Goal: Transaction & Acquisition: Purchase product/service

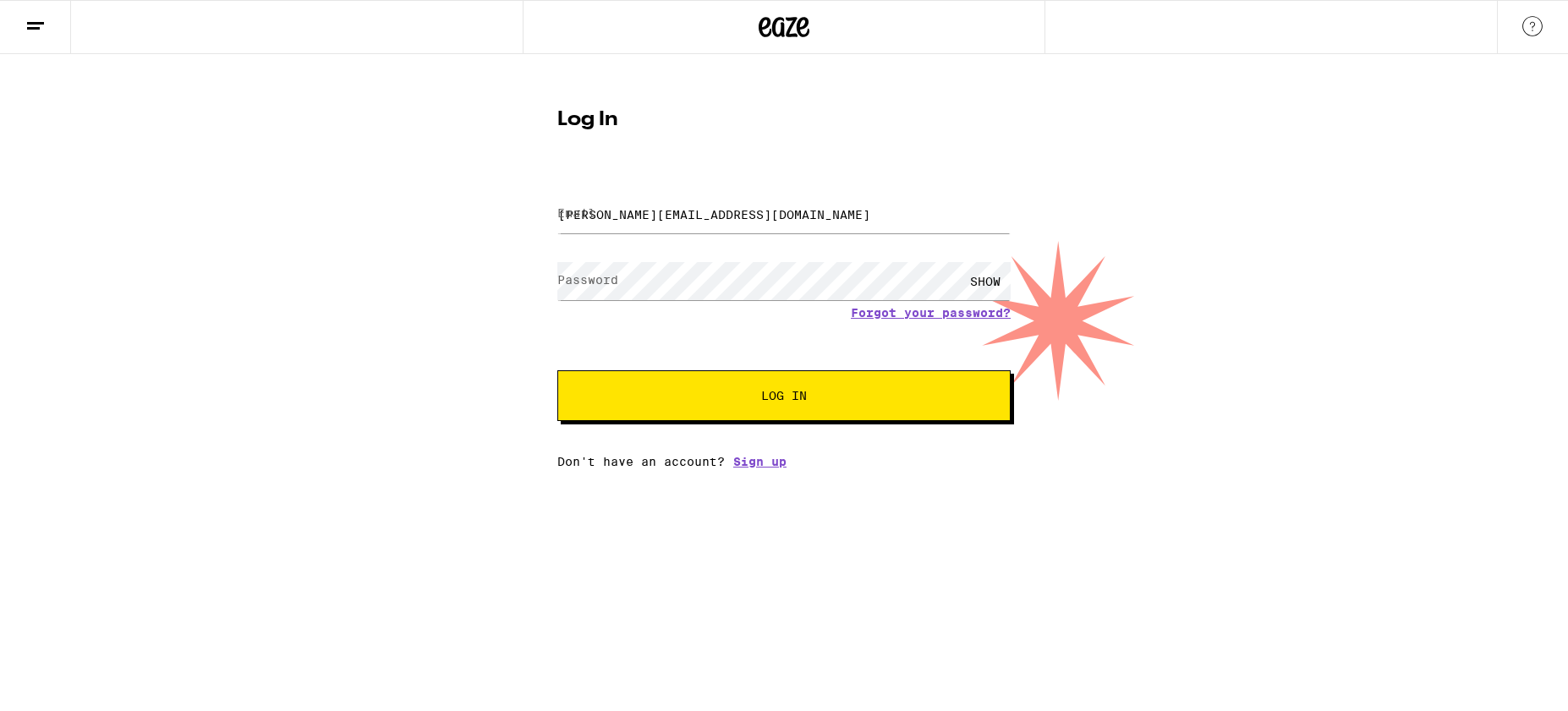
click at [791, 402] on span "Log In" at bounding box center [784, 395] width 46 height 12
click at [591, 117] on h1 "Log In" at bounding box center [784, 120] width 454 height 21
click at [727, 215] on input "[PERSON_NAME][EMAIL_ADDRESS][DOMAIN_NAME]" at bounding box center [784, 214] width 454 height 38
click at [986, 279] on div "SHOW" at bounding box center [985, 281] width 51 height 38
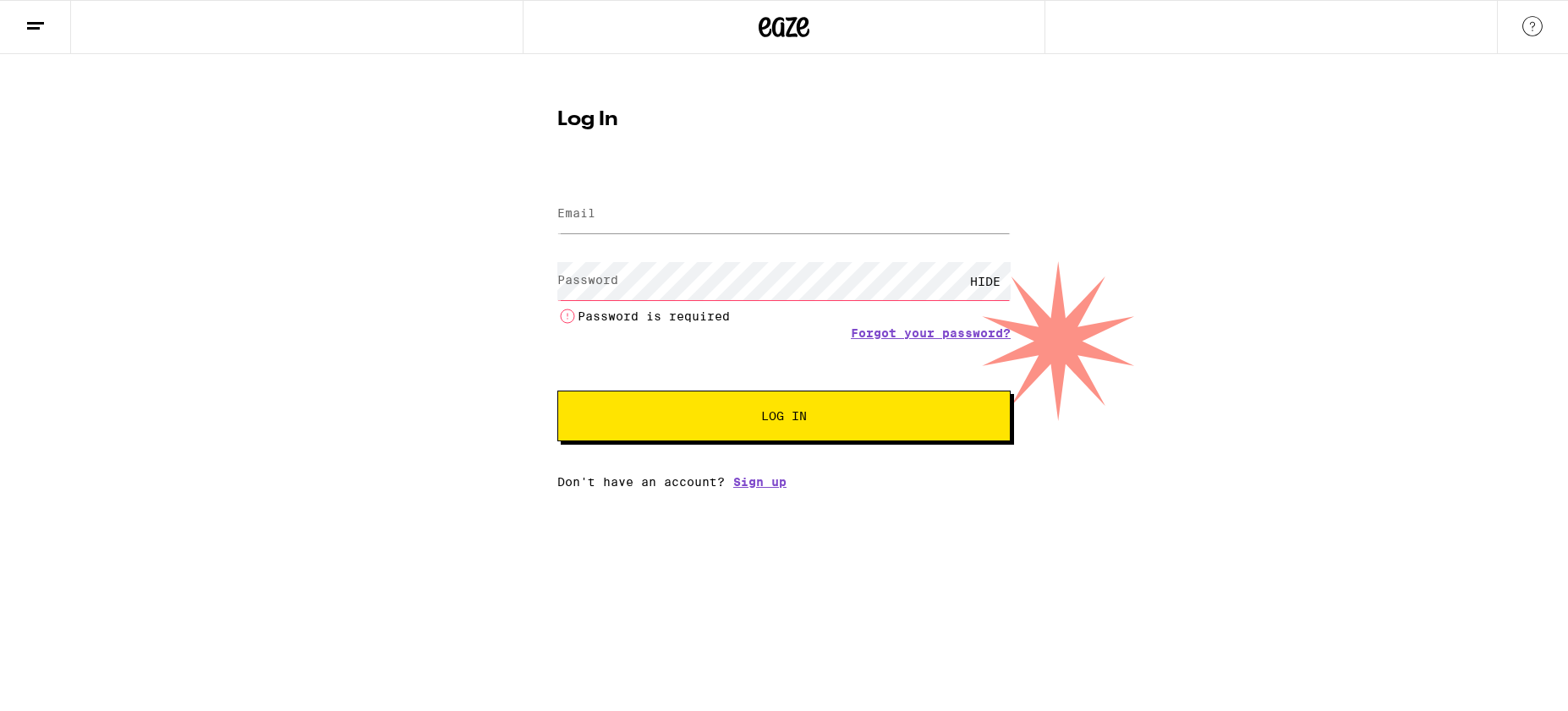
click at [986, 279] on div "HIDE" at bounding box center [985, 281] width 51 height 38
type input "[PERSON_NAME][EMAIL_ADDRESS][DOMAIN_NAME]"
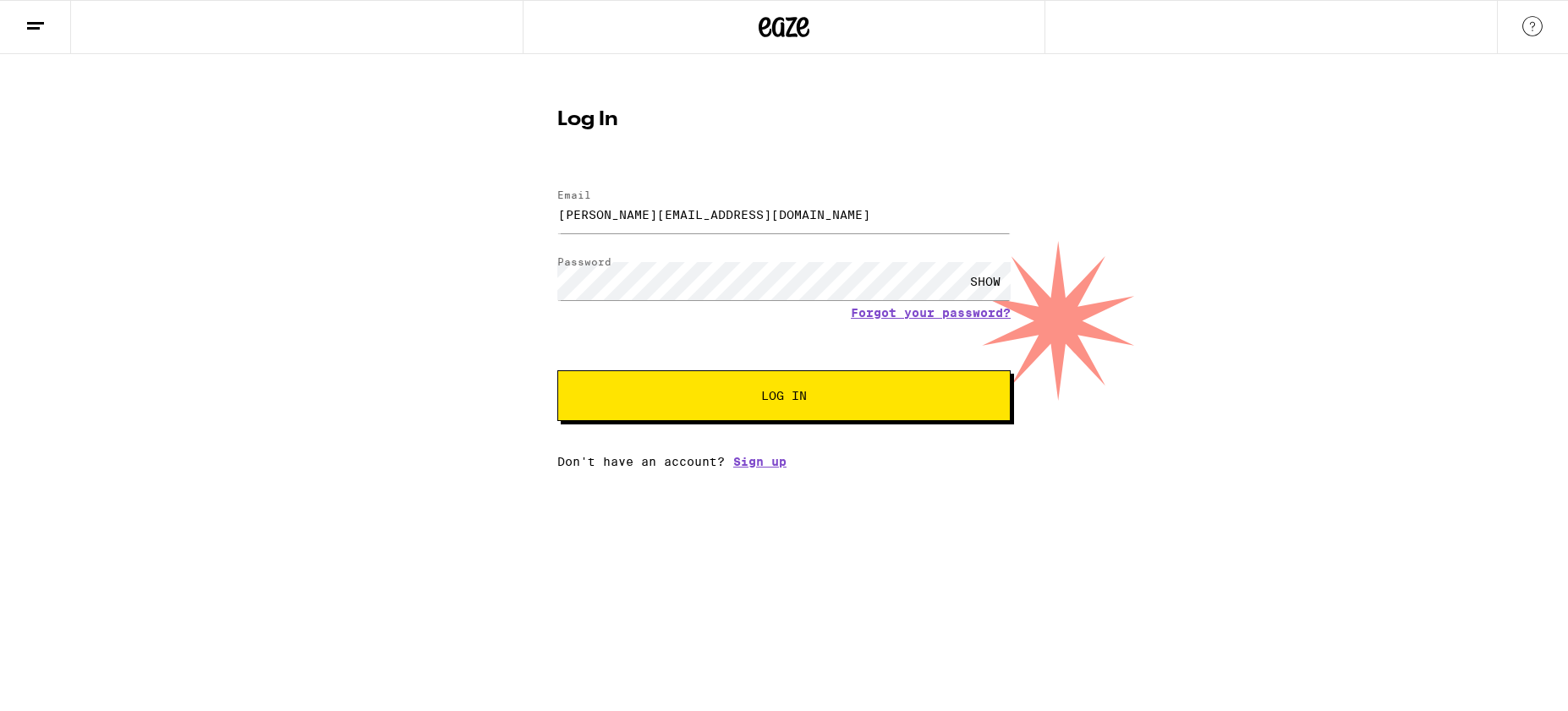
click at [778, 395] on span "Log In" at bounding box center [784, 395] width 46 height 12
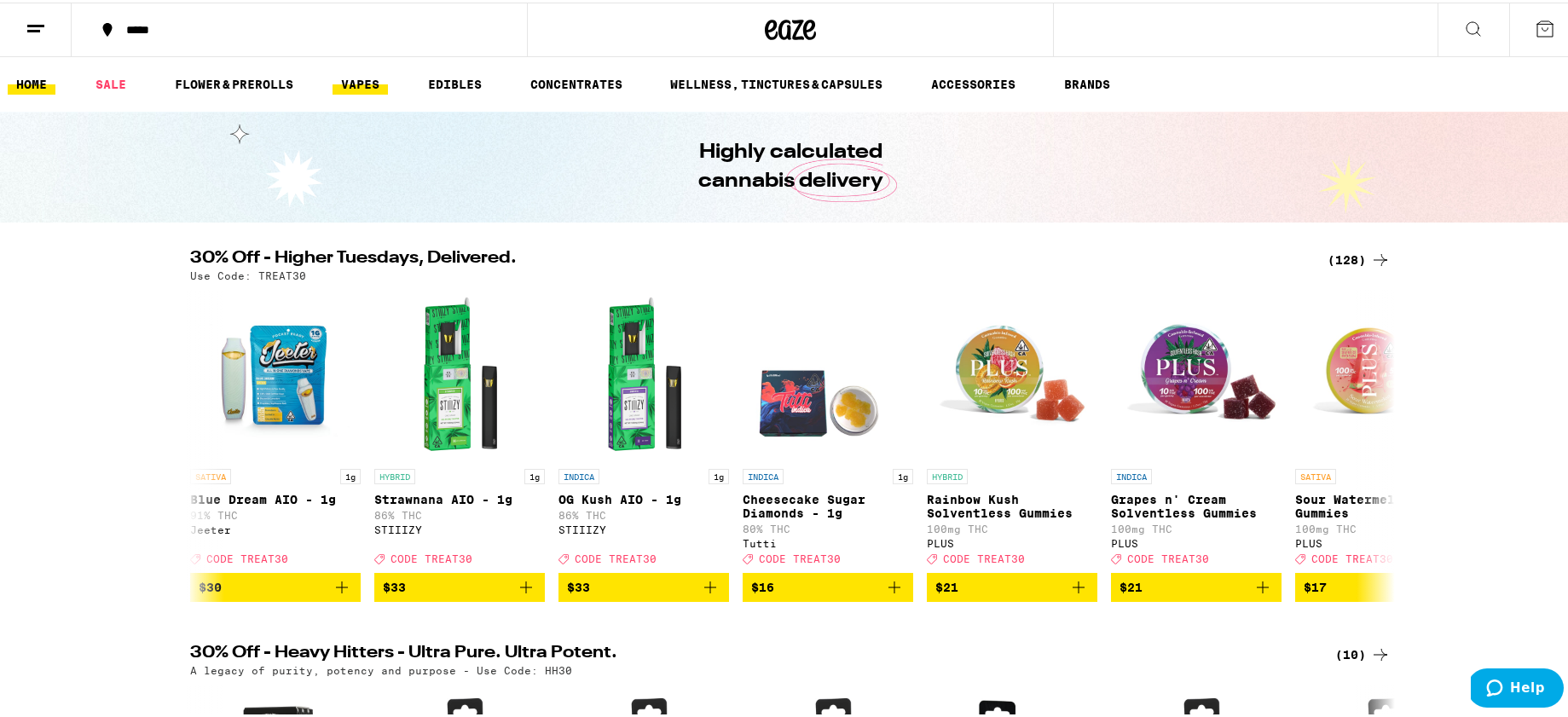
click at [373, 90] on link "VAPES" at bounding box center [360, 81] width 55 height 21
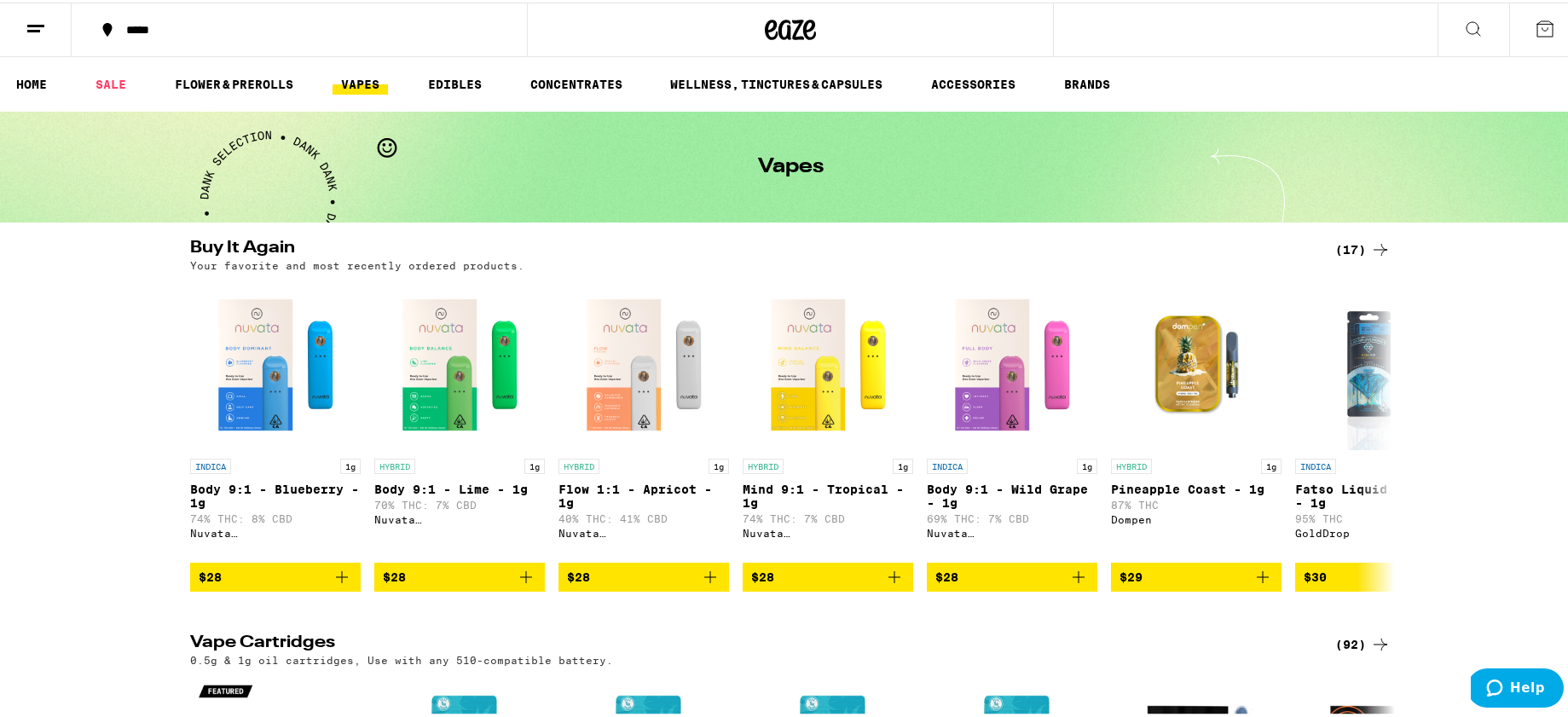
click at [183, 42] on button "*****" at bounding box center [299, 27] width 455 height 52
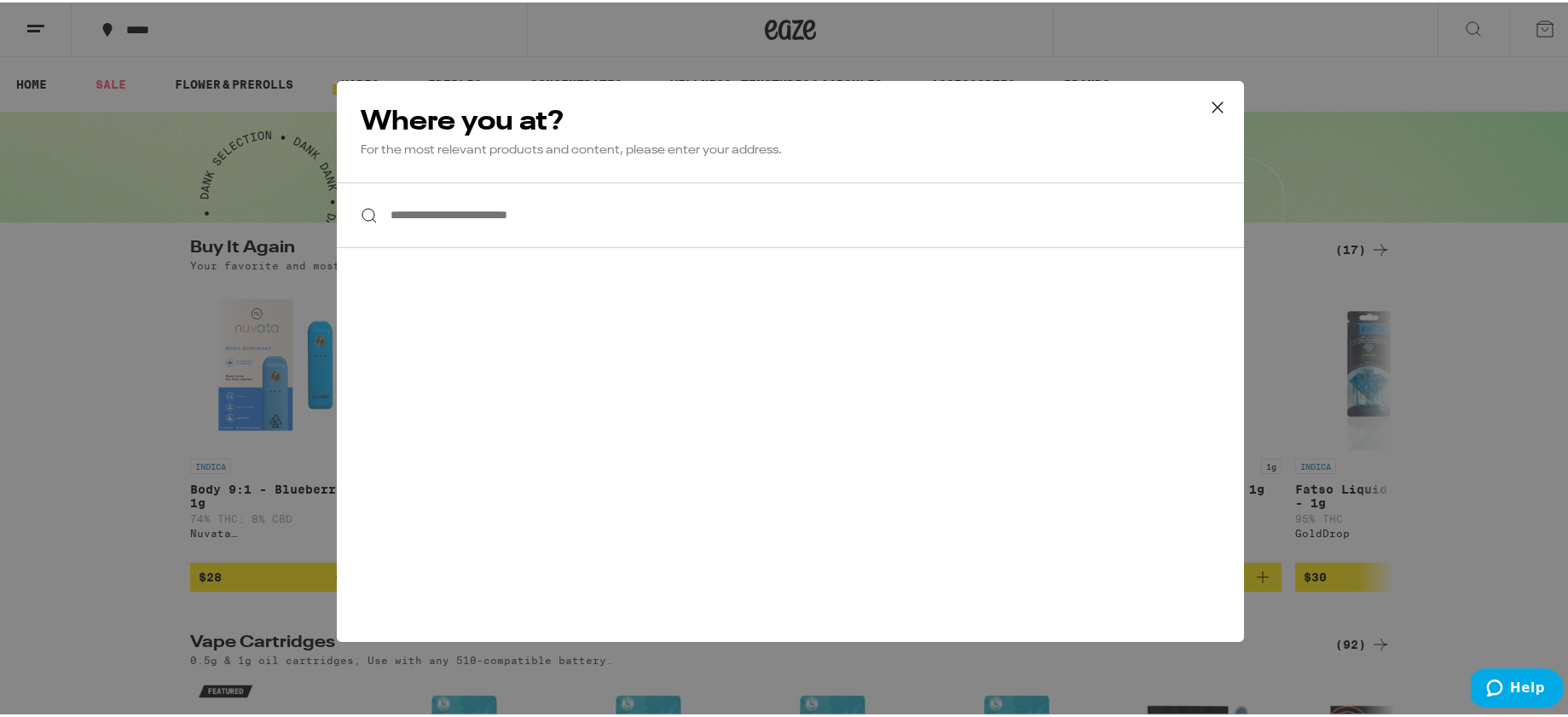
click at [183, 40] on div "**********" at bounding box center [790, 358] width 1581 height 717
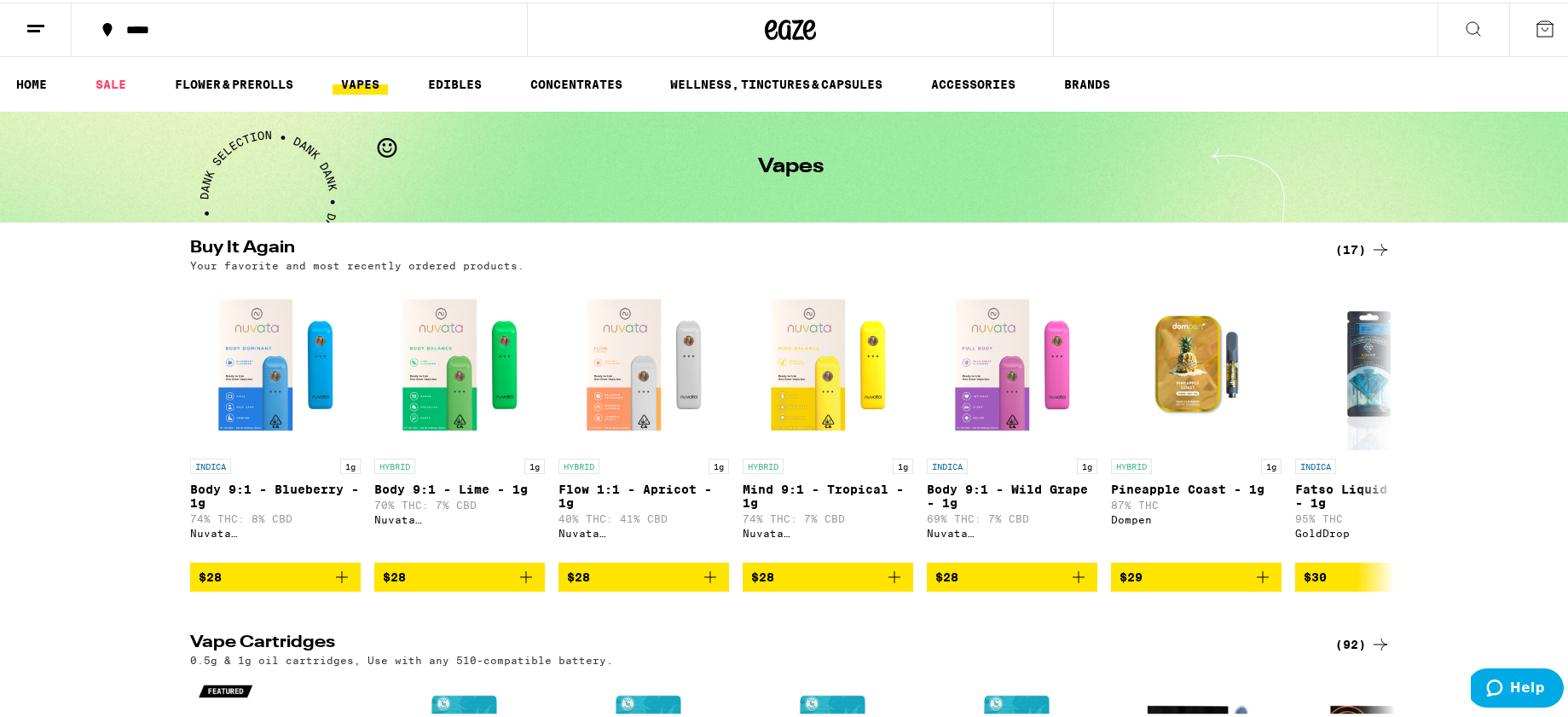
click at [183, 35] on button "*****" at bounding box center [299, 27] width 455 height 52
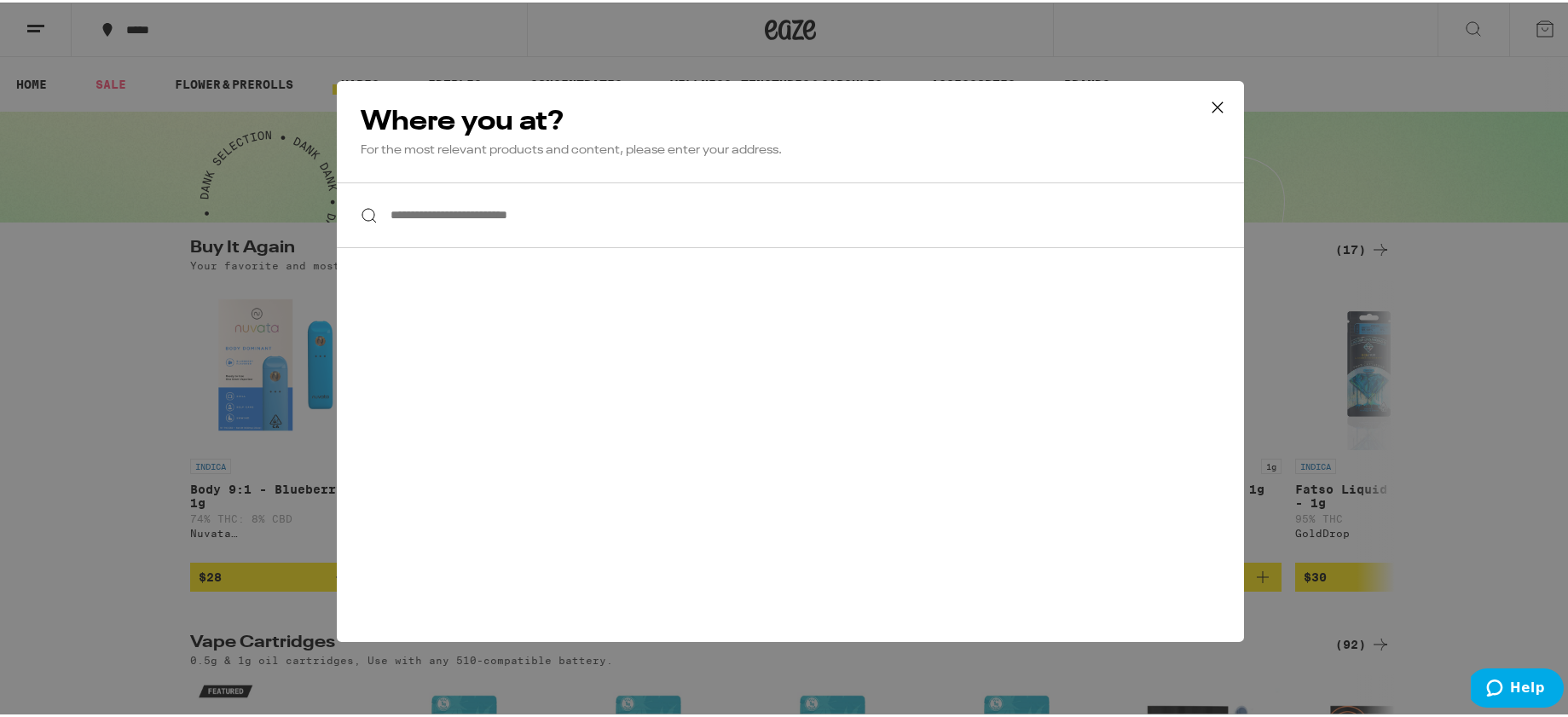
click at [488, 231] on input "**********" at bounding box center [791, 212] width 907 height 66
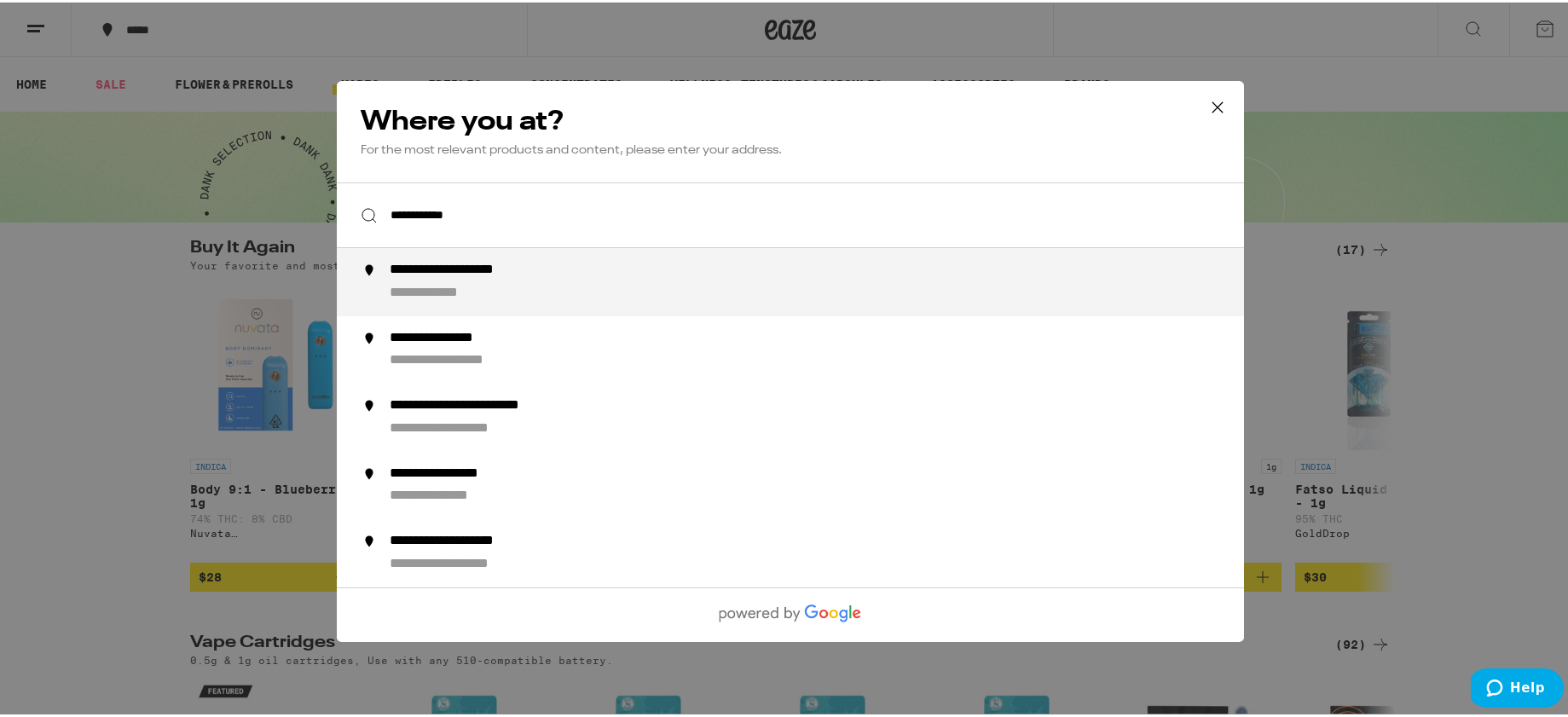
click at [464, 284] on div "**********" at bounding box center [824, 279] width 869 height 41
type input "**********"
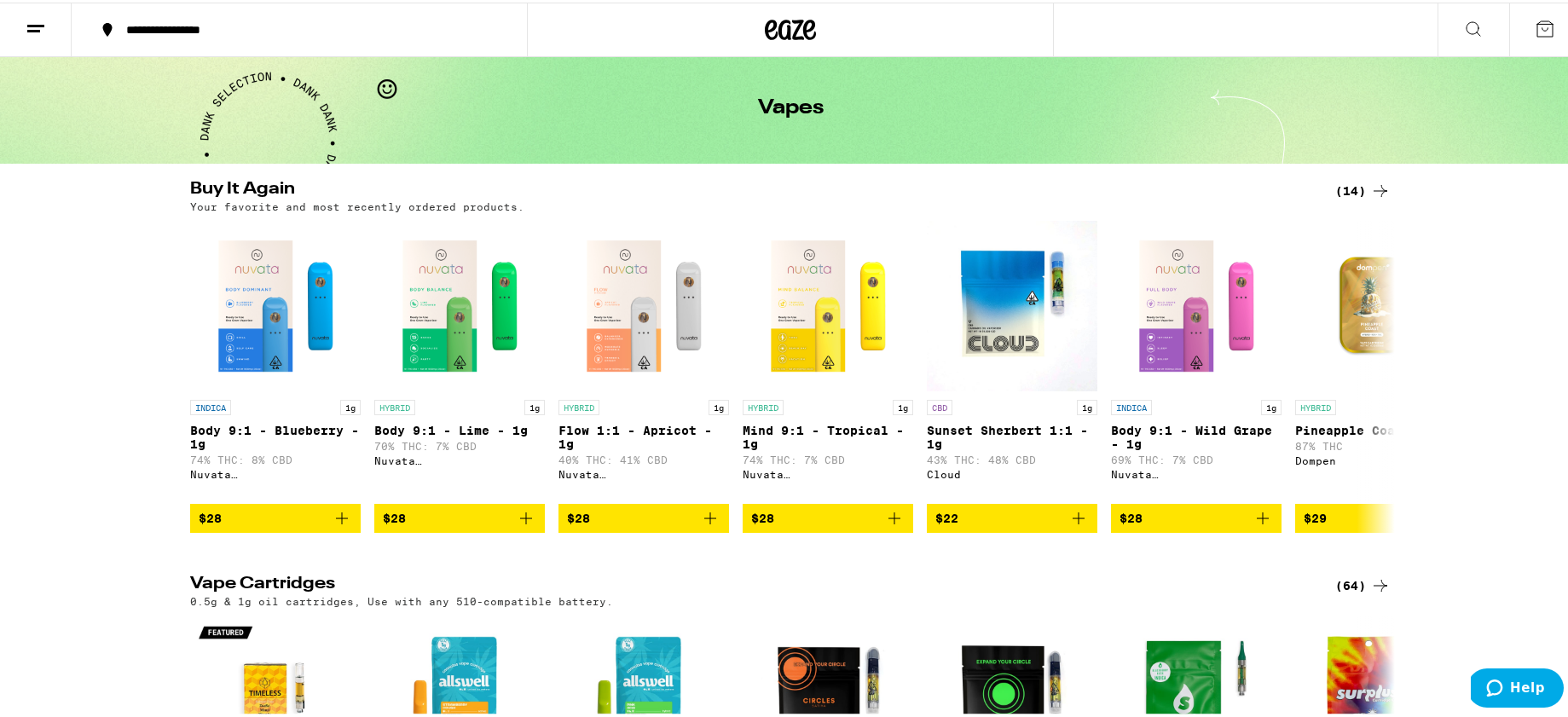
scroll to position [82, 0]
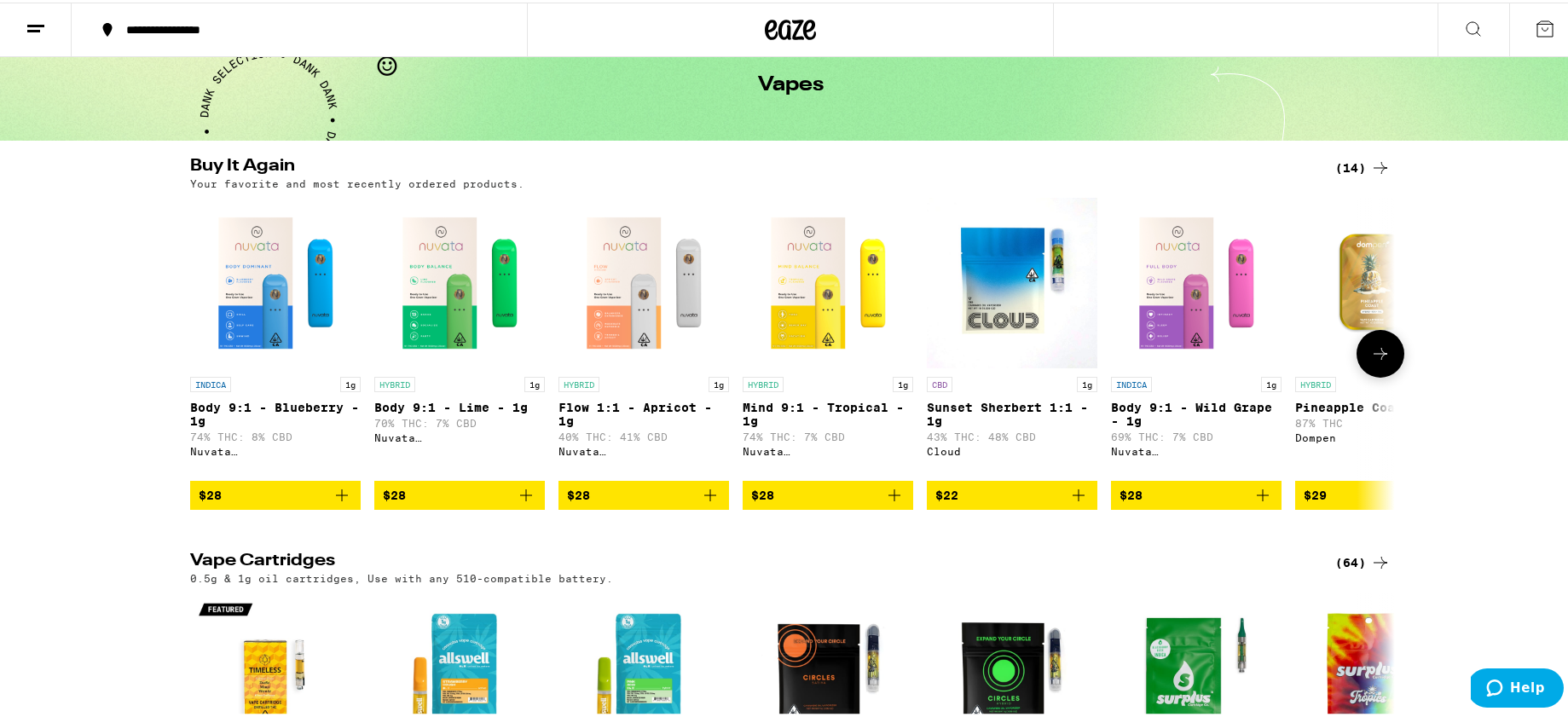
click at [520, 499] on icon "Add to bag" at bounding box center [525, 493] width 12 height 12
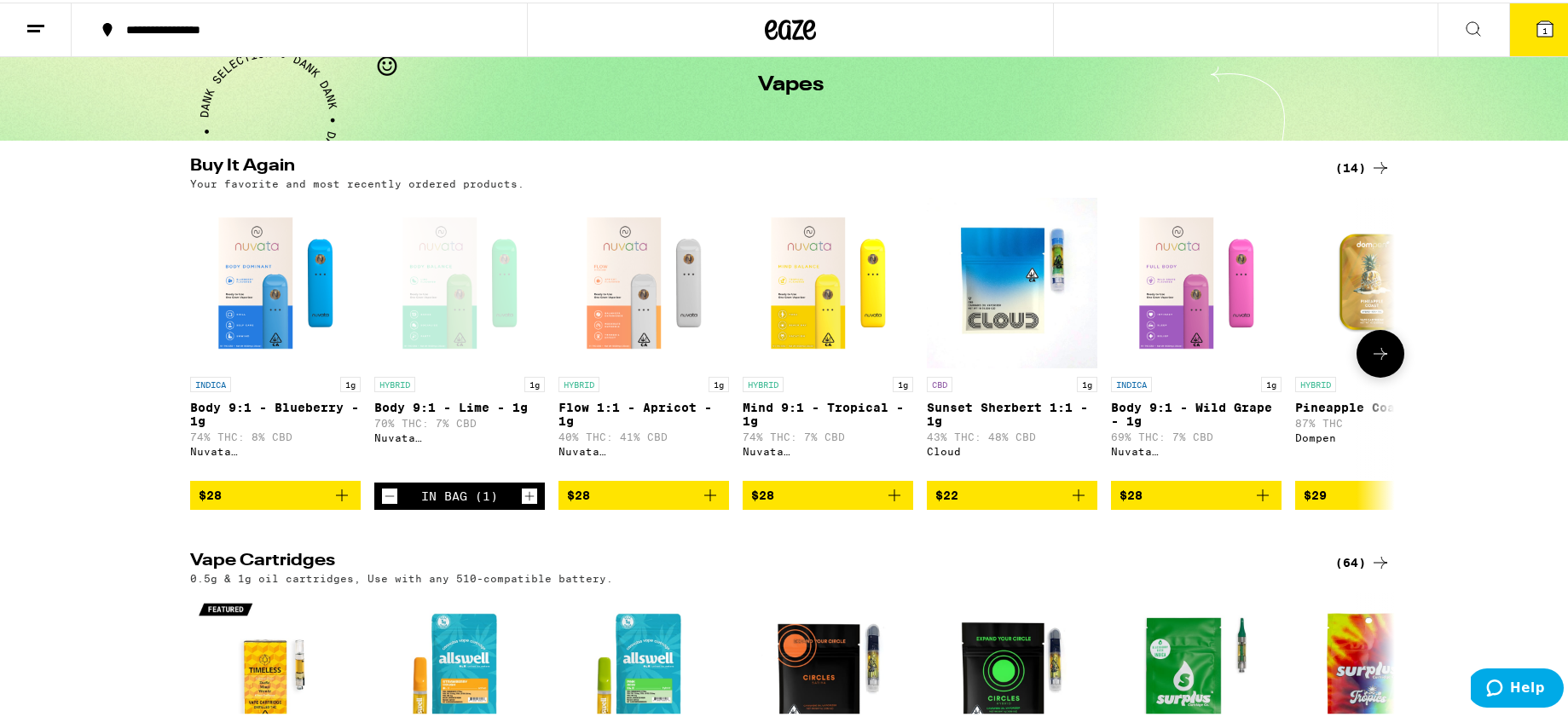
scroll to position [137, 0]
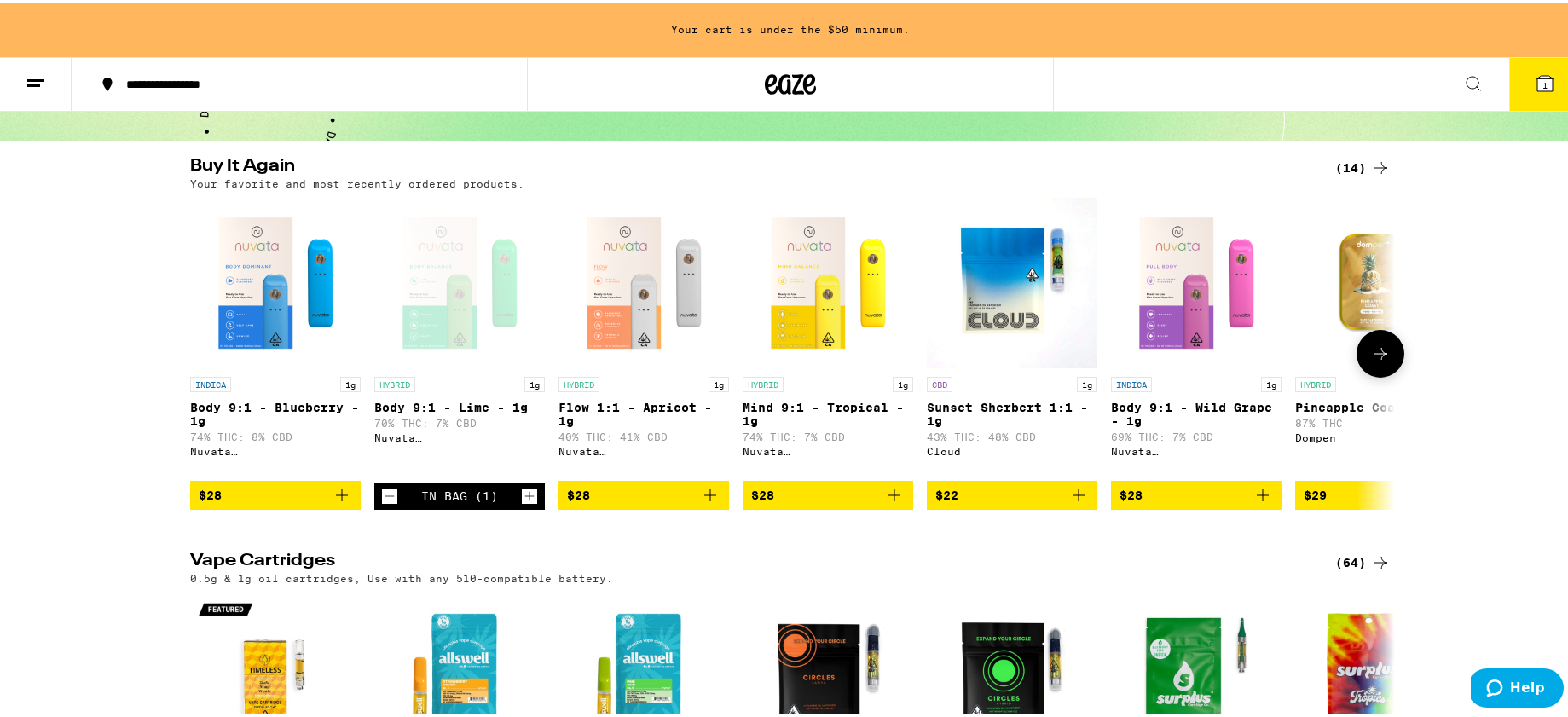
click at [624, 257] on img "Open page for Flow 1:1 - Apricot - 1g from Nuvata (CA)" at bounding box center [643, 280] width 171 height 171
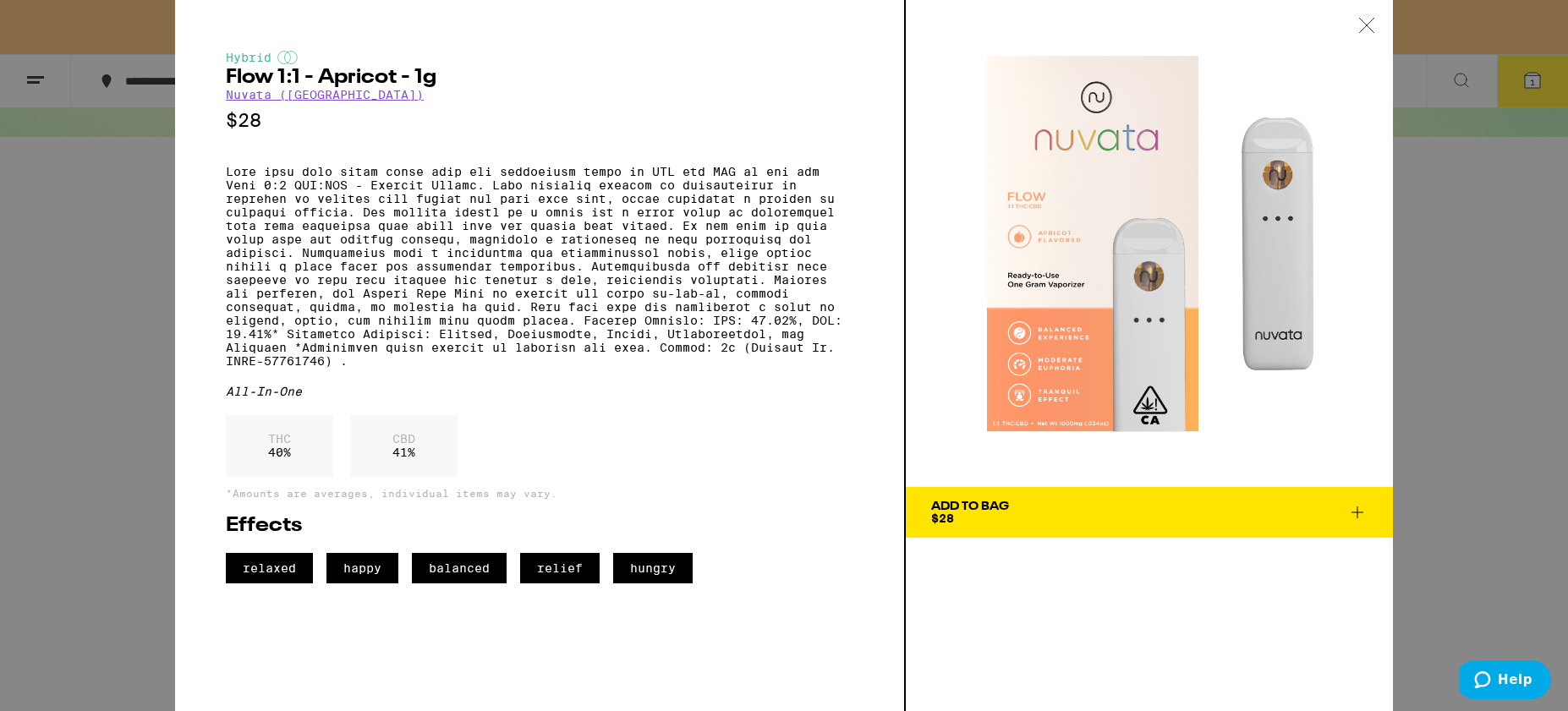
click at [1356, 507] on icon at bounding box center [1357, 512] width 21 height 21
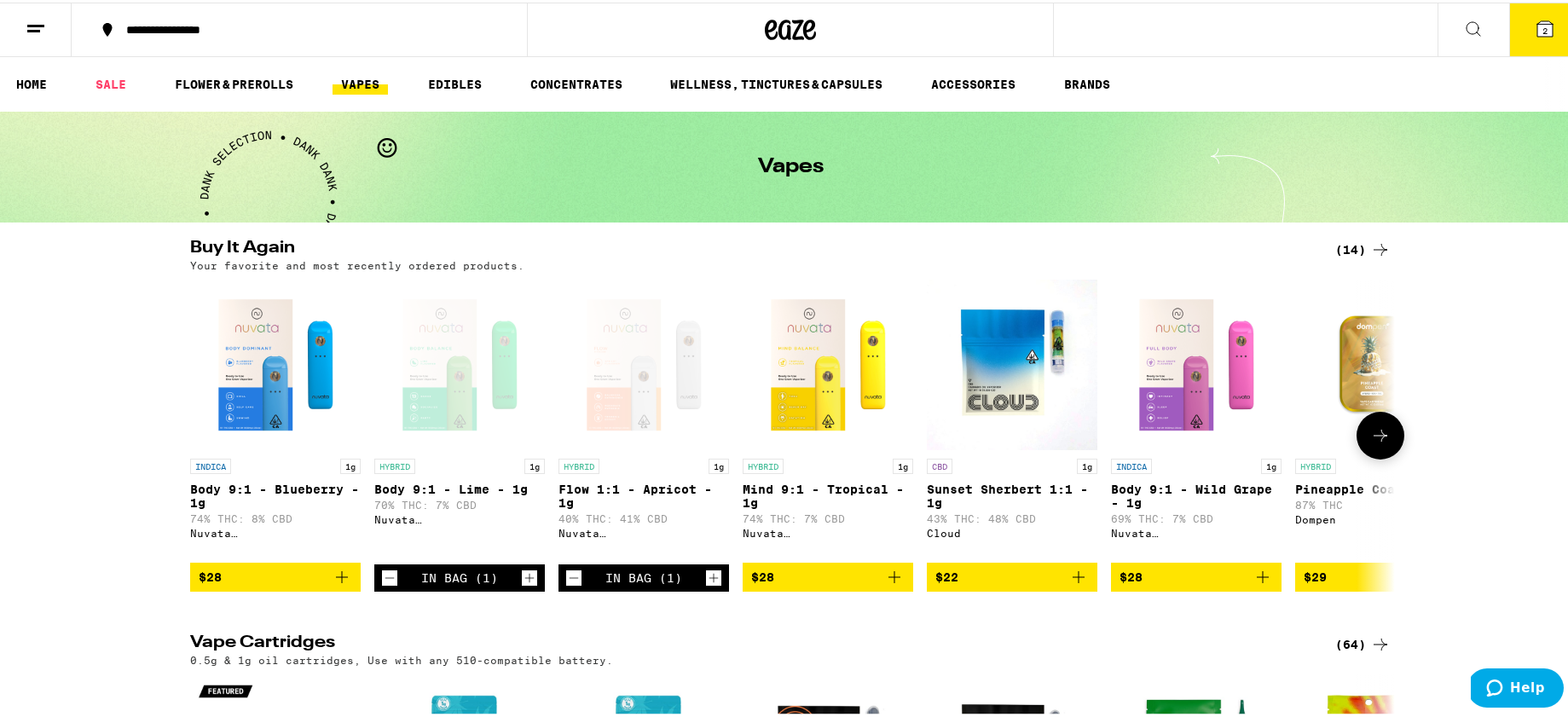
click at [1375, 439] on button at bounding box center [1380, 433] width 48 height 48
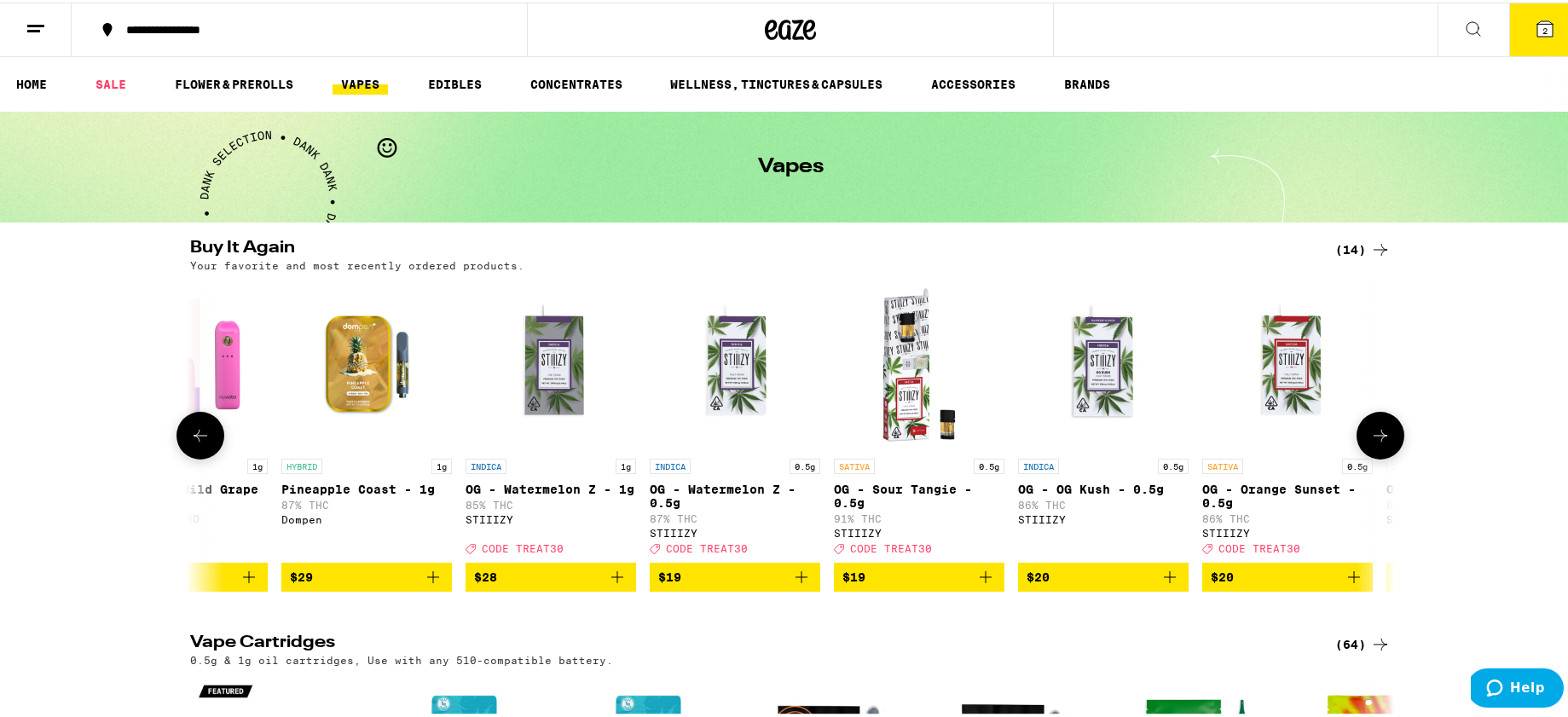
scroll to position [0, 1014]
click at [130, 81] on link "SALE" at bounding box center [110, 81] width 48 height 21
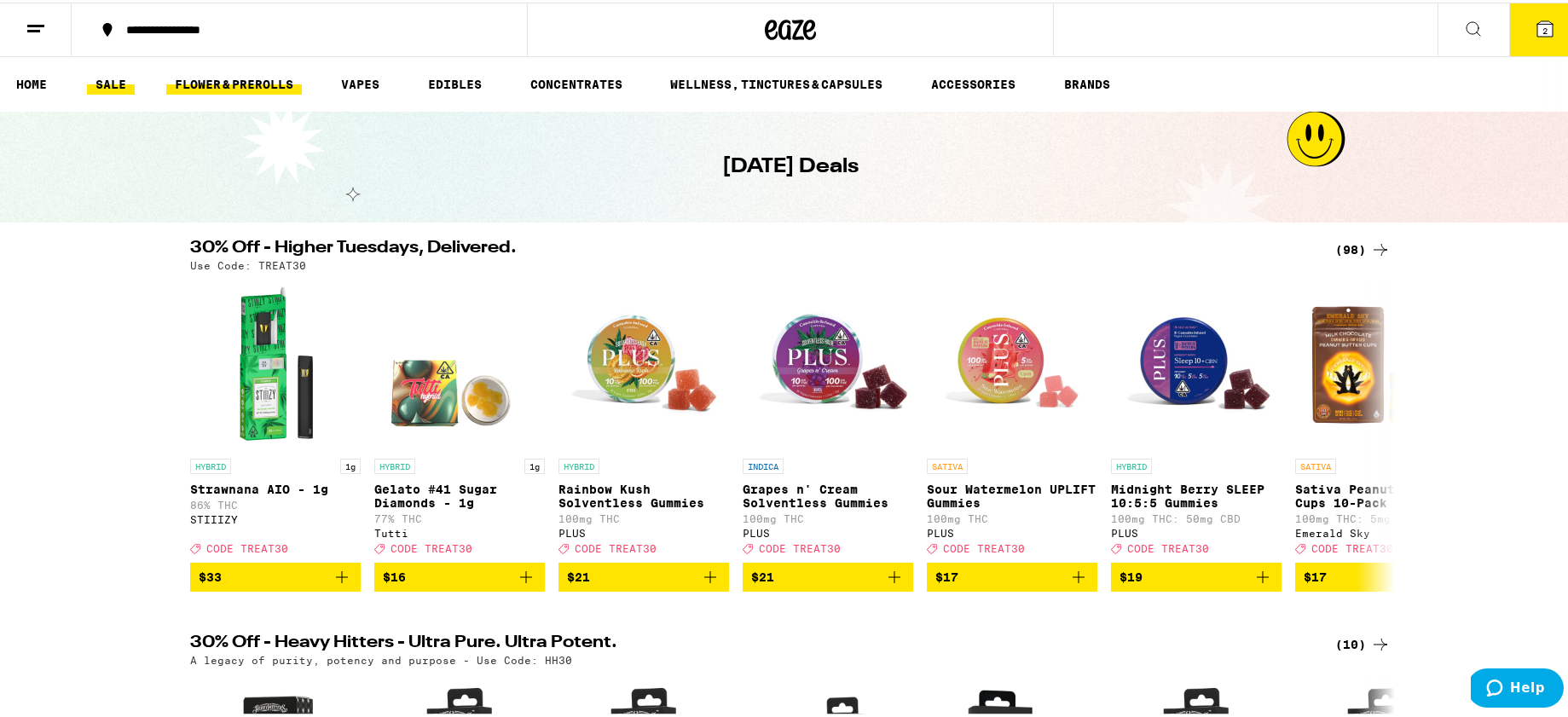
click at [250, 88] on link "FLOWER & PREROLLS" at bounding box center [234, 81] width 136 height 21
click at [217, 80] on link "FLOWER & PREROLLS" at bounding box center [234, 81] width 136 height 21
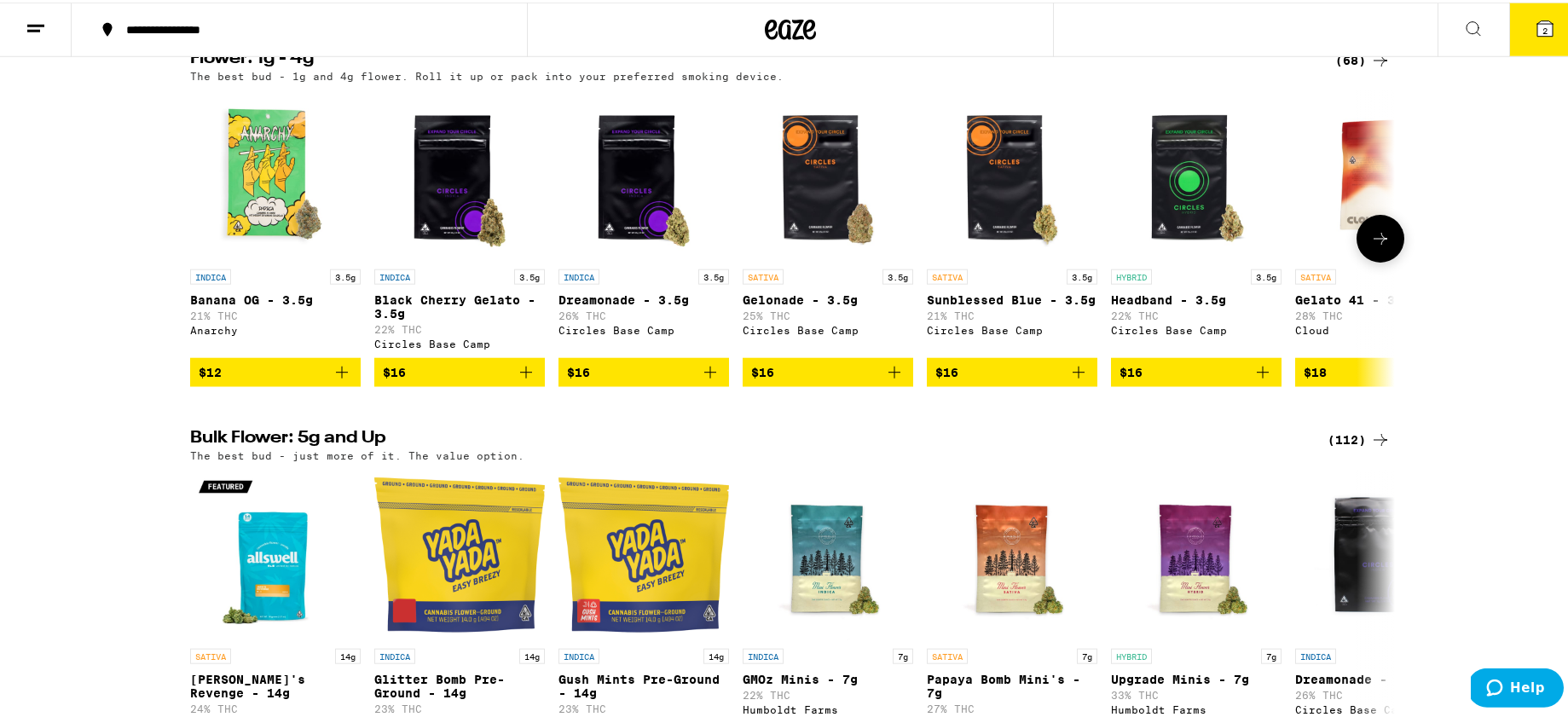
scroll to position [177, 0]
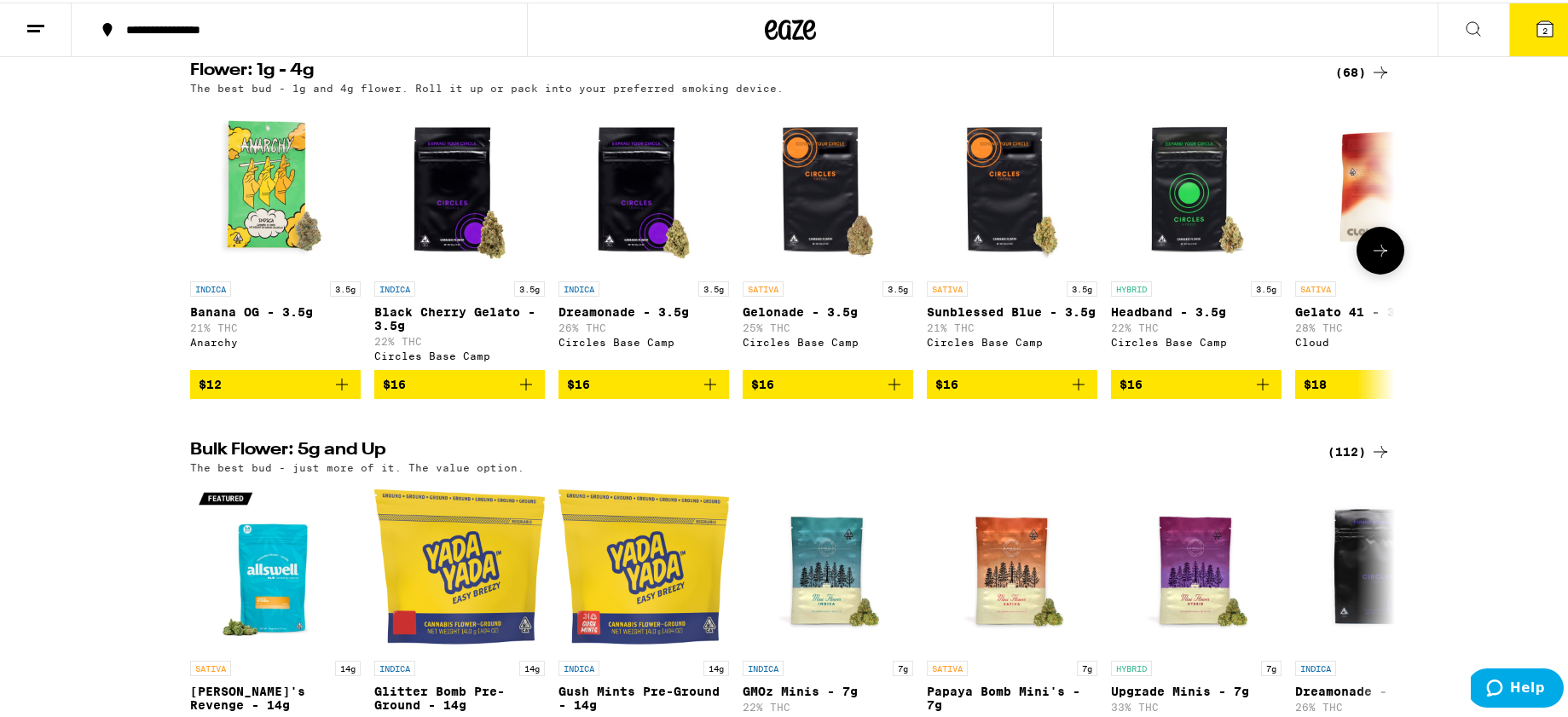
click at [1370, 259] on icon at bounding box center [1380, 248] width 21 height 21
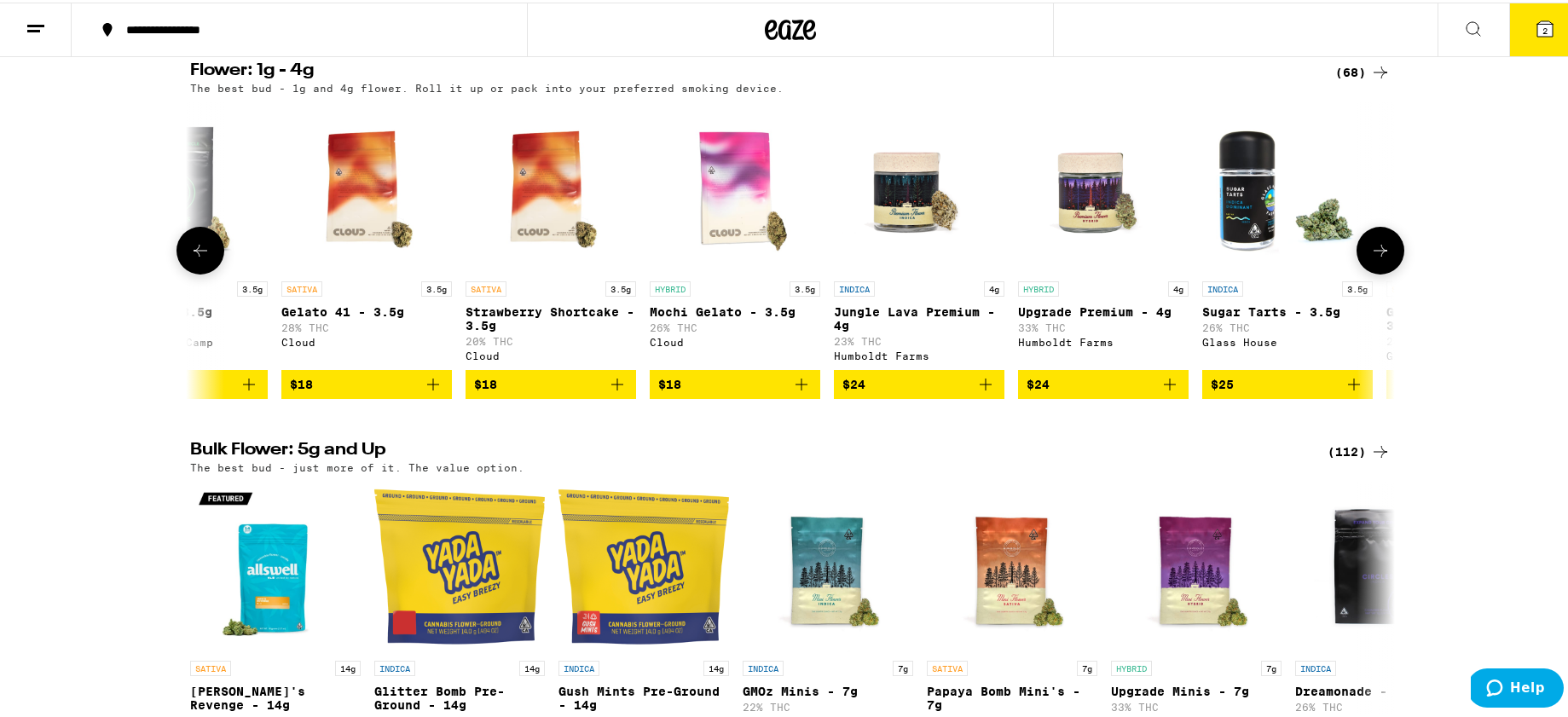
scroll to position [0, 1014]
click at [210, 255] on button at bounding box center [200, 248] width 48 height 48
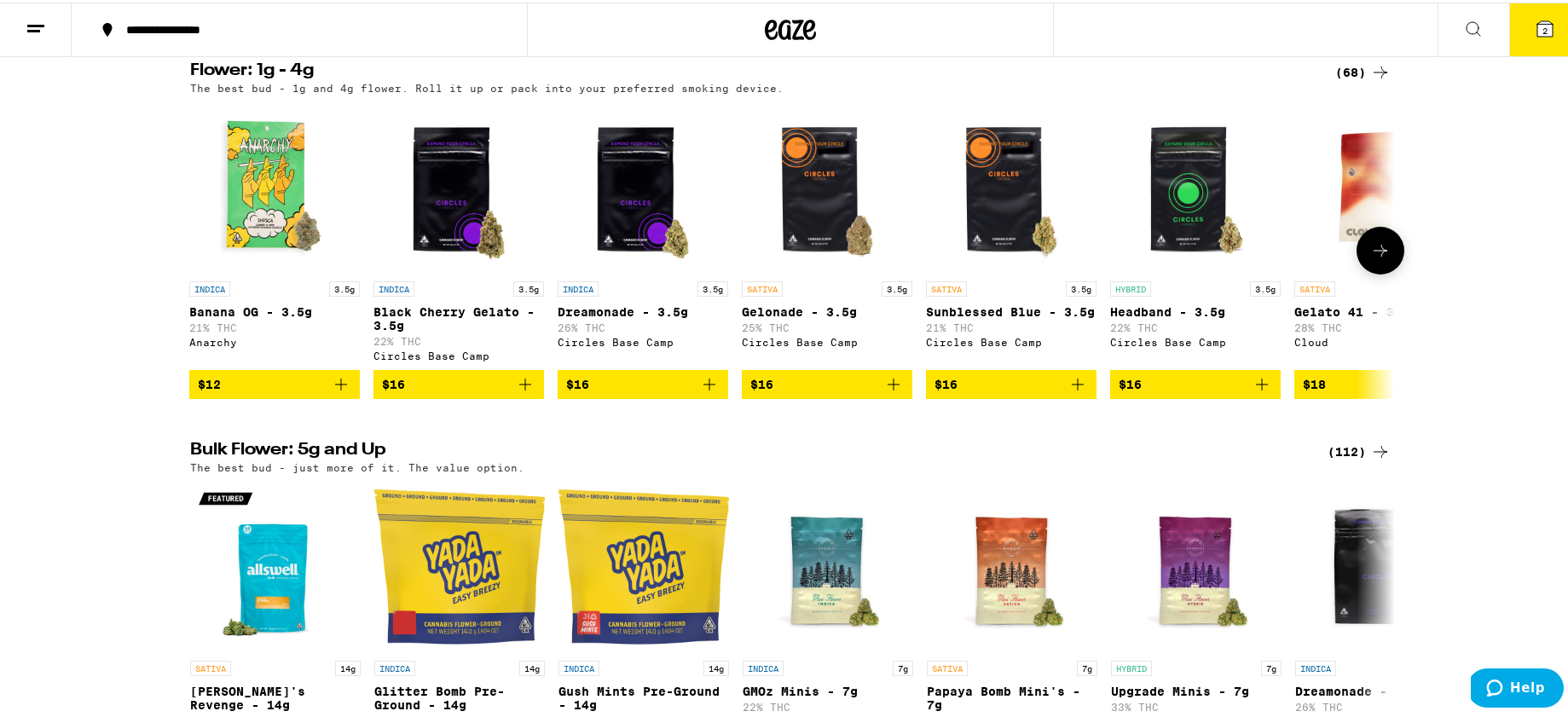
scroll to position [0, 0]
click at [1381, 259] on icon at bounding box center [1380, 248] width 21 height 21
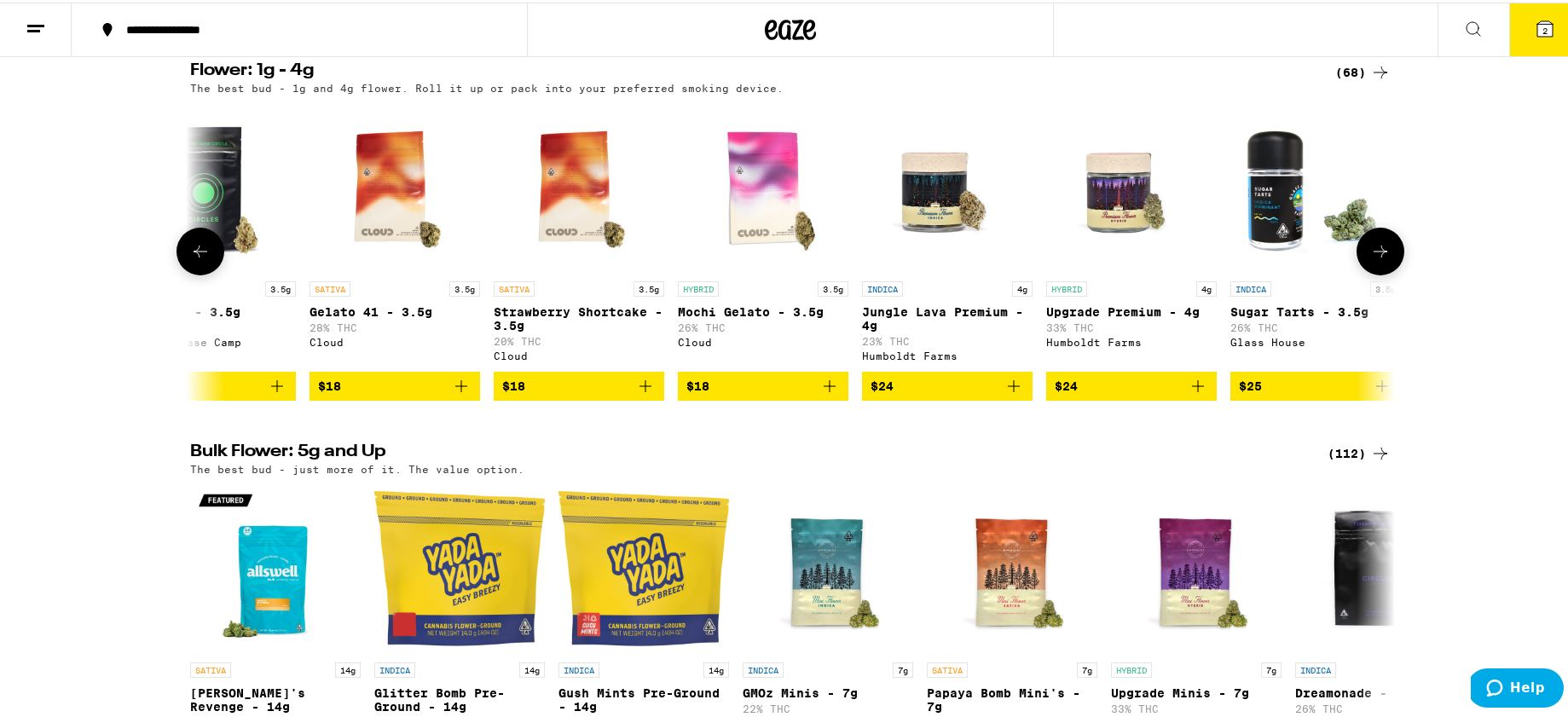
click at [1381, 259] on icon at bounding box center [1380, 249] width 21 height 21
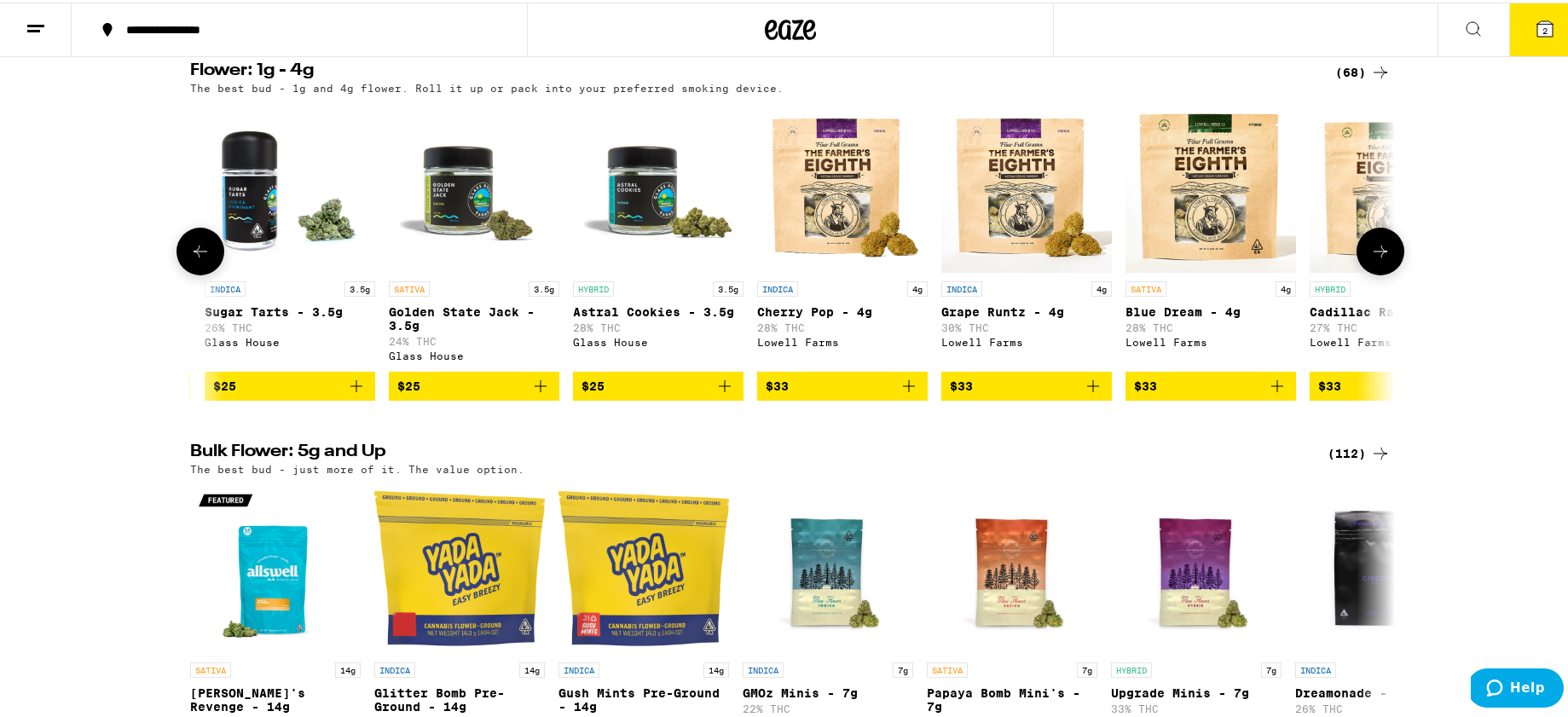
scroll to position [0, 2012]
click at [718, 390] on icon "Add to bag" at bounding box center [723, 383] width 12 height 12
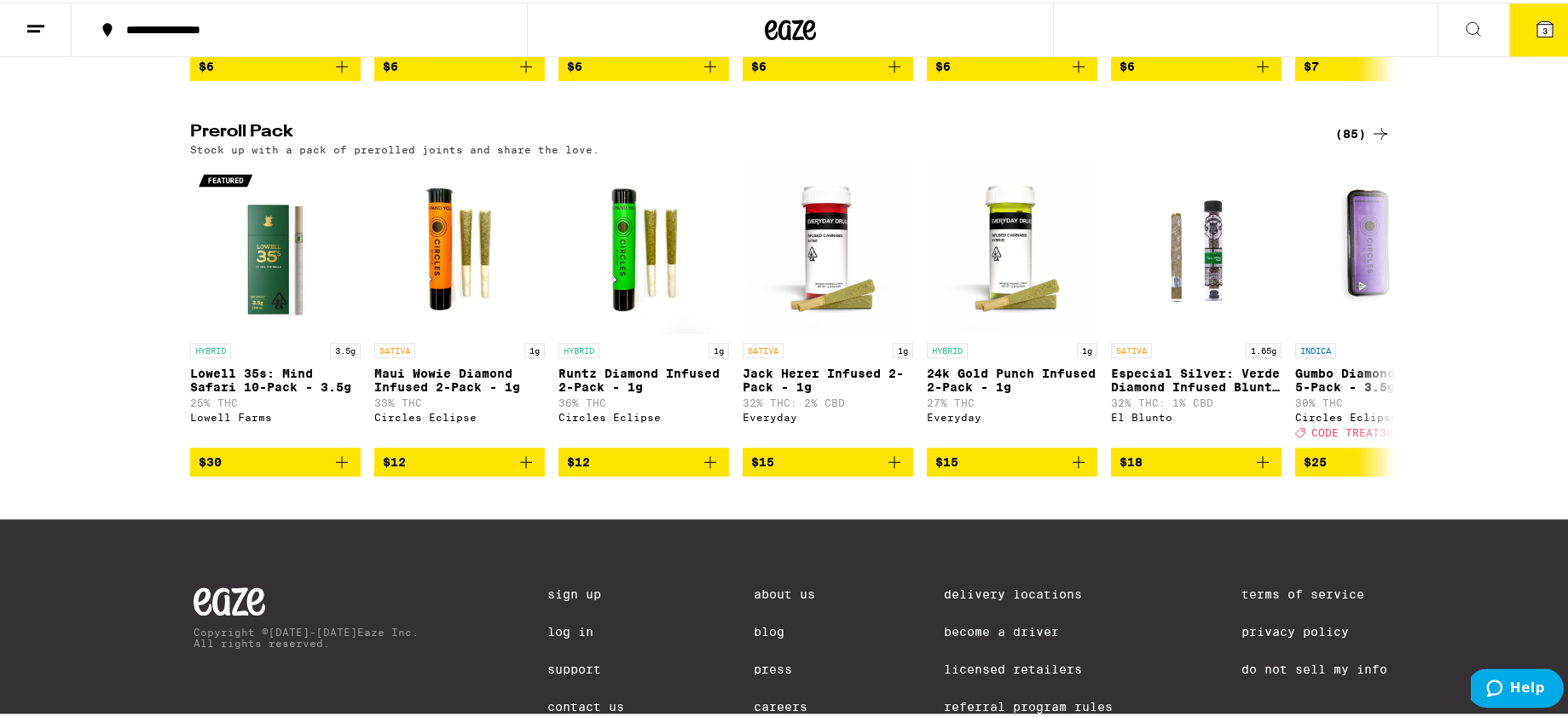
scroll to position [1337, 0]
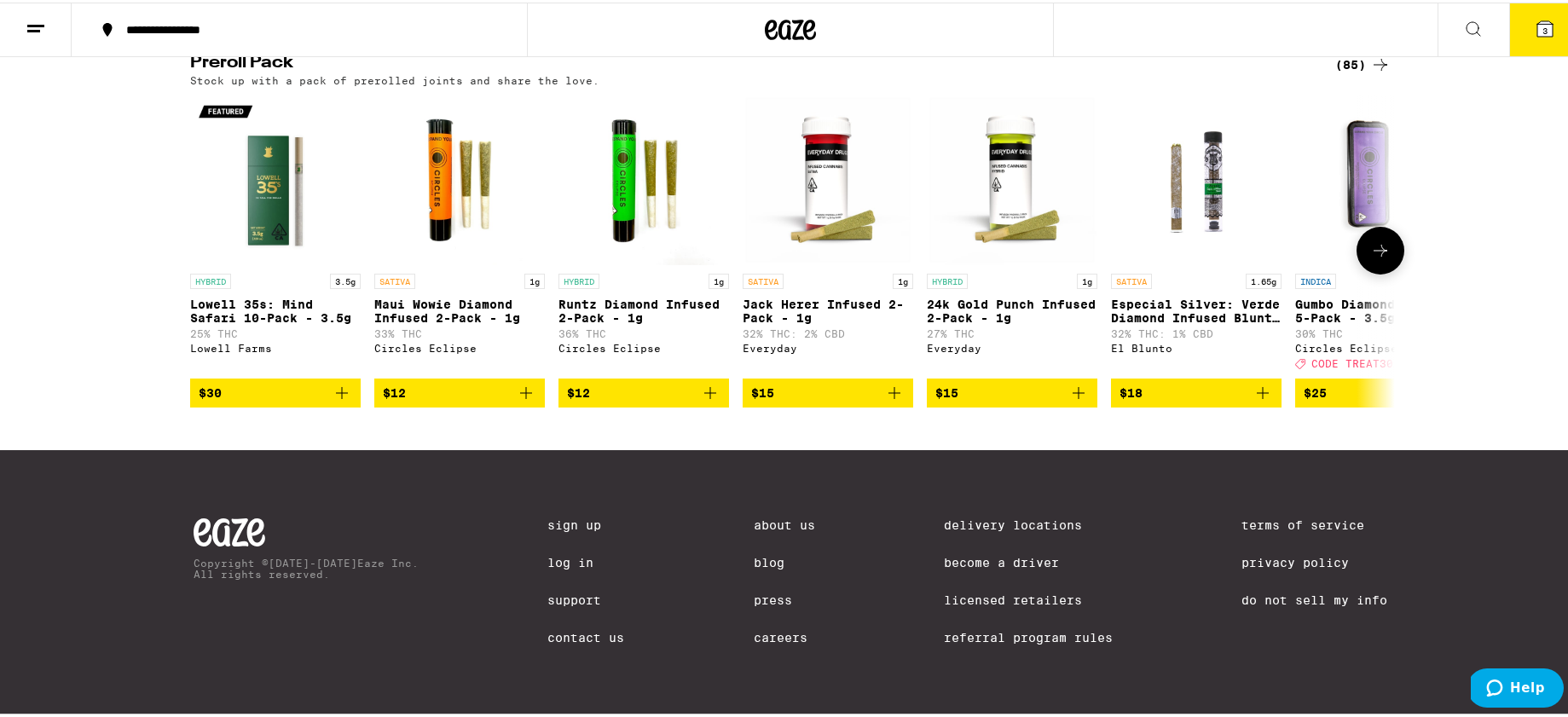
click at [1384, 259] on icon at bounding box center [1380, 248] width 21 height 21
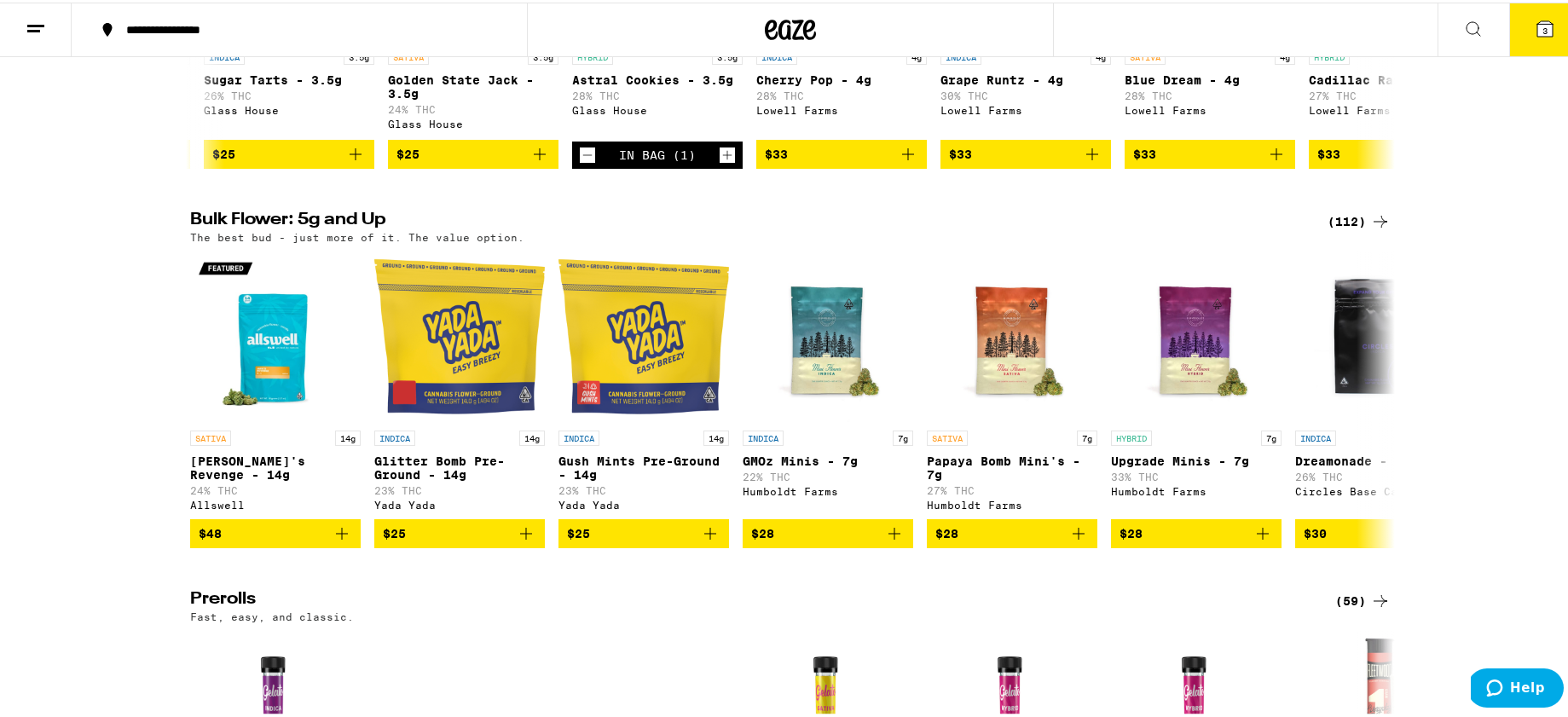
scroll to position [0, 0]
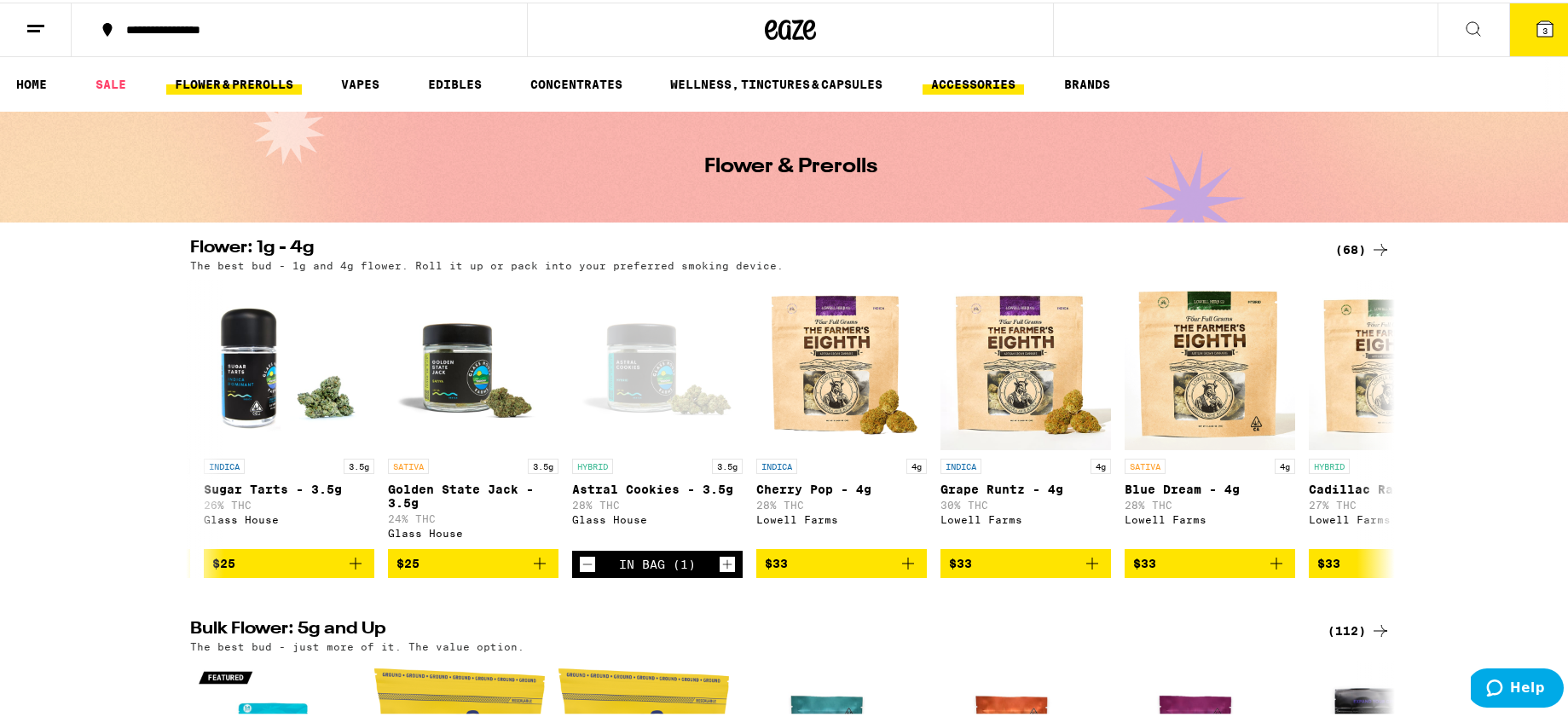
click at [964, 80] on link "ACCESSORIES" at bounding box center [973, 81] width 101 height 21
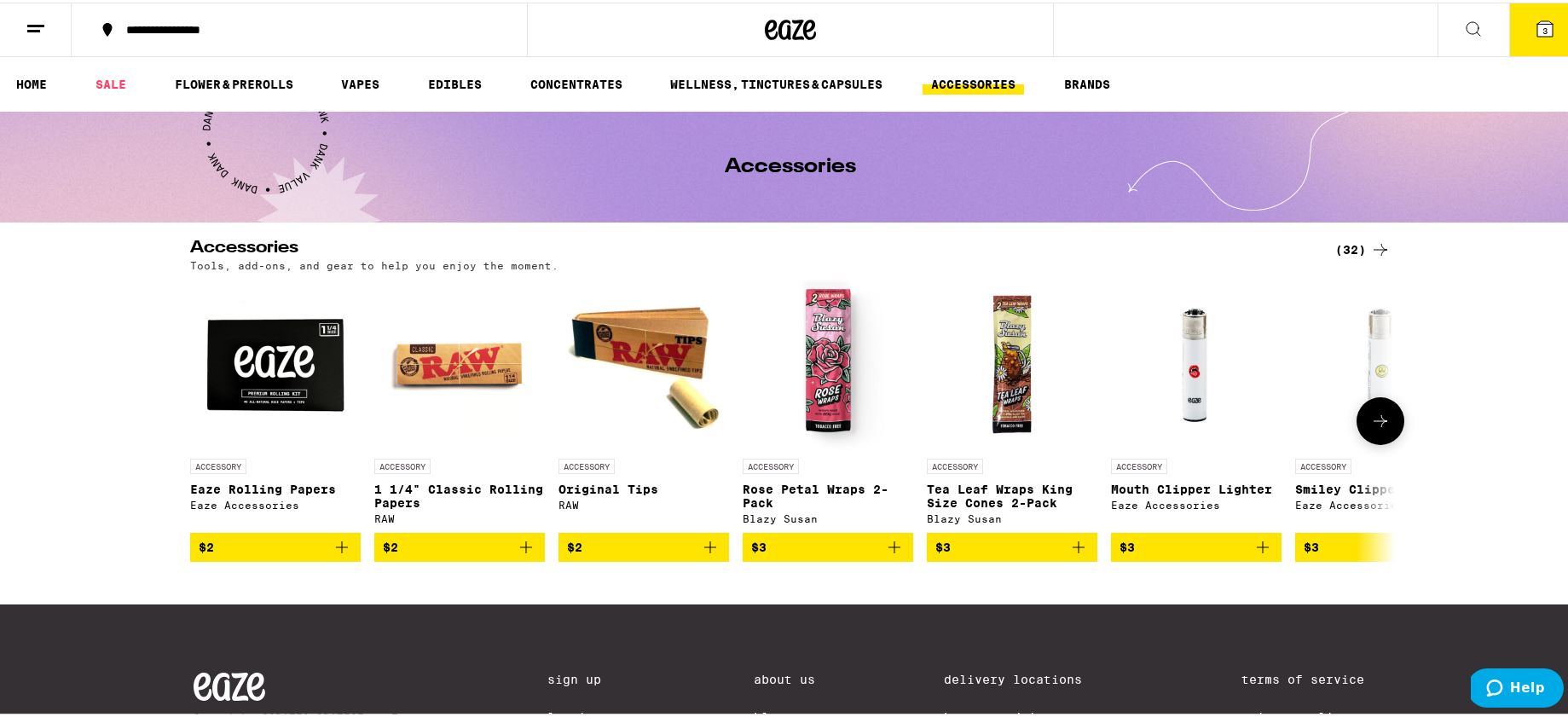
click at [1262, 555] on icon "Add to bag" at bounding box center [1263, 544] width 21 height 21
click at [1385, 429] on button at bounding box center [1380, 419] width 48 height 48
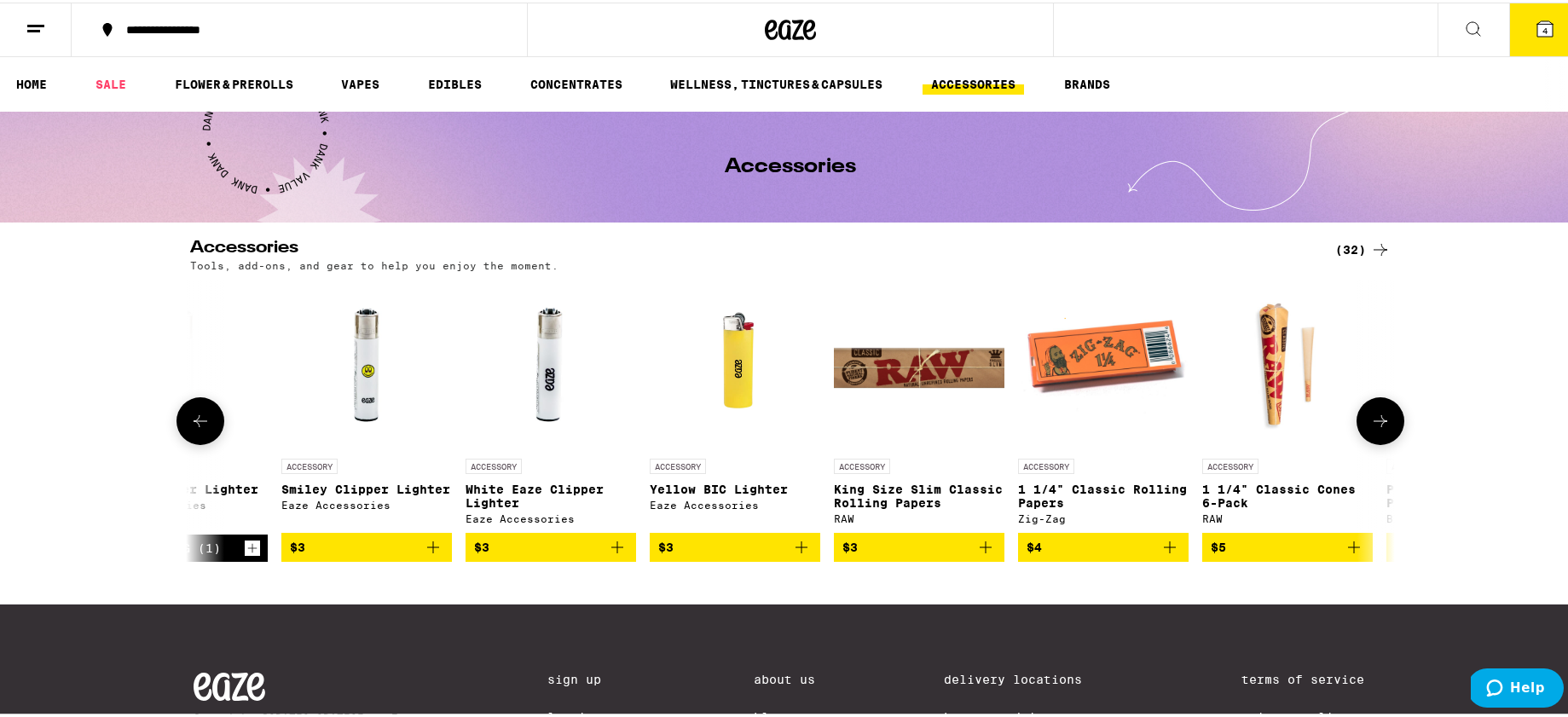
scroll to position [0, 1014]
click at [1381, 428] on icon at bounding box center [1380, 419] width 21 height 21
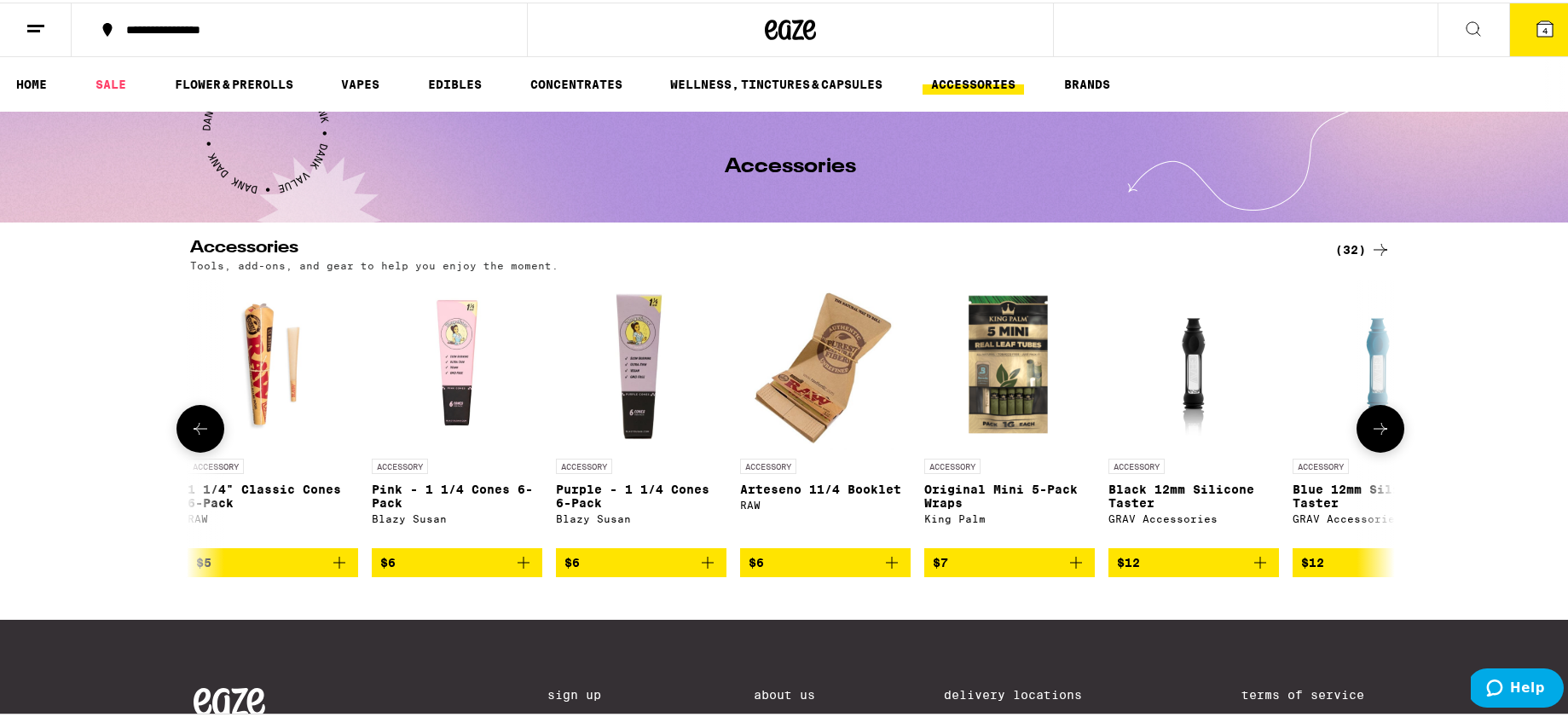
scroll to position [0, 2029]
click at [1381, 428] on button at bounding box center [1380, 426] width 48 height 48
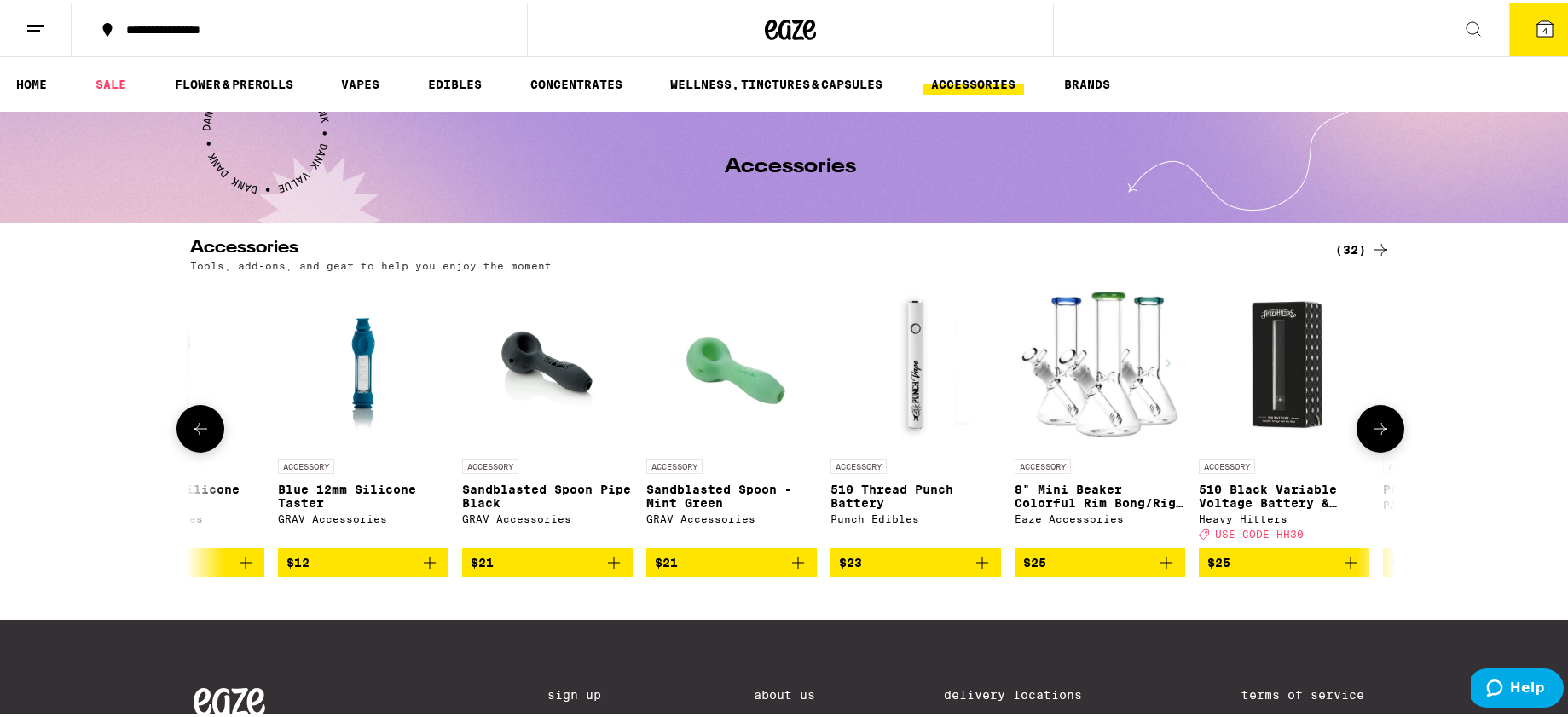
scroll to position [0, 3043]
click at [1381, 428] on button at bounding box center [1380, 426] width 48 height 48
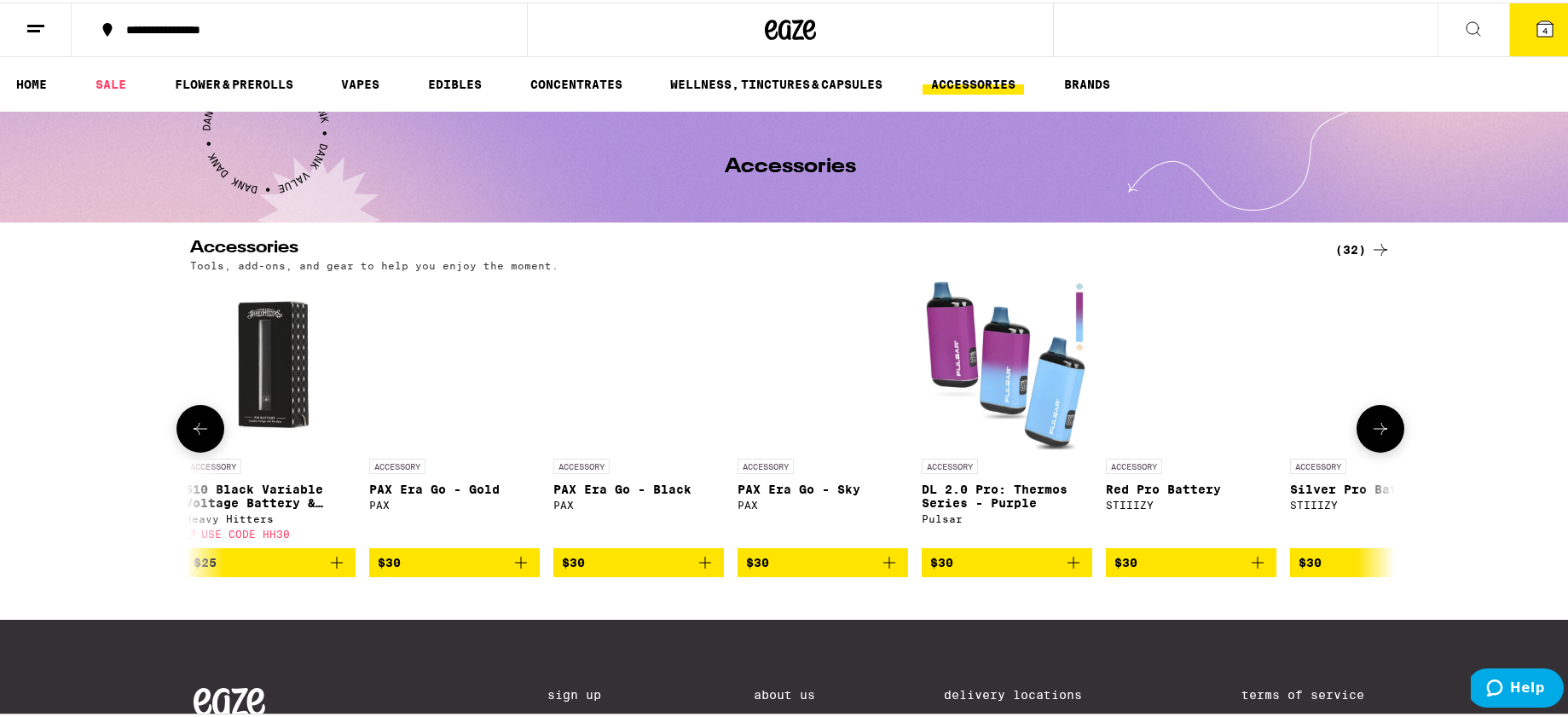
scroll to position [0, 4058]
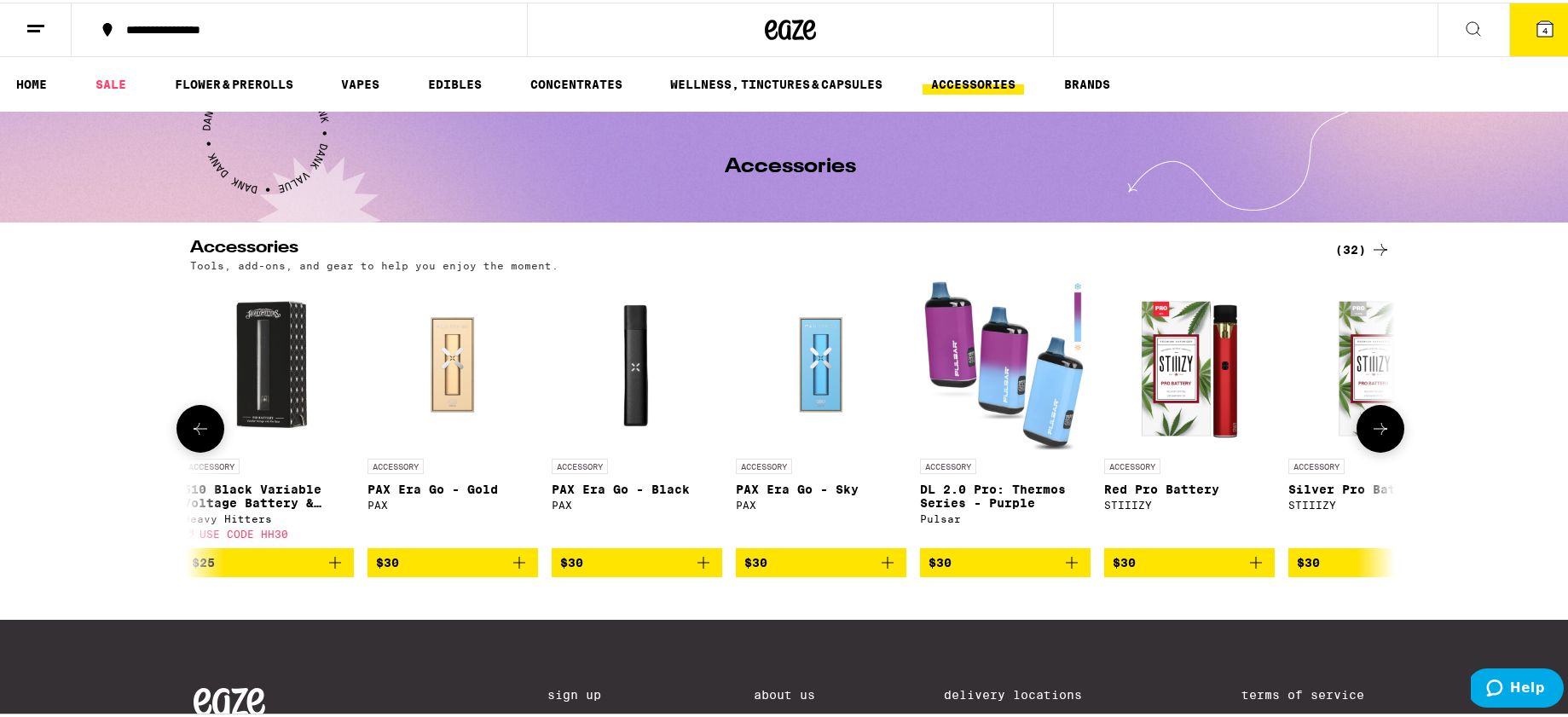
click at [1380, 427] on button at bounding box center [1380, 426] width 48 height 48
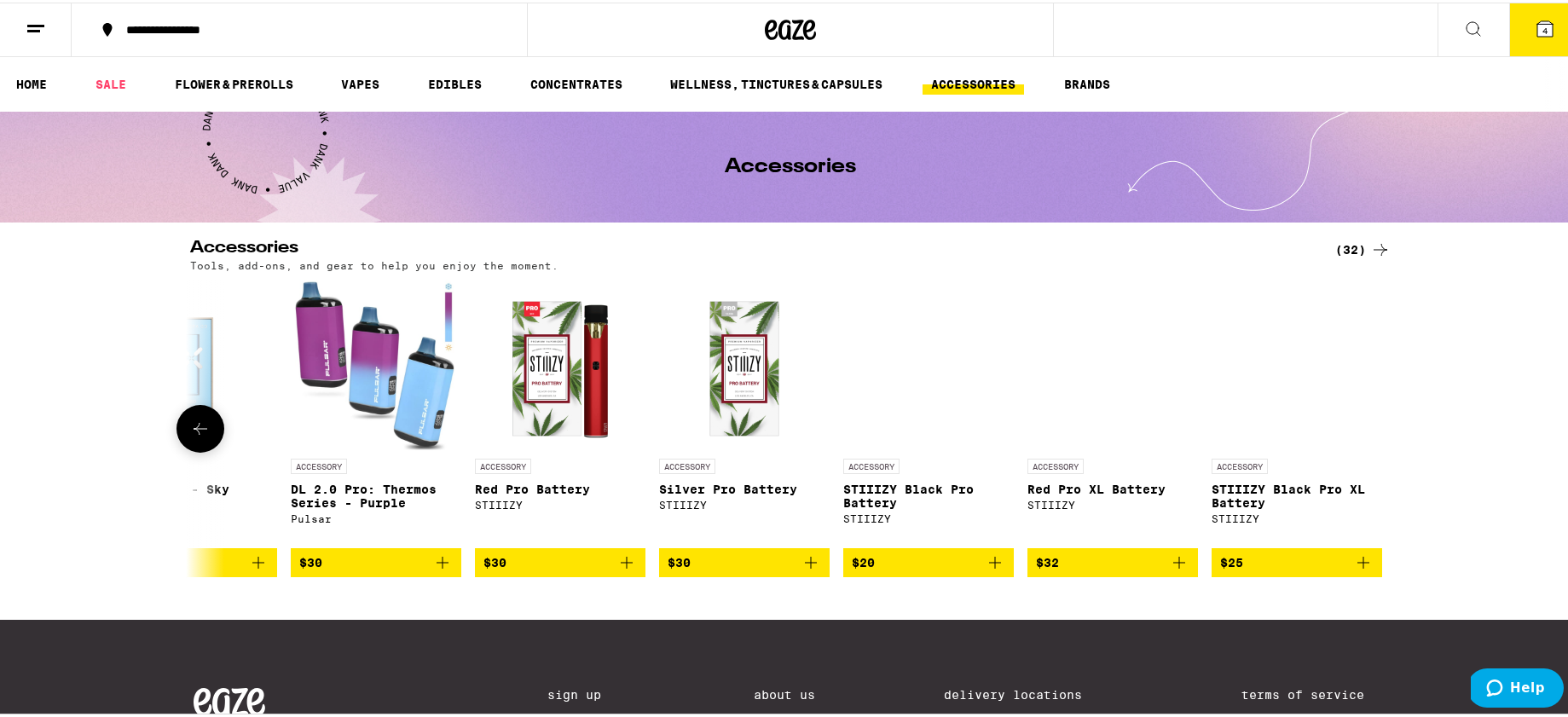
scroll to position [0, 4692]
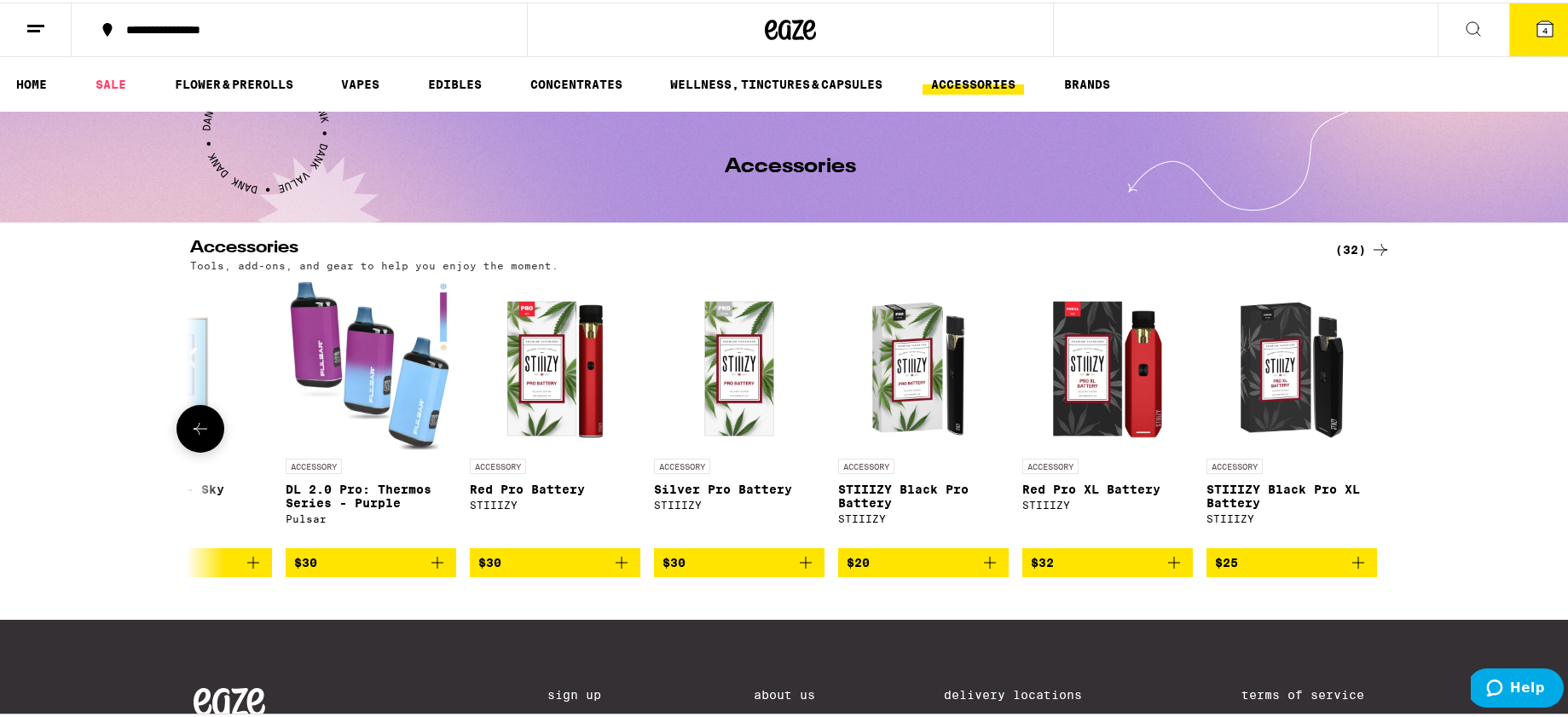
click at [1380, 427] on div at bounding box center [1380, 426] width 48 height 48
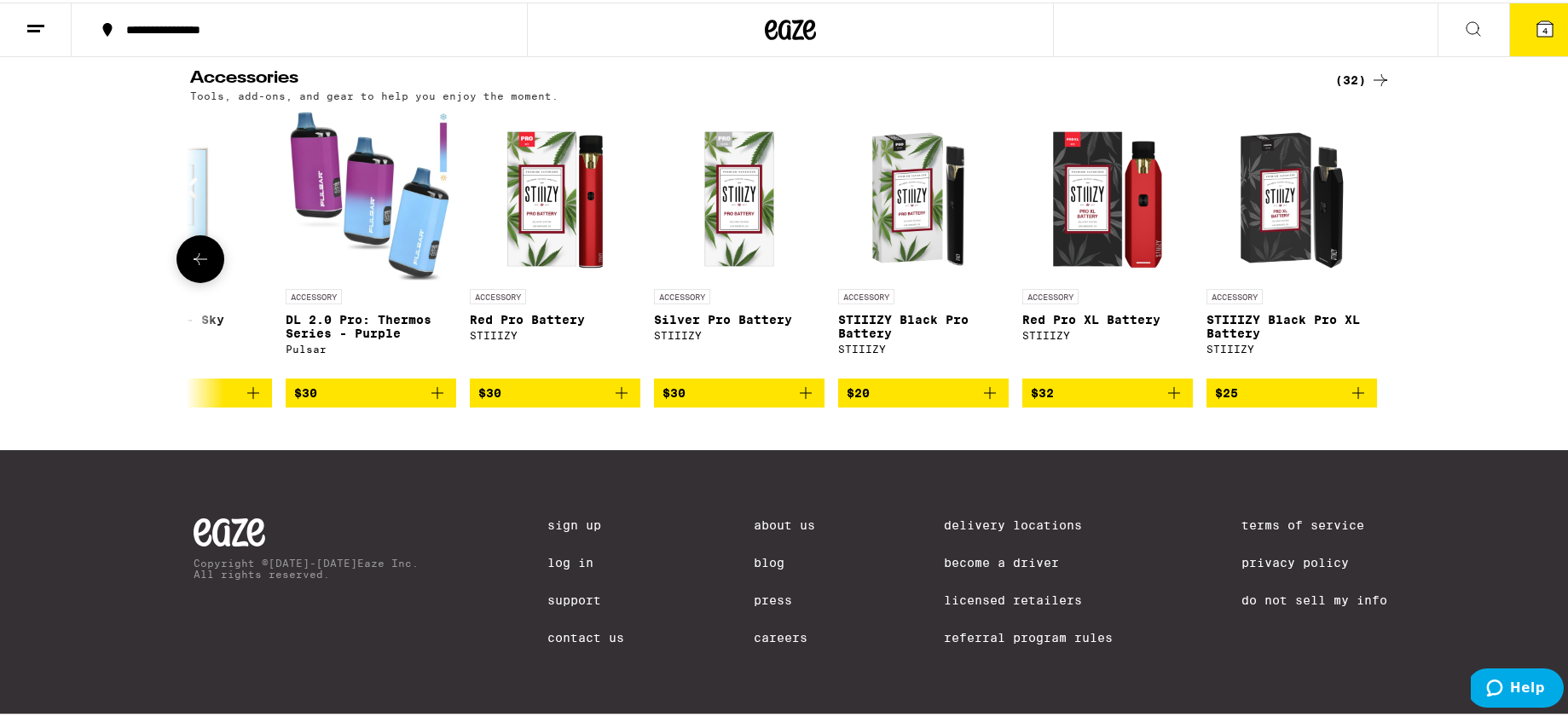
scroll to position [0, 0]
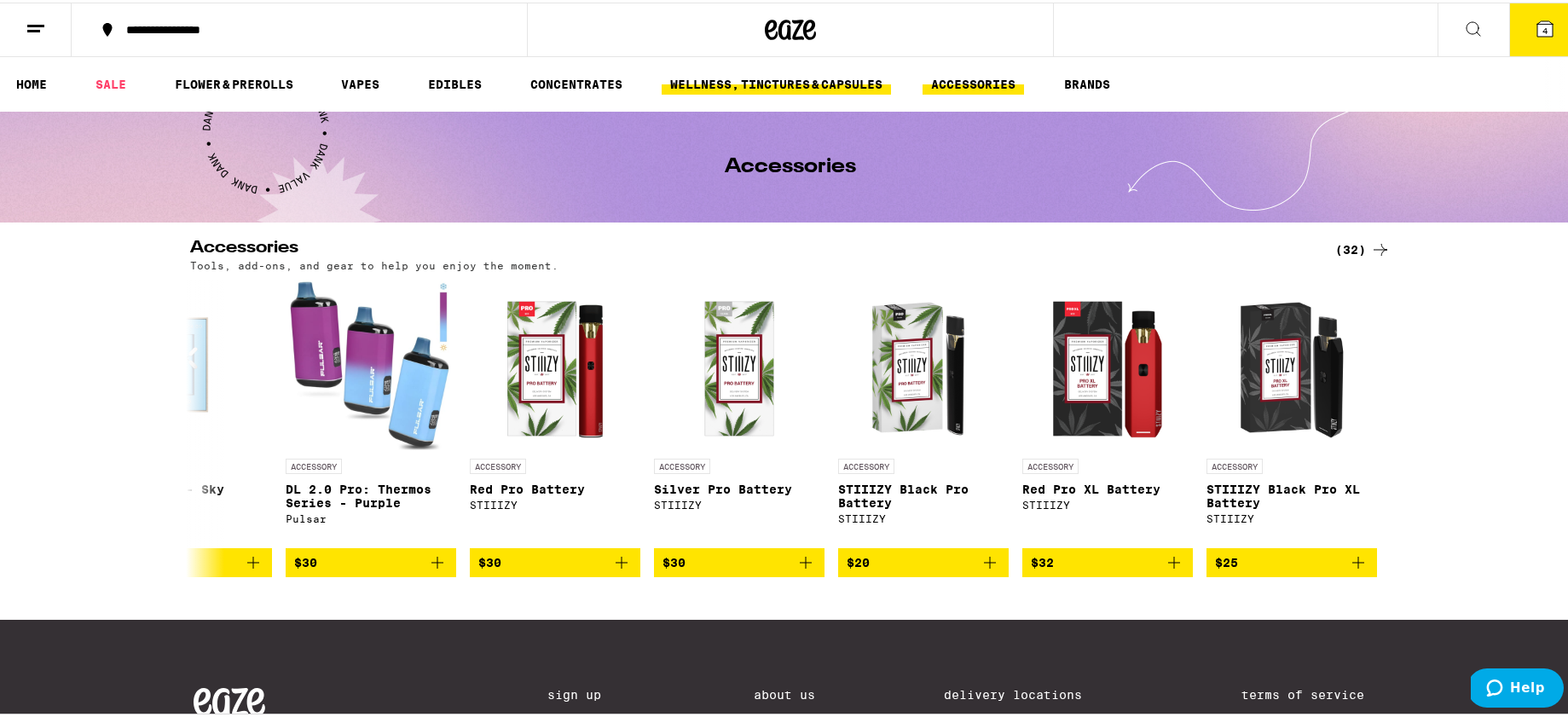
click at [728, 88] on link "WELLNESS, TINCTURES & CAPSULES" at bounding box center [776, 81] width 230 height 21
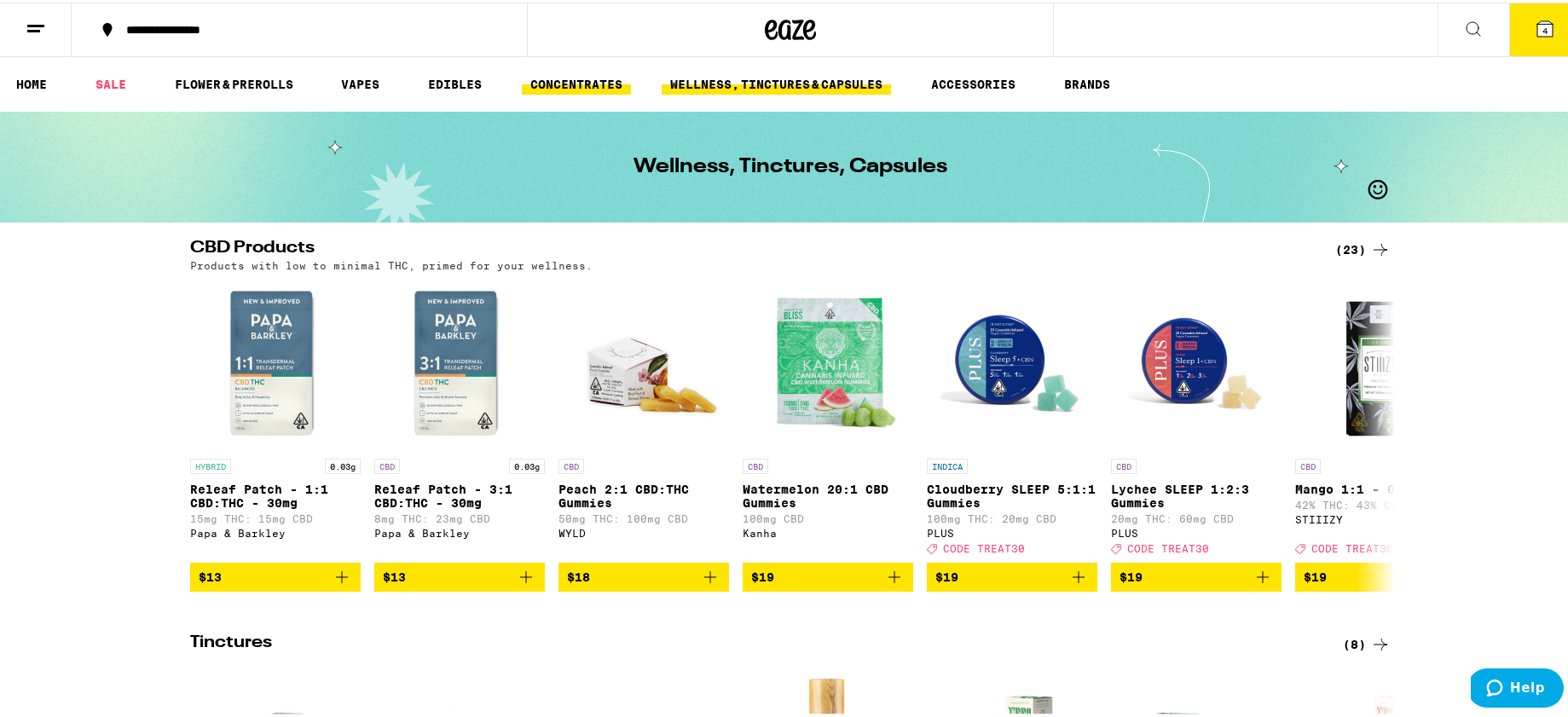
click at [556, 82] on link "CONCENTRATES" at bounding box center [576, 81] width 109 height 21
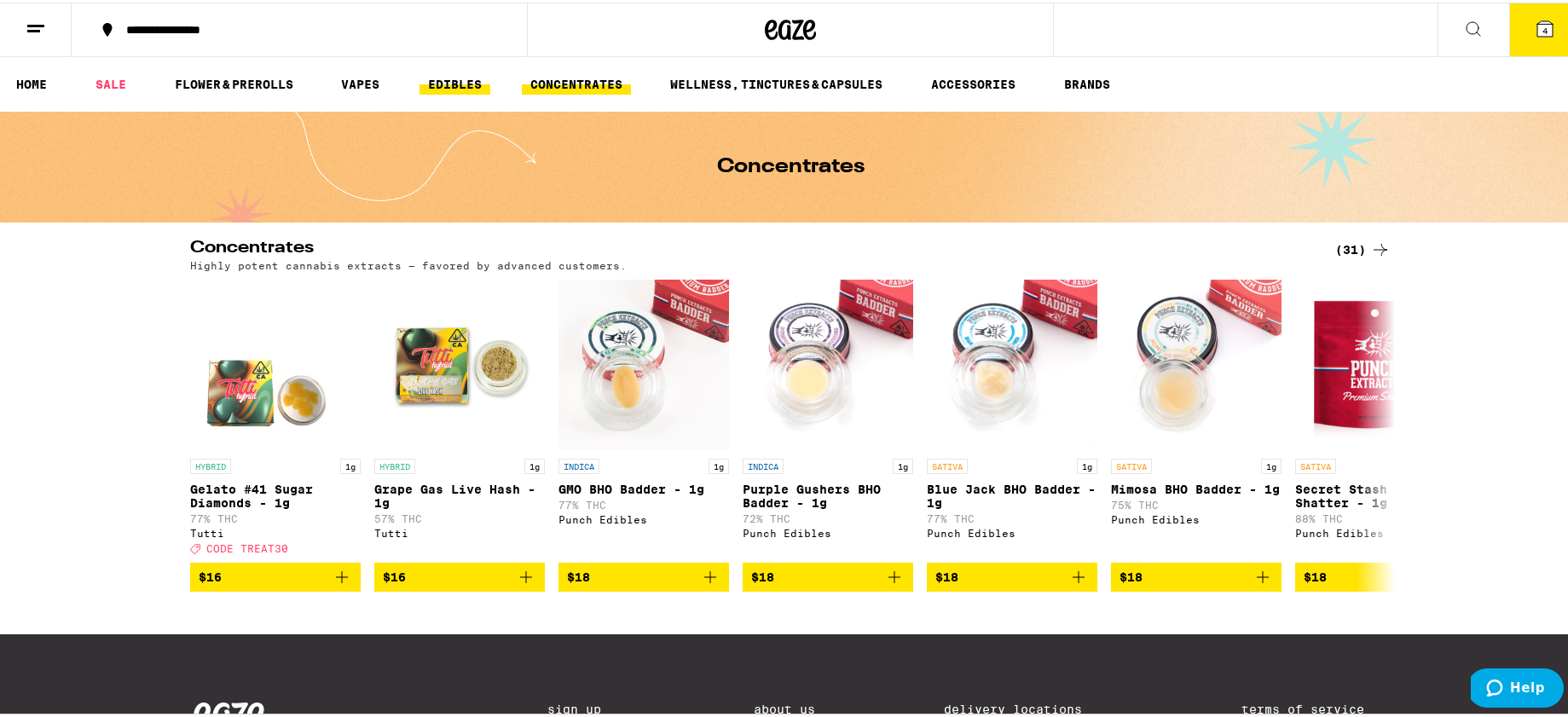
click at [458, 82] on link "EDIBLES" at bounding box center [455, 81] width 70 height 21
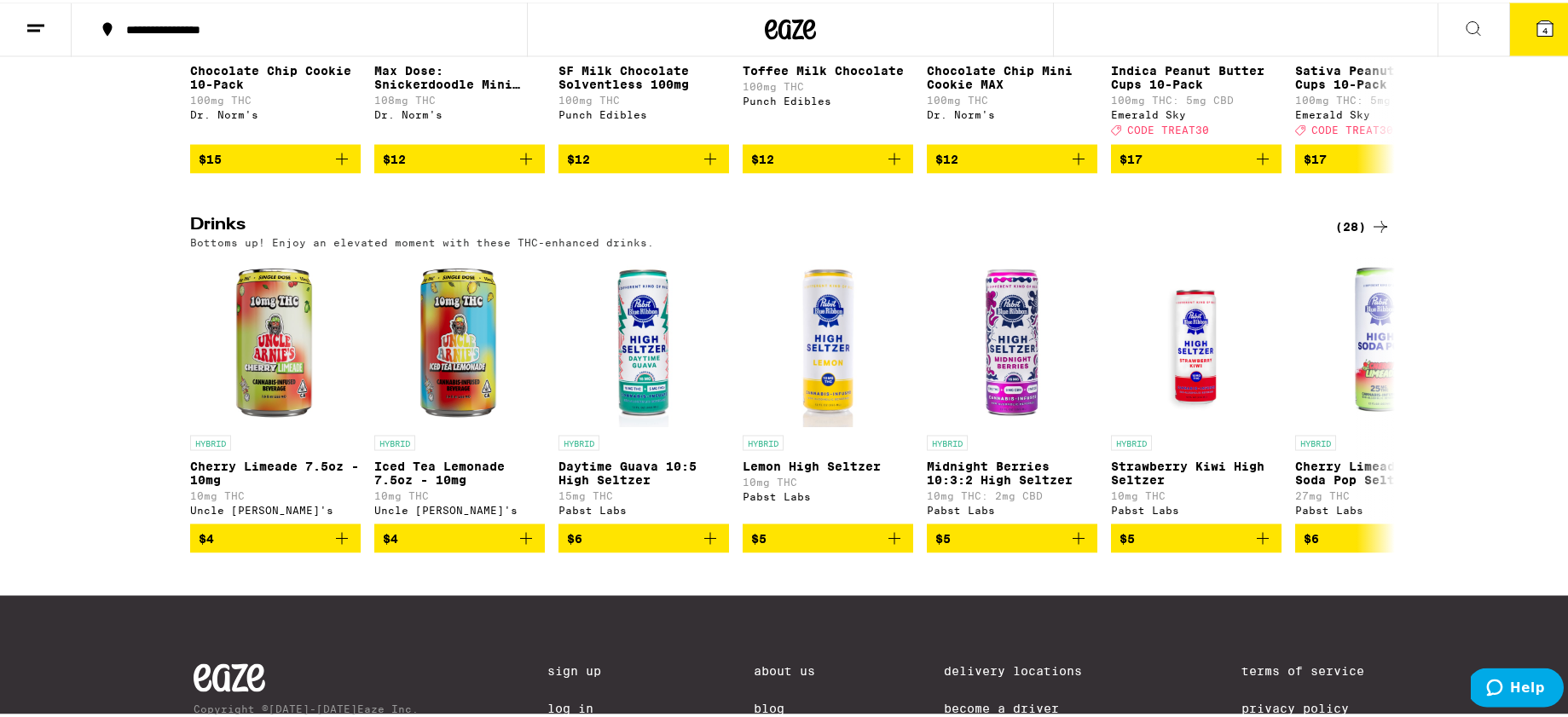
scroll to position [805, 0]
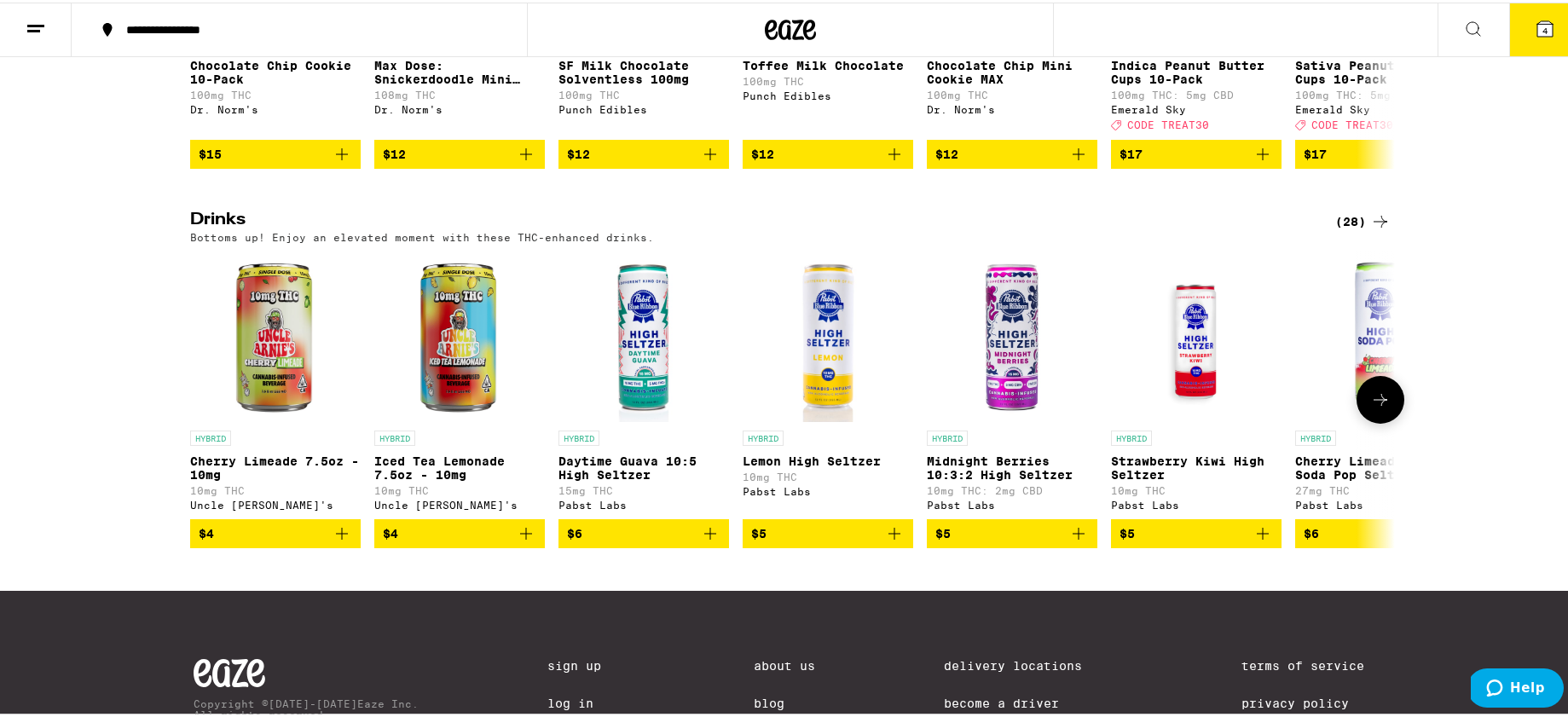
click at [1372, 408] on icon at bounding box center [1380, 397] width 21 height 21
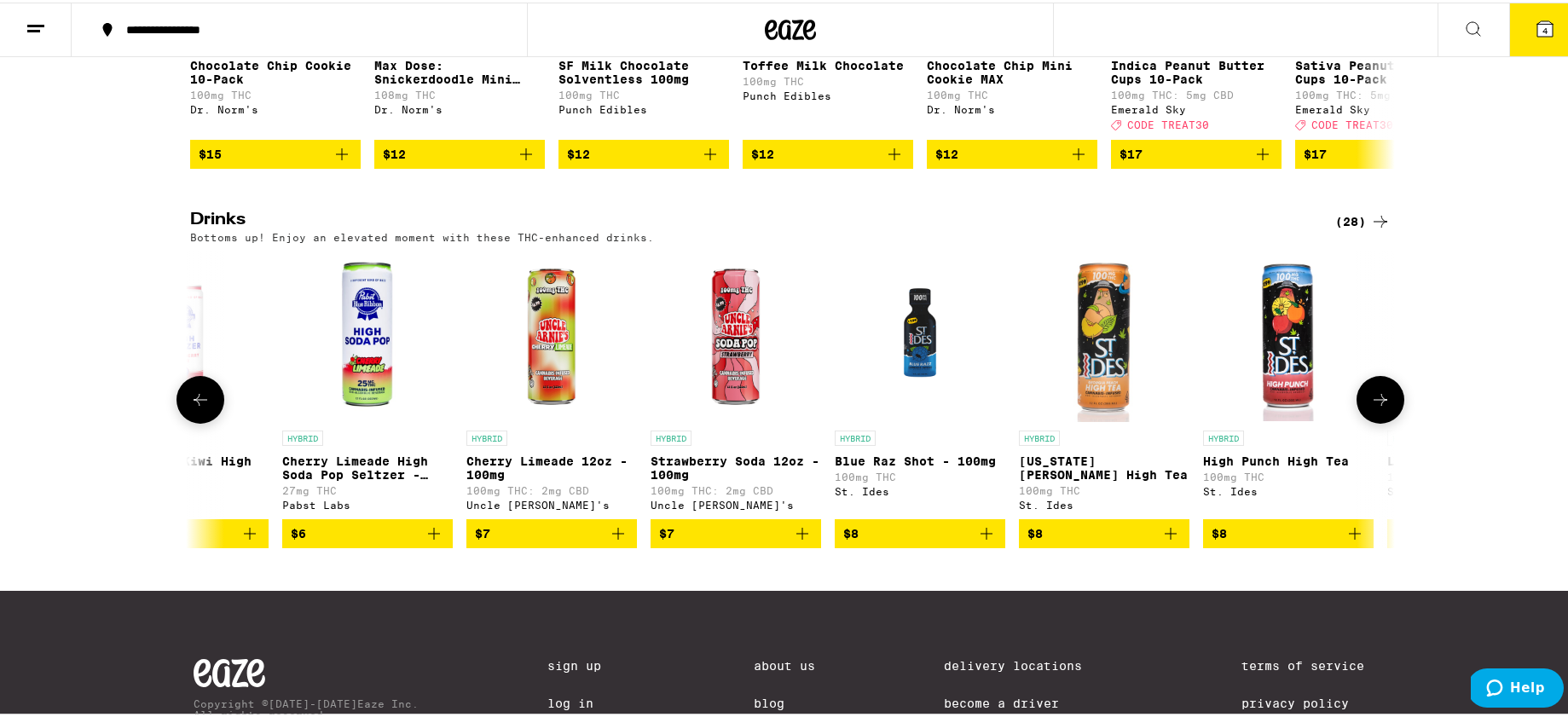
scroll to position [0, 1014]
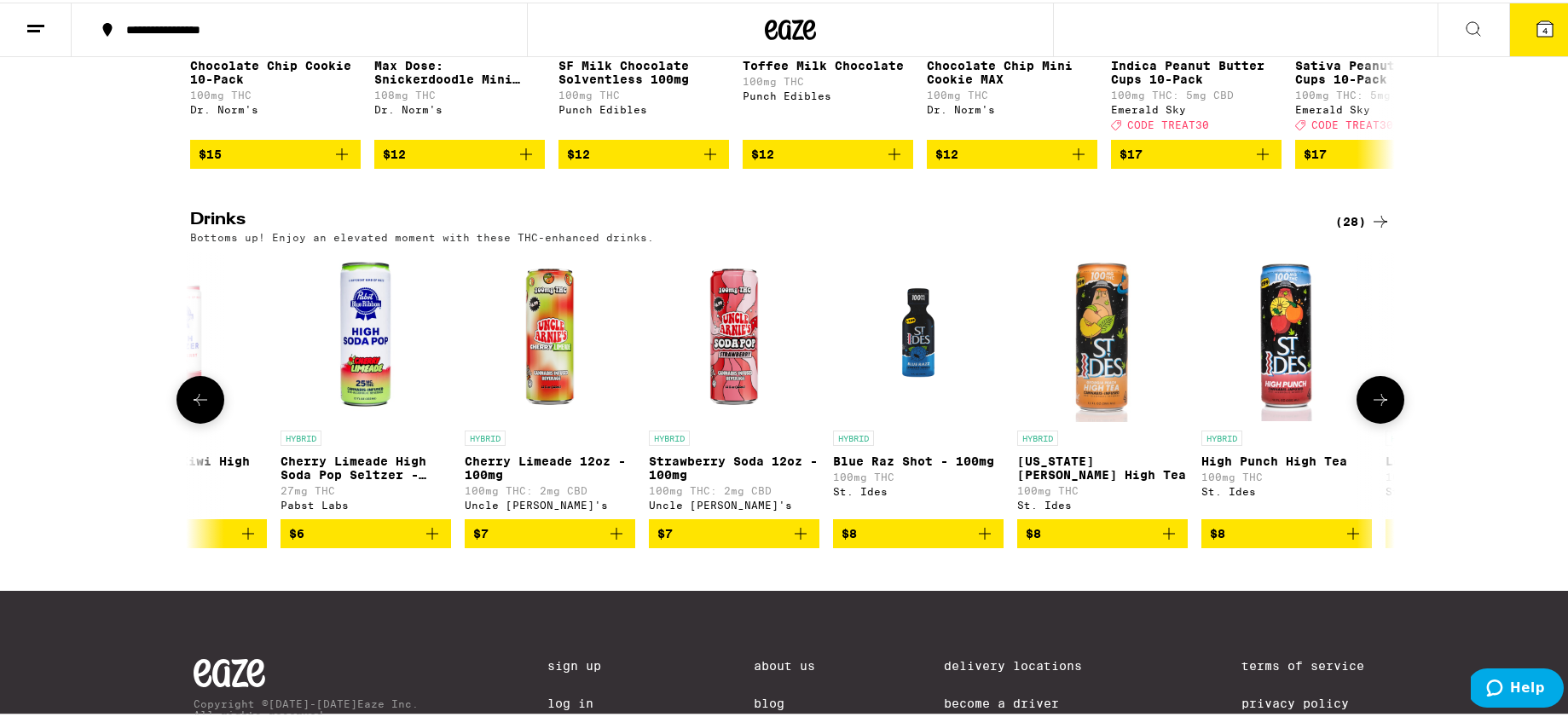
click at [190, 408] on icon at bounding box center [200, 397] width 21 height 21
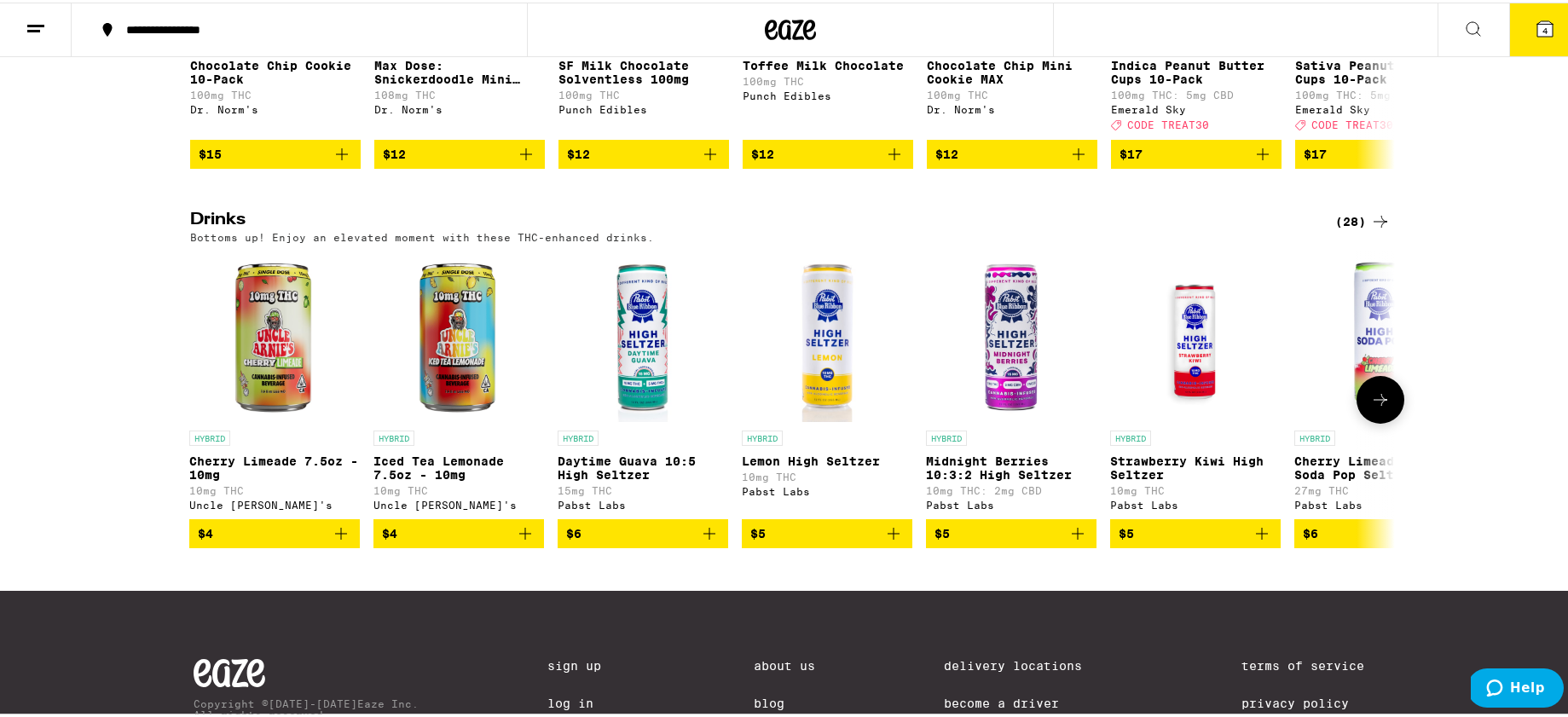
scroll to position [0, 0]
click at [708, 542] on icon "Add to bag" at bounding box center [709, 531] width 21 height 21
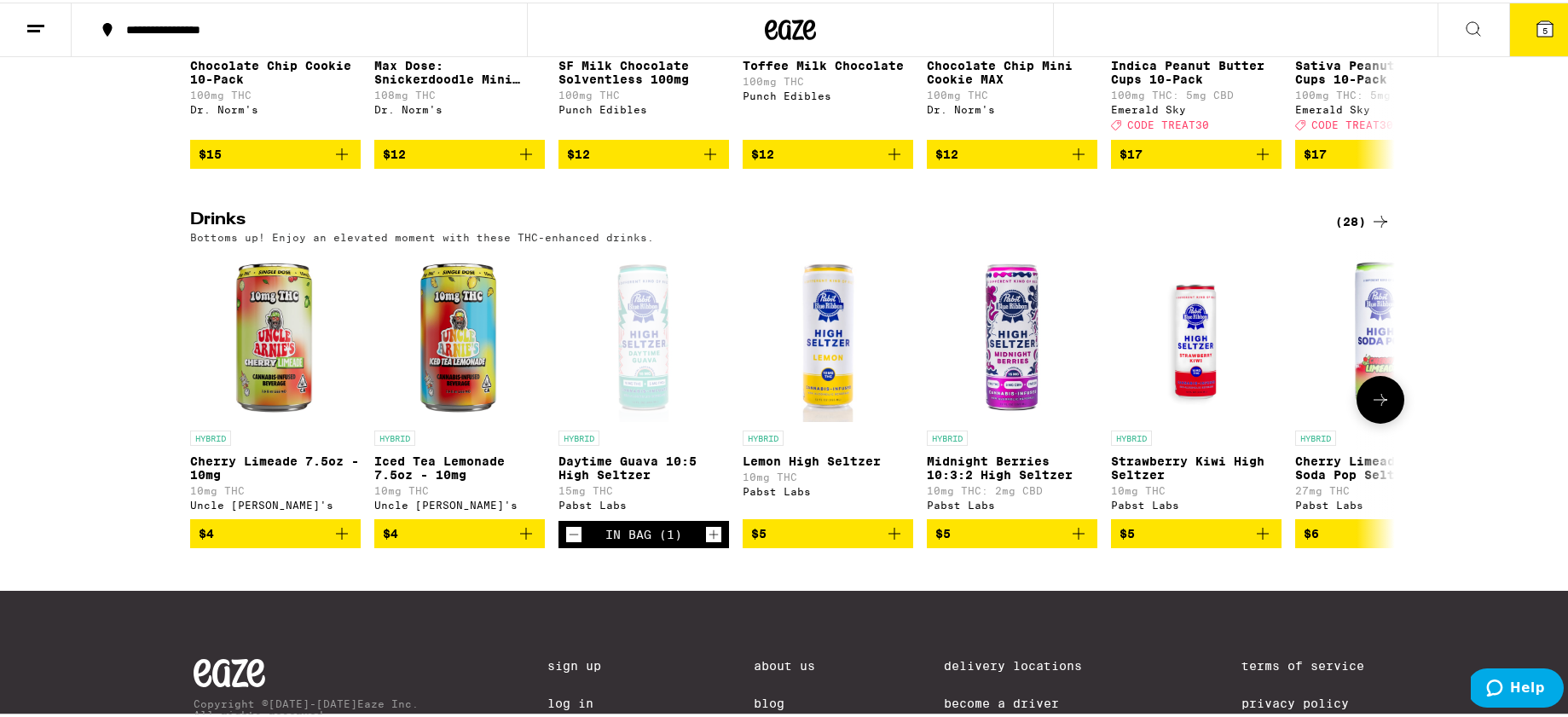
scroll to position [1041, 0]
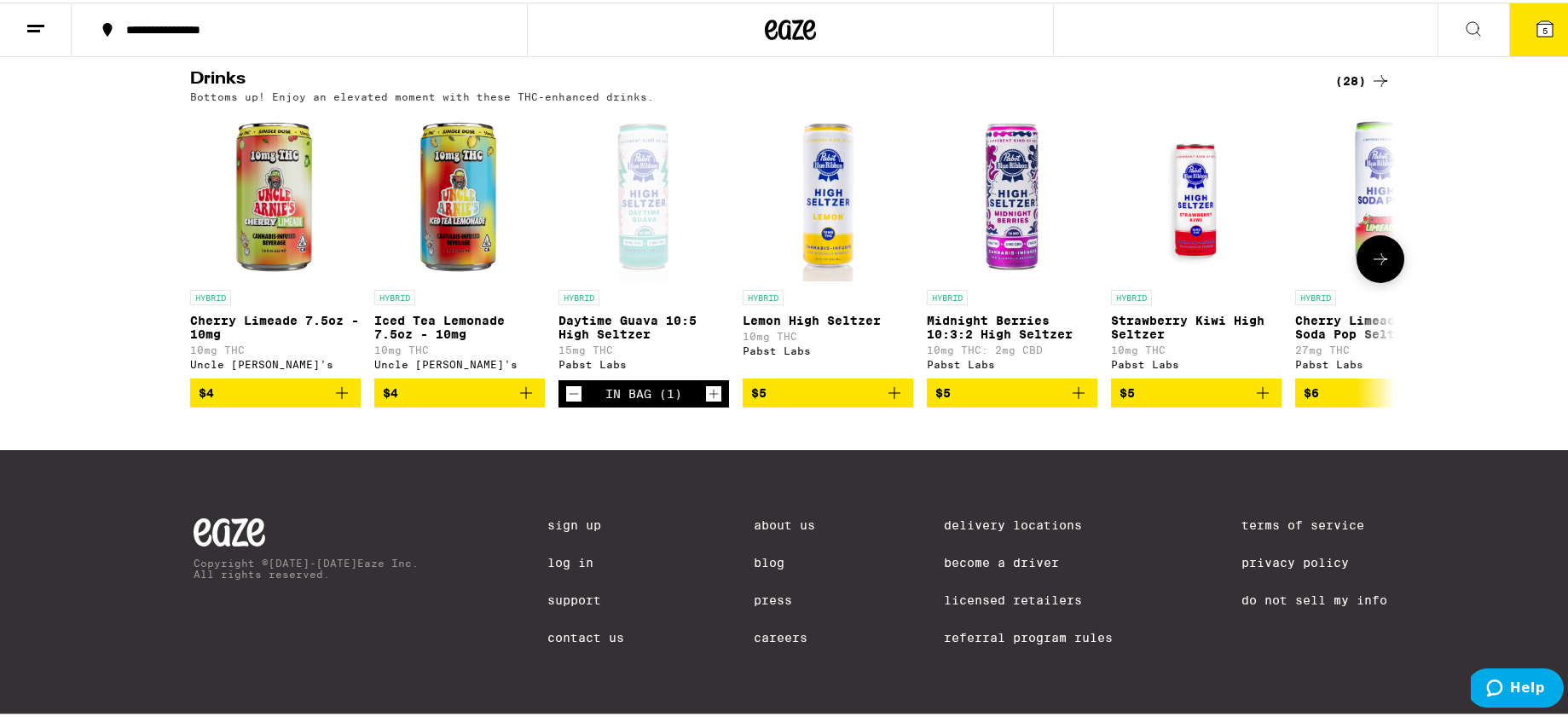
click at [566, 382] on icon "Decrement" at bounding box center [573, 392] width 15 height 21
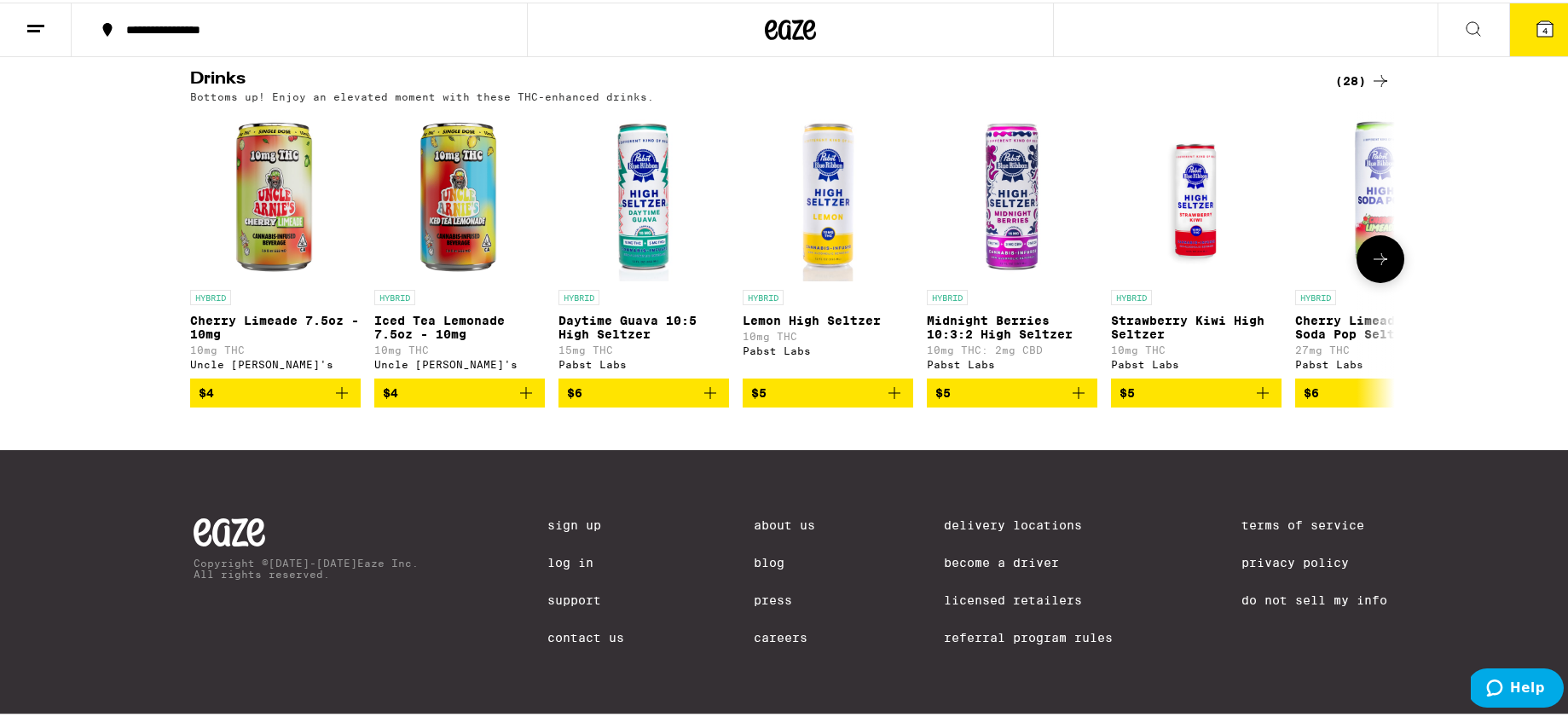
click at [1075, 381] on icon "Add to bag" at bounding box center [1078, 391] width 21 height 21
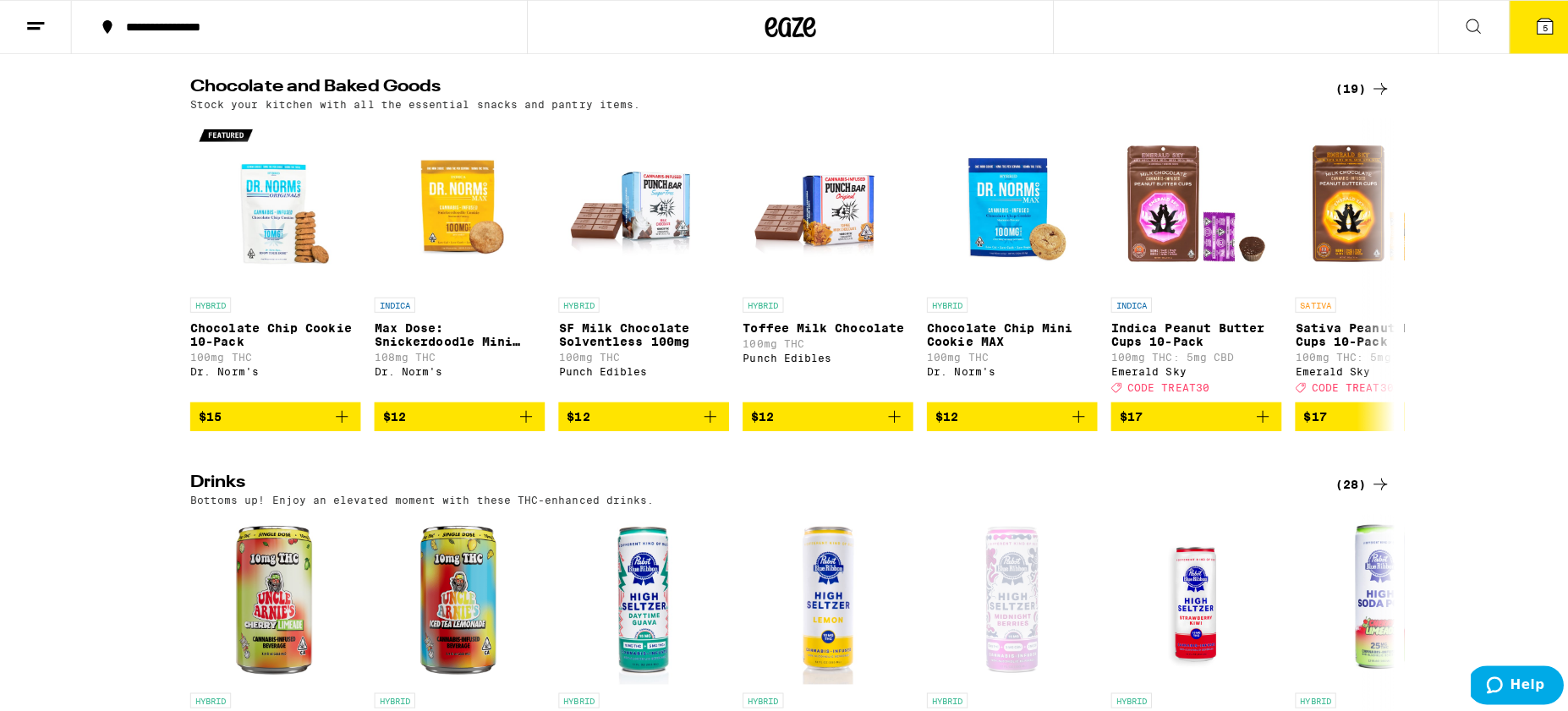
scroll to position [531, 0]
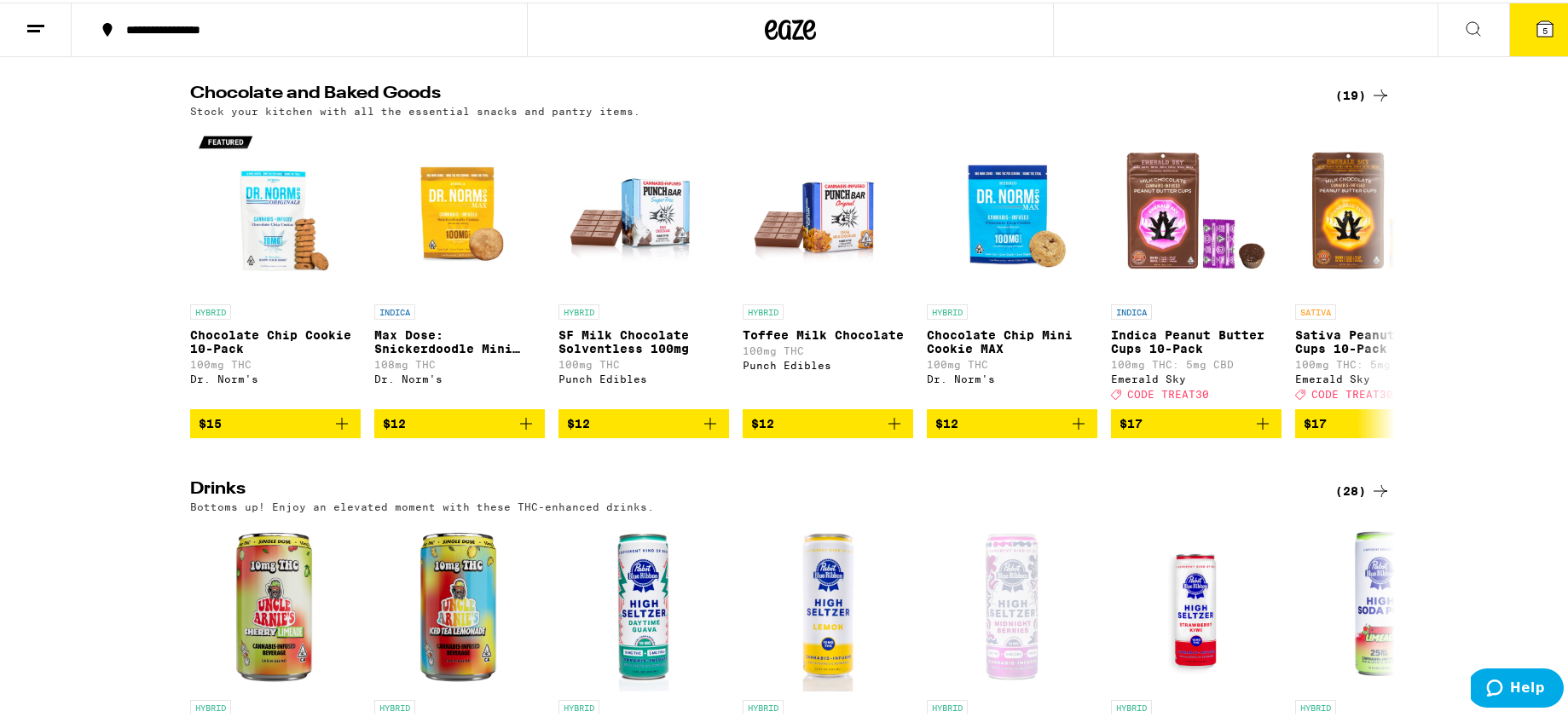
click at [1537, 27] on icon at bounding box center [1545, 26] width 15 height 15
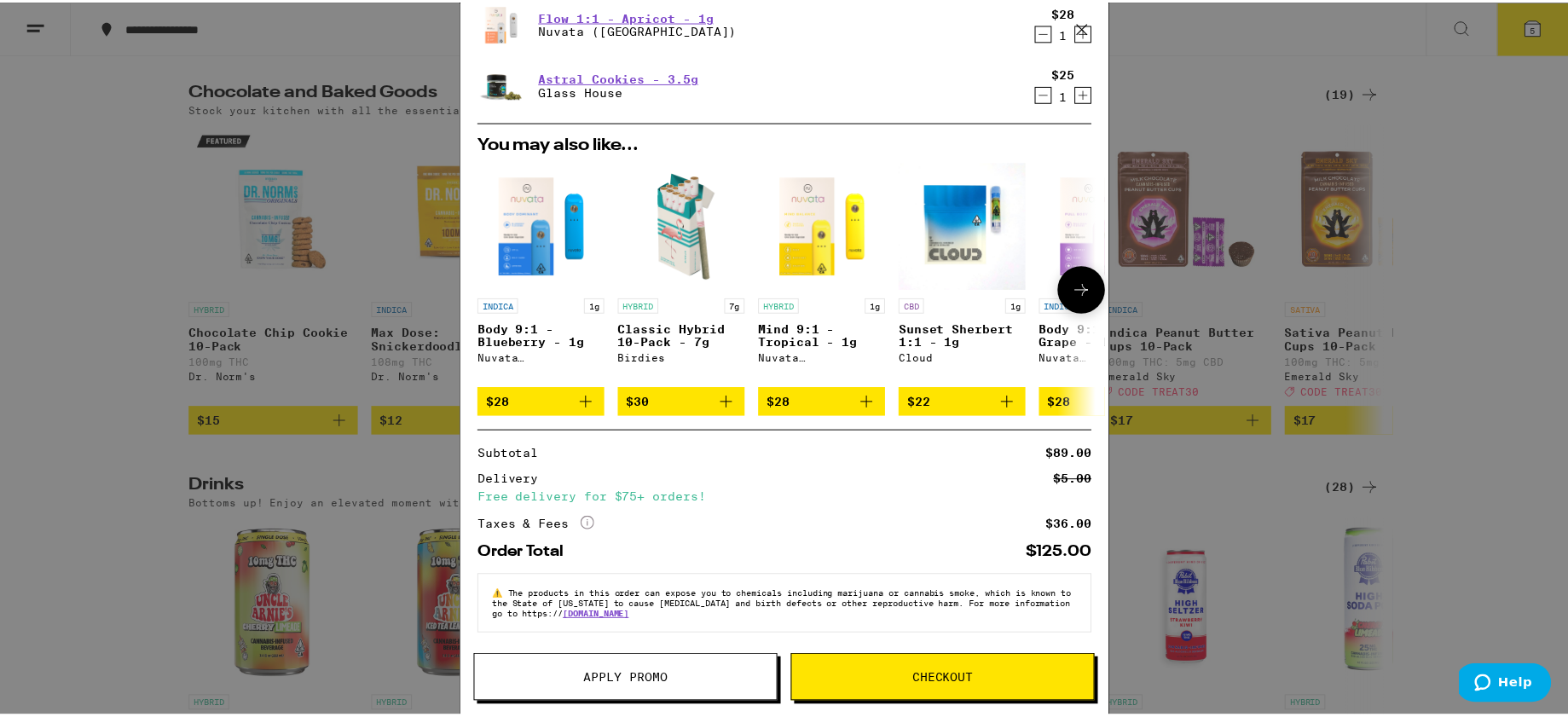
scroll to position [274, 0]
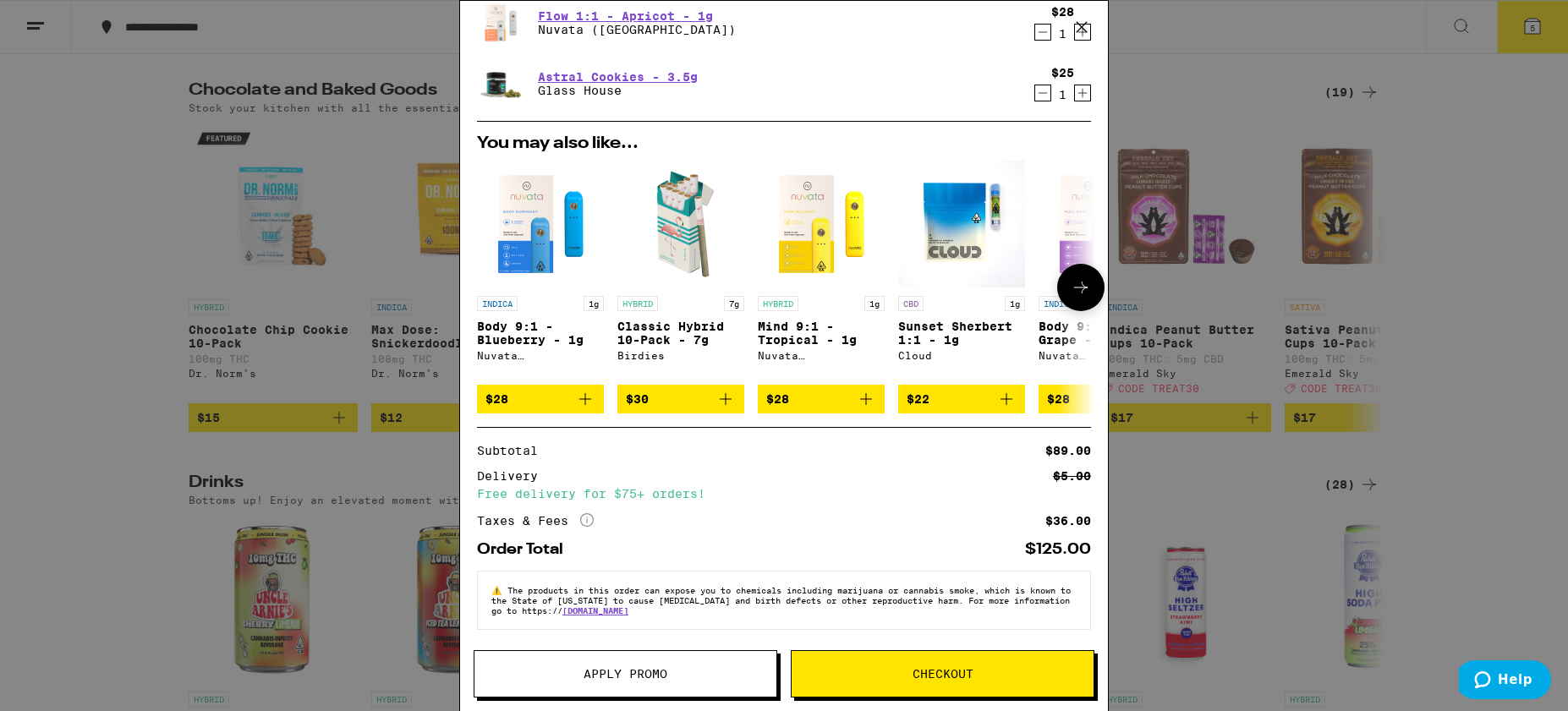
click at [726, 389] on icon "Add to bag" at bounding box center [725, 399] width 21 height 21
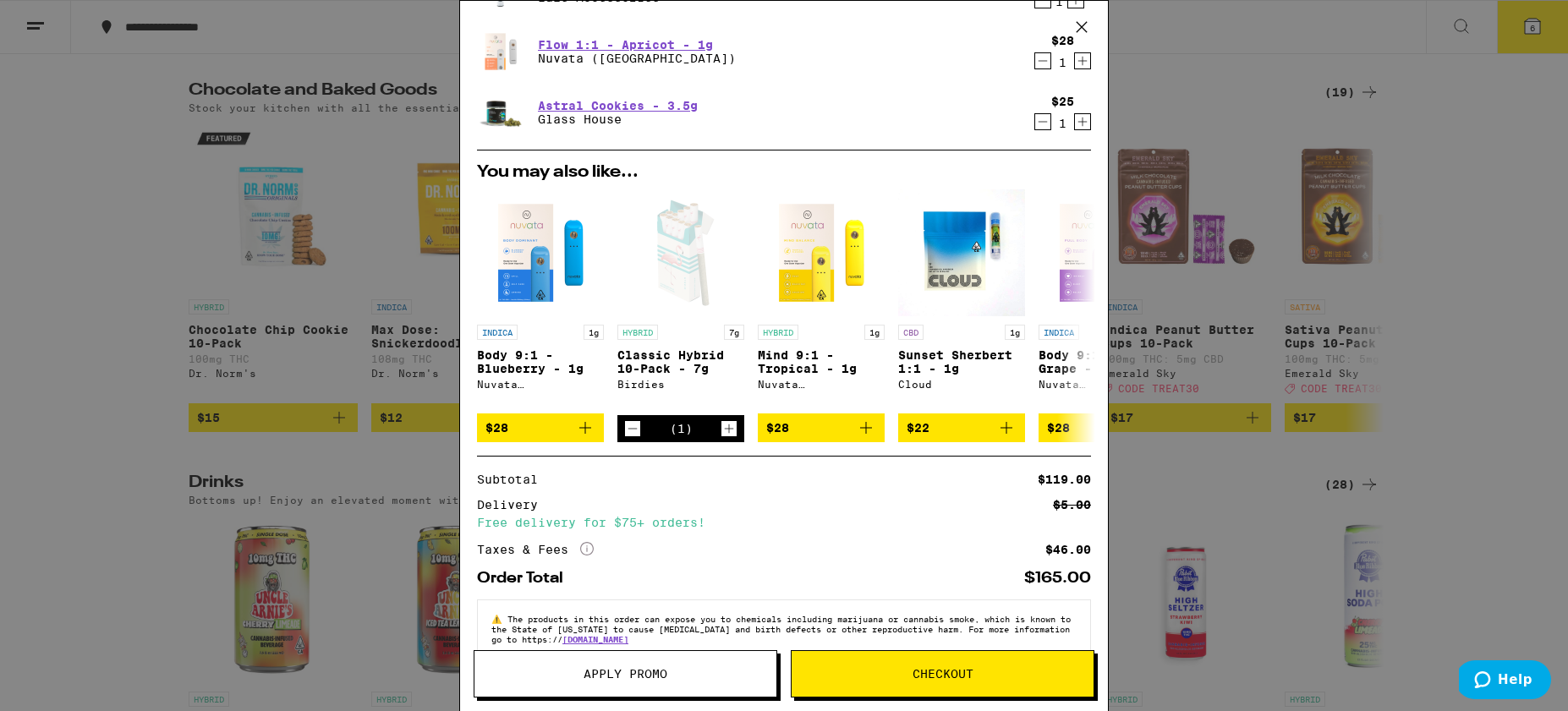
click at [1150, 94] on div "Your Cart Midnight Berries 10:3:2 High Seltzer Pabst Labs $5 1 Classic Hybrid 1…" at bounding box center [784, 355] width 1568 height 711
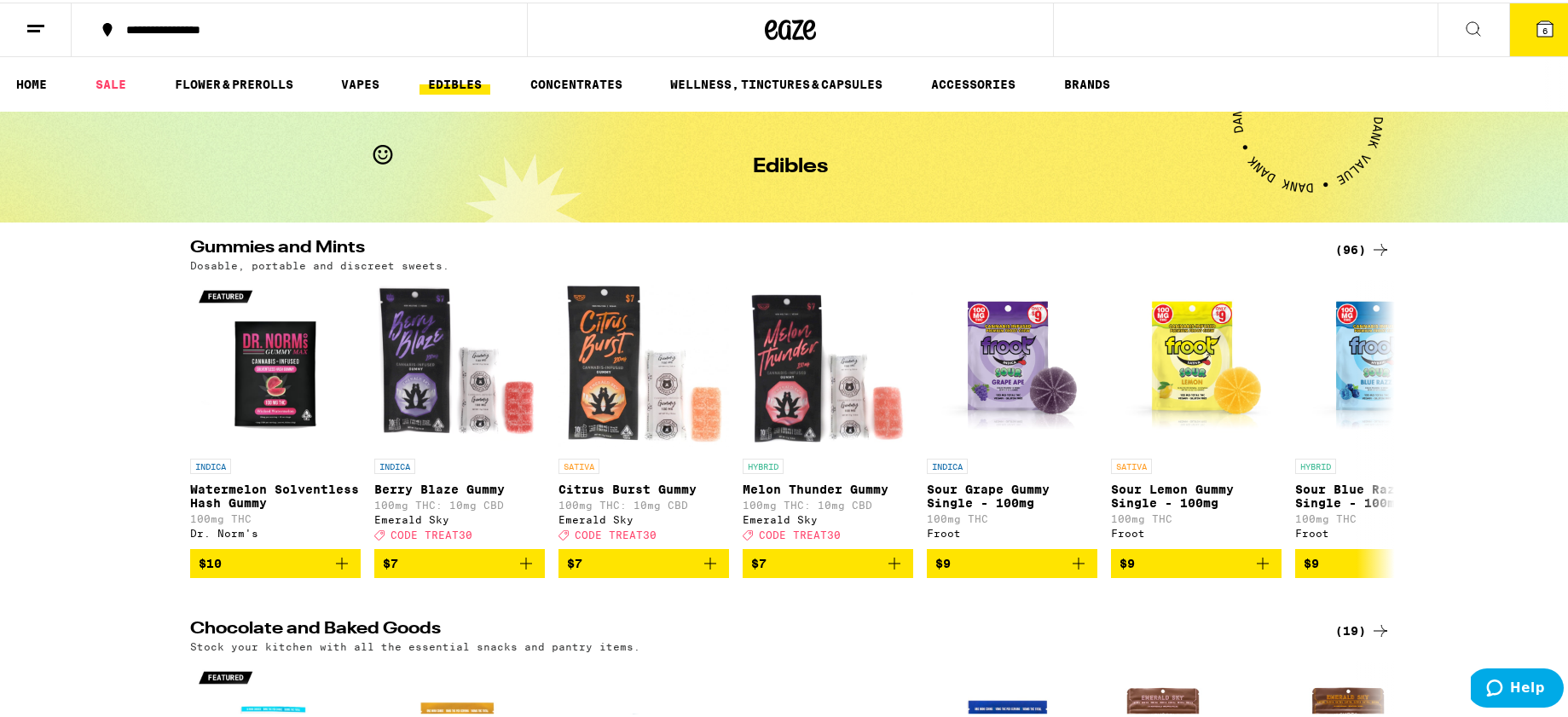
click at [1537, 25] on icon at bounding box center [1545, 26] width 15 height 15
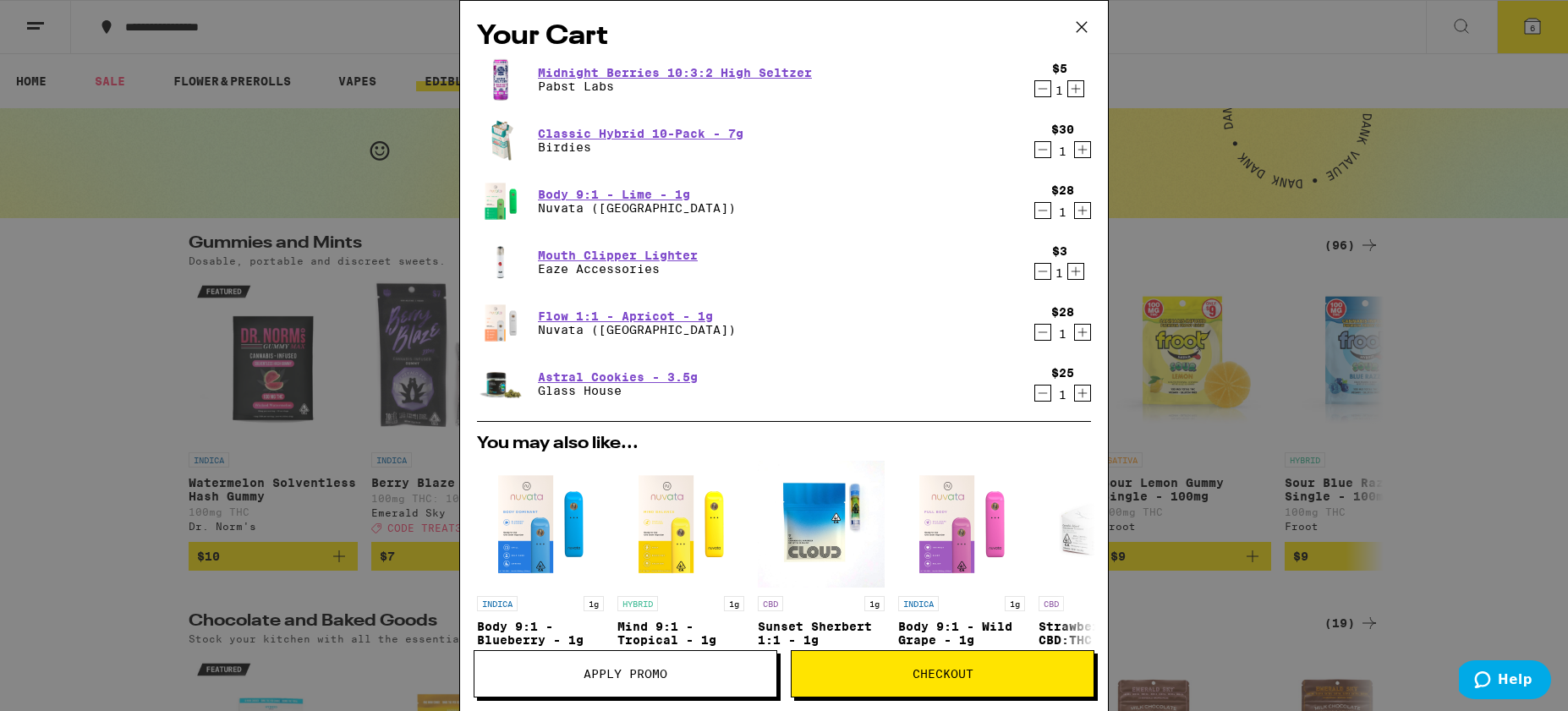
click at [1078, 26] on icon at bounding box center [1081, 27] width 25 height 25
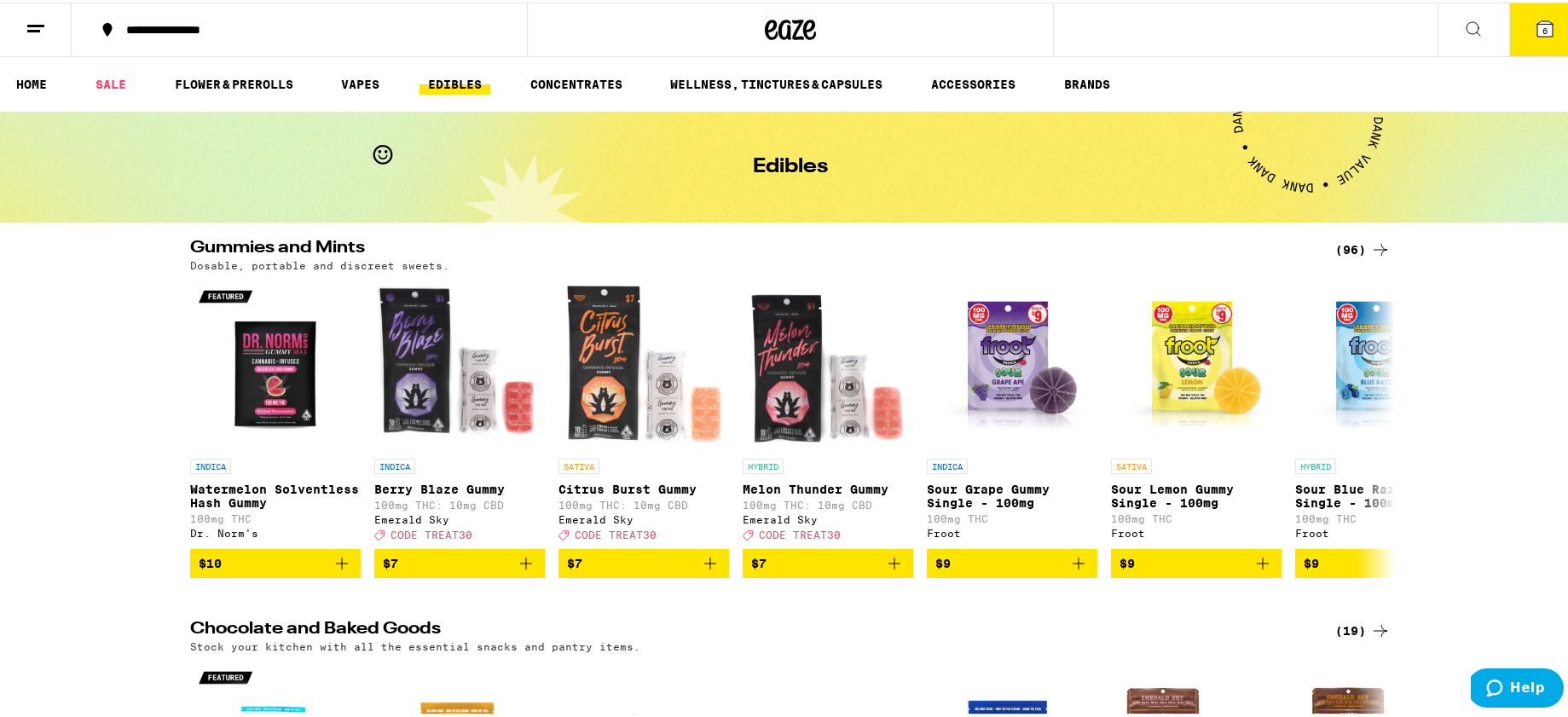
click at [1519, 36] on button "6" at bounding box center [1545, 27] width 71 height 52
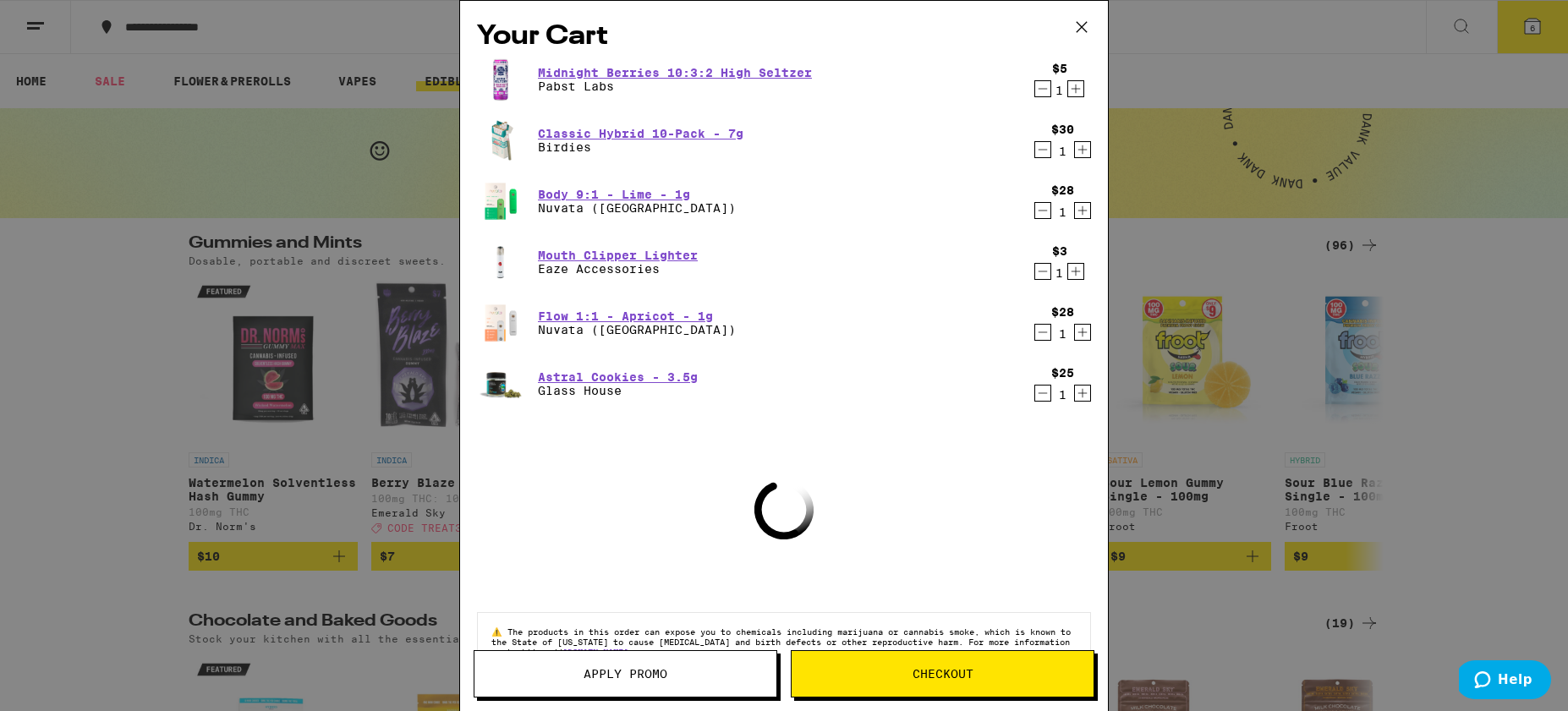
click at [1335, 63] on div "Your Cart Midnight Berries 10:3:2 High Seltzer Pabst Labs $5 1 Classic Hybrid 1…" at bounding box center [784, 355] width 1568 height 711
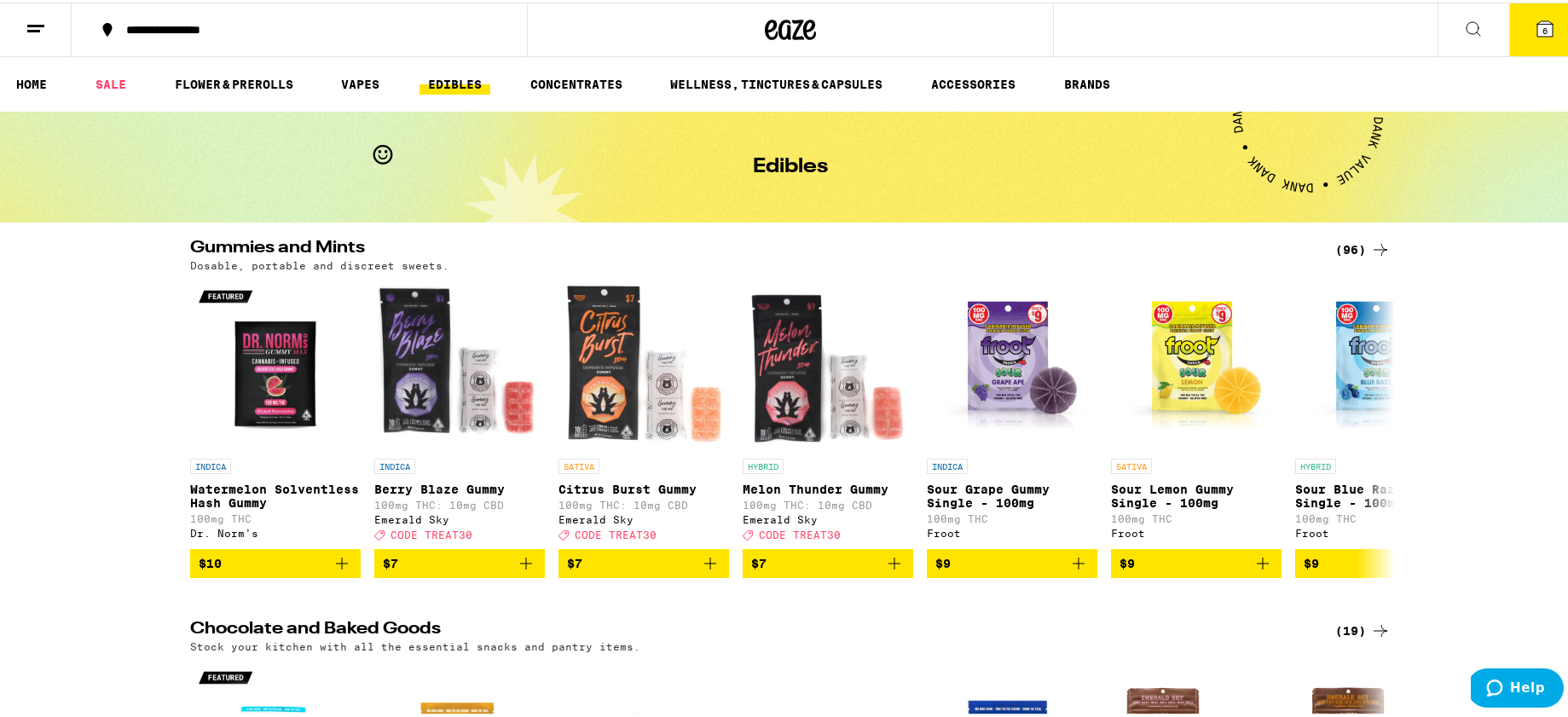
click at [43, 27] on icon at bounding box center [35, 26] width 21 height 21
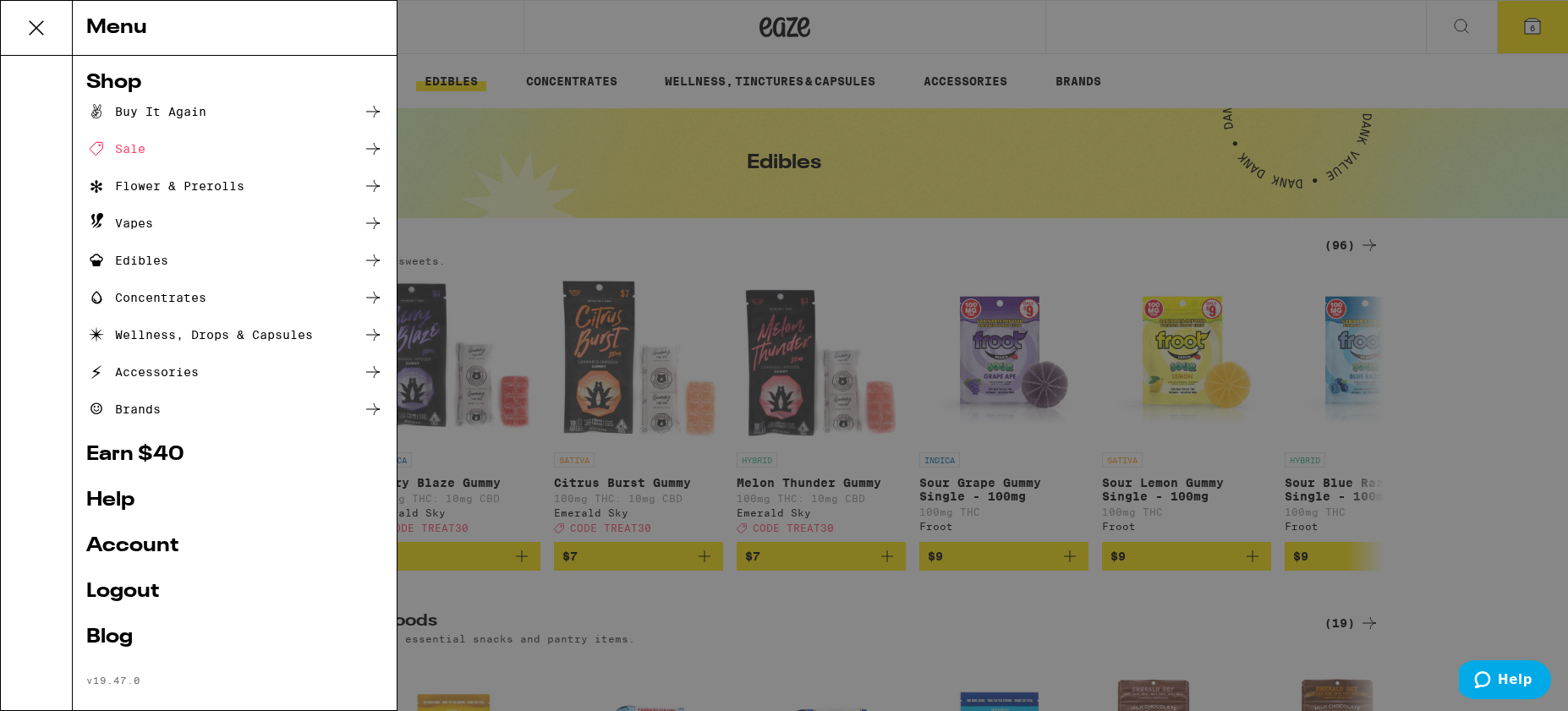
click at [142, 593] on link "Logout" at bounding box center [234, 592] width 297 height 21
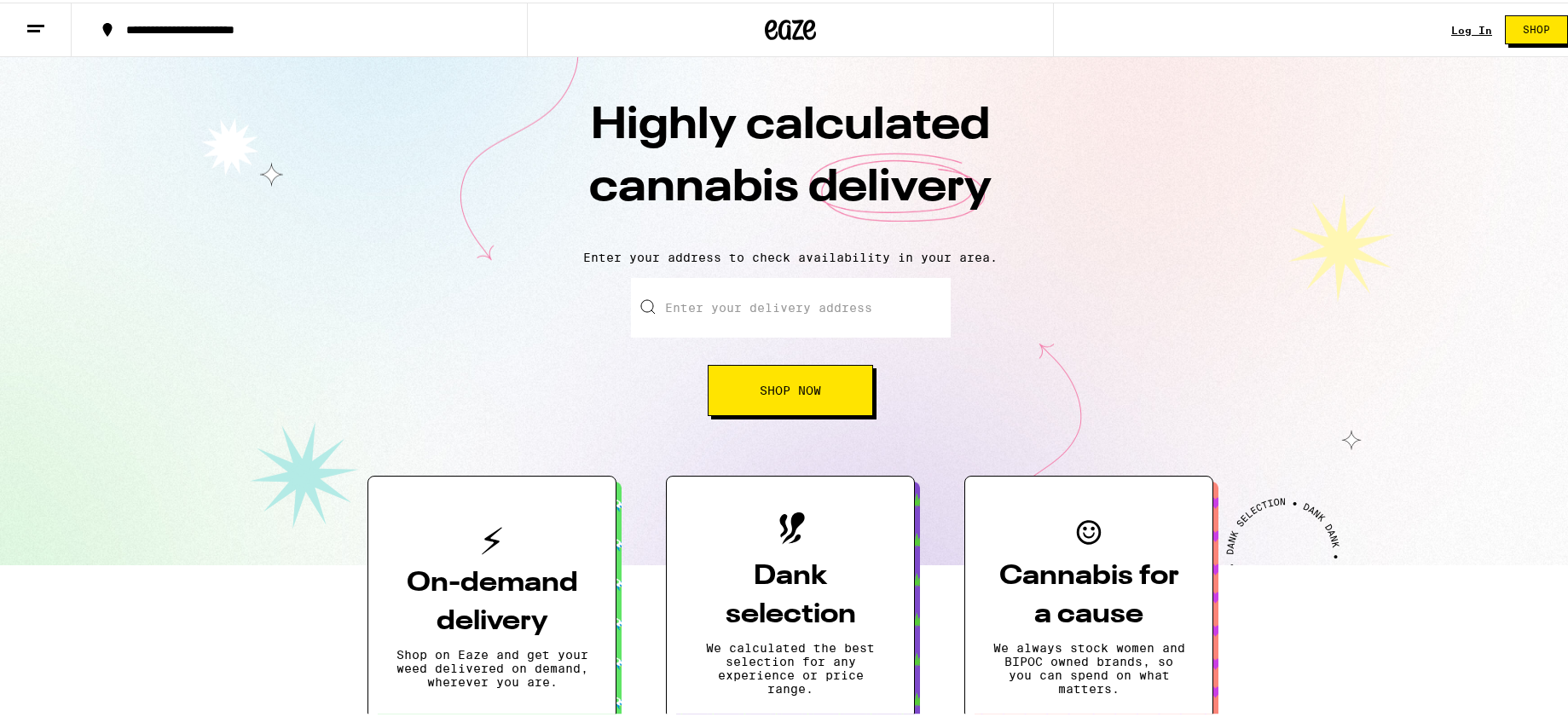
click at [1460, 30] on div "Log In" at bounding box center [1470, 28] width 41 height 11
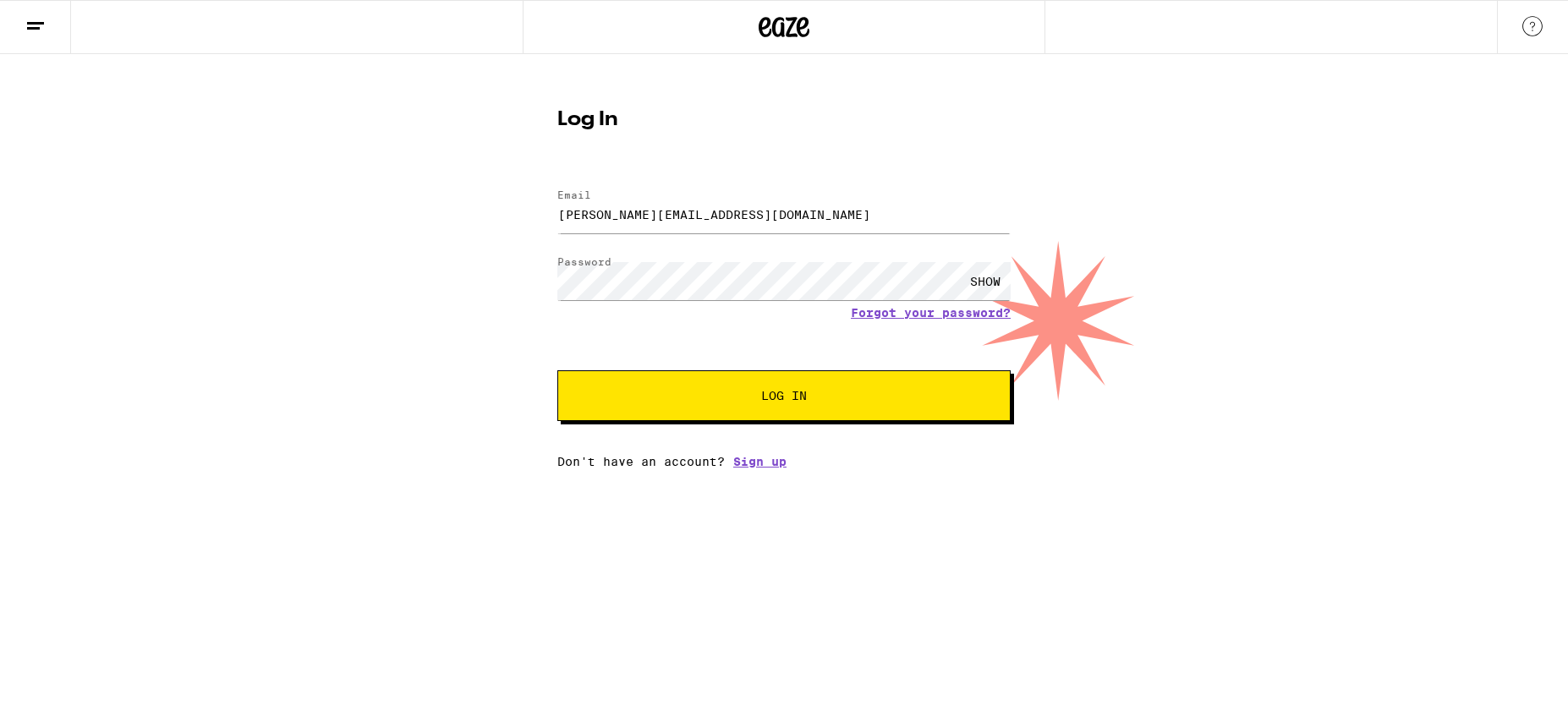
click at [975, 276] on div "SHOW" at bounding box center [985, 281] width 51 height 38
click at [975, 276] on div "HIDE" at bounding box center [985, 281] width 51 height 38
click at [558, 370] on button "Log In" at bounding box center [784, 395] width 454 height 51
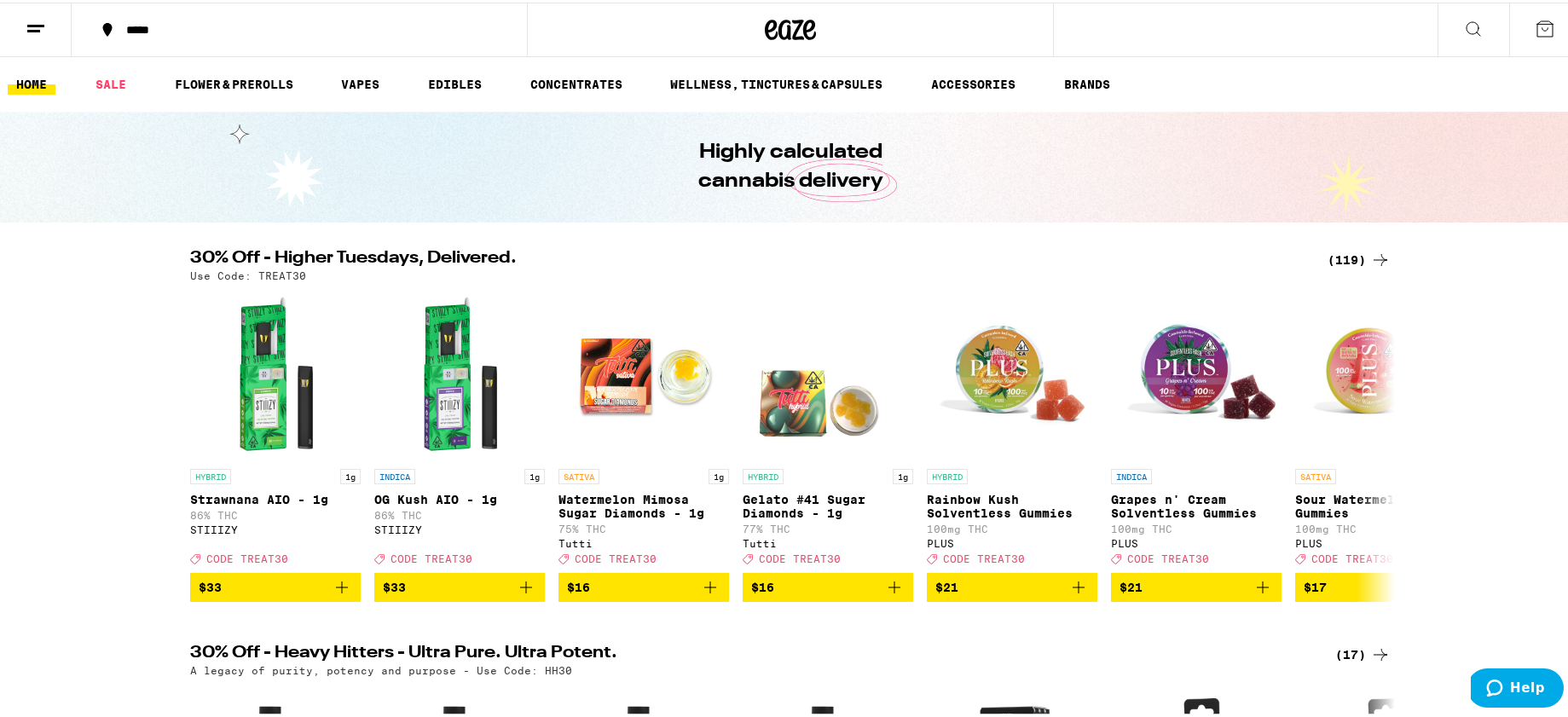
click at [1471, 24] on button at bounding box center [1472, 27] width 71 height 53
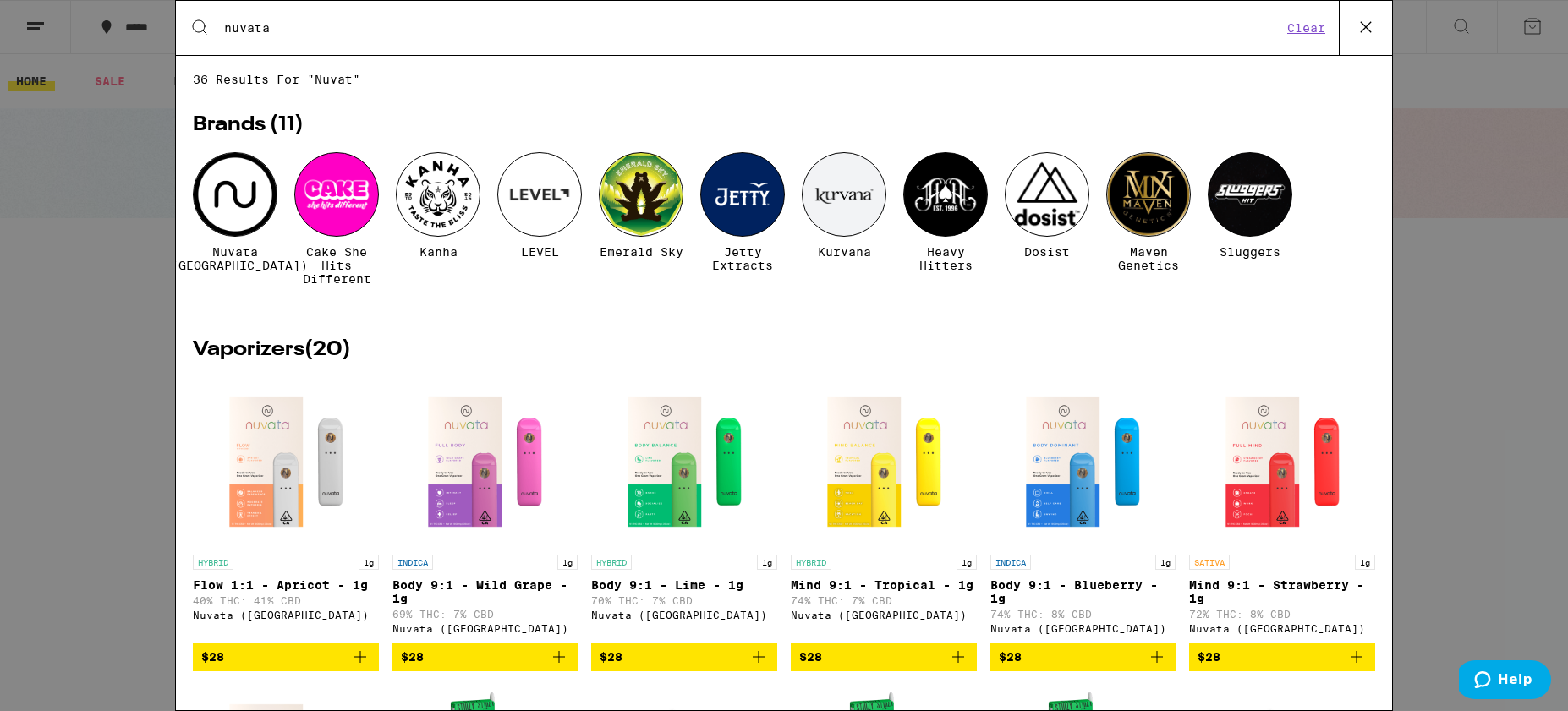
type input "nuvata"
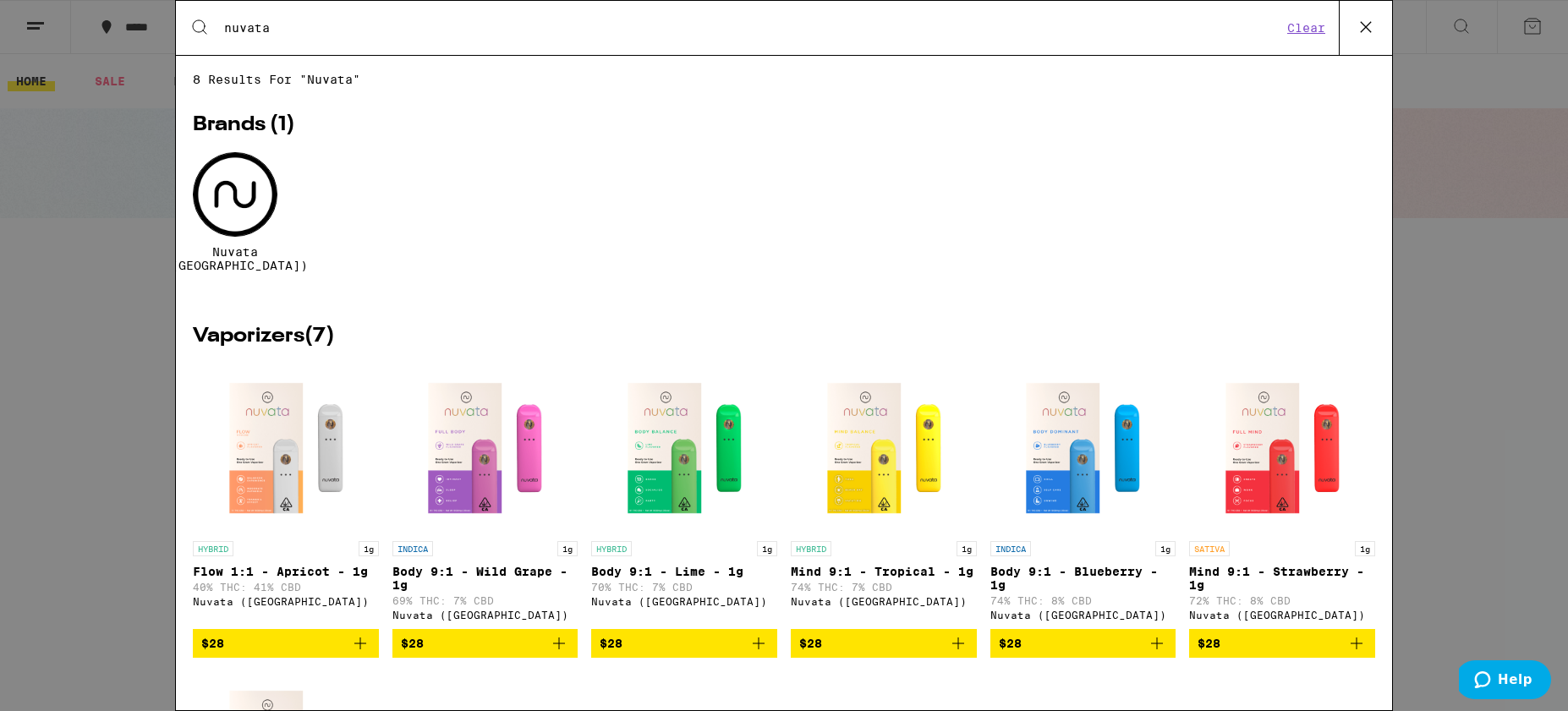
click at [360, 646] on icon "Add to bag" at bounding box center [360, 644] width 21 height 21
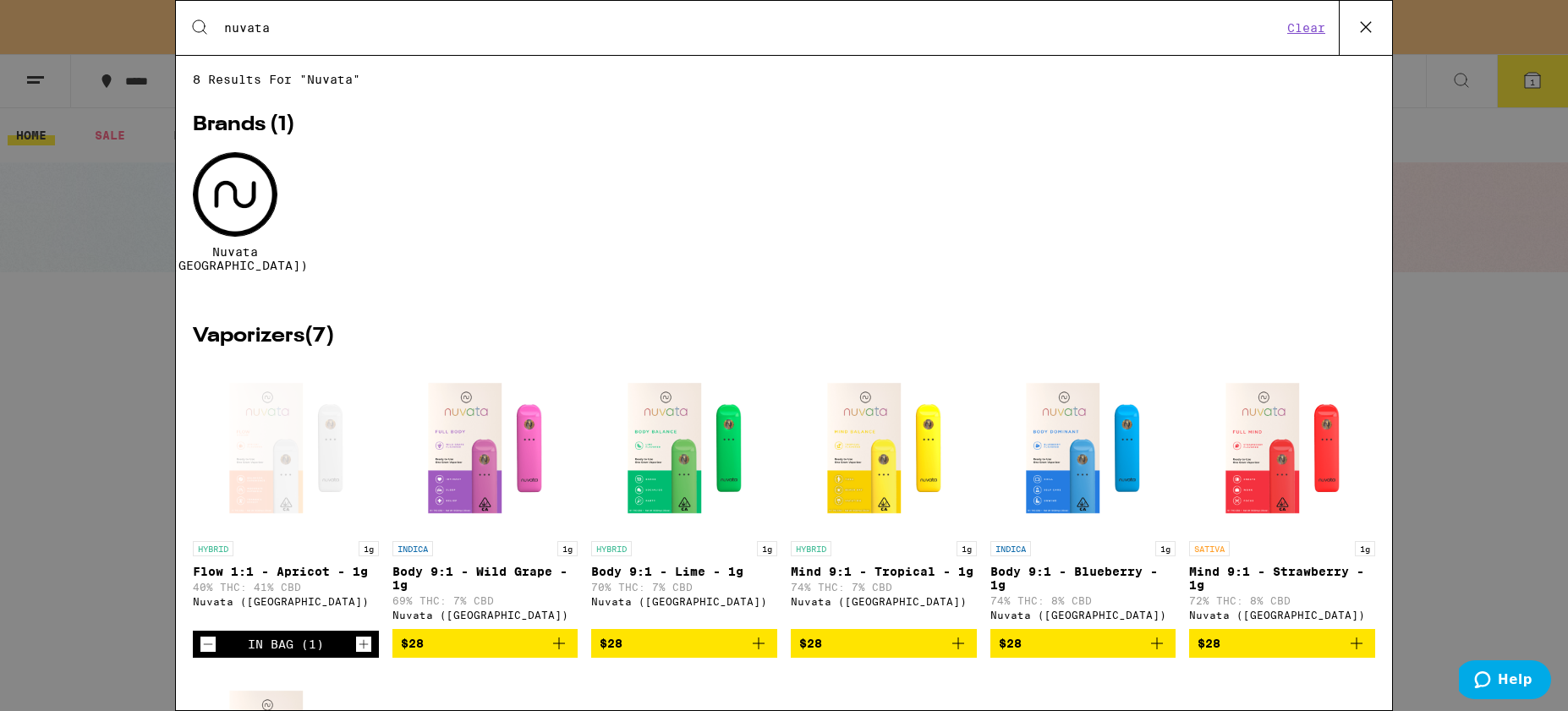
click at [277, 443] on div "Open page for Flow 1:1 - Apricot - 1g from Nuvata (CA)" at bounding box center [285, 448] width 169 height 169
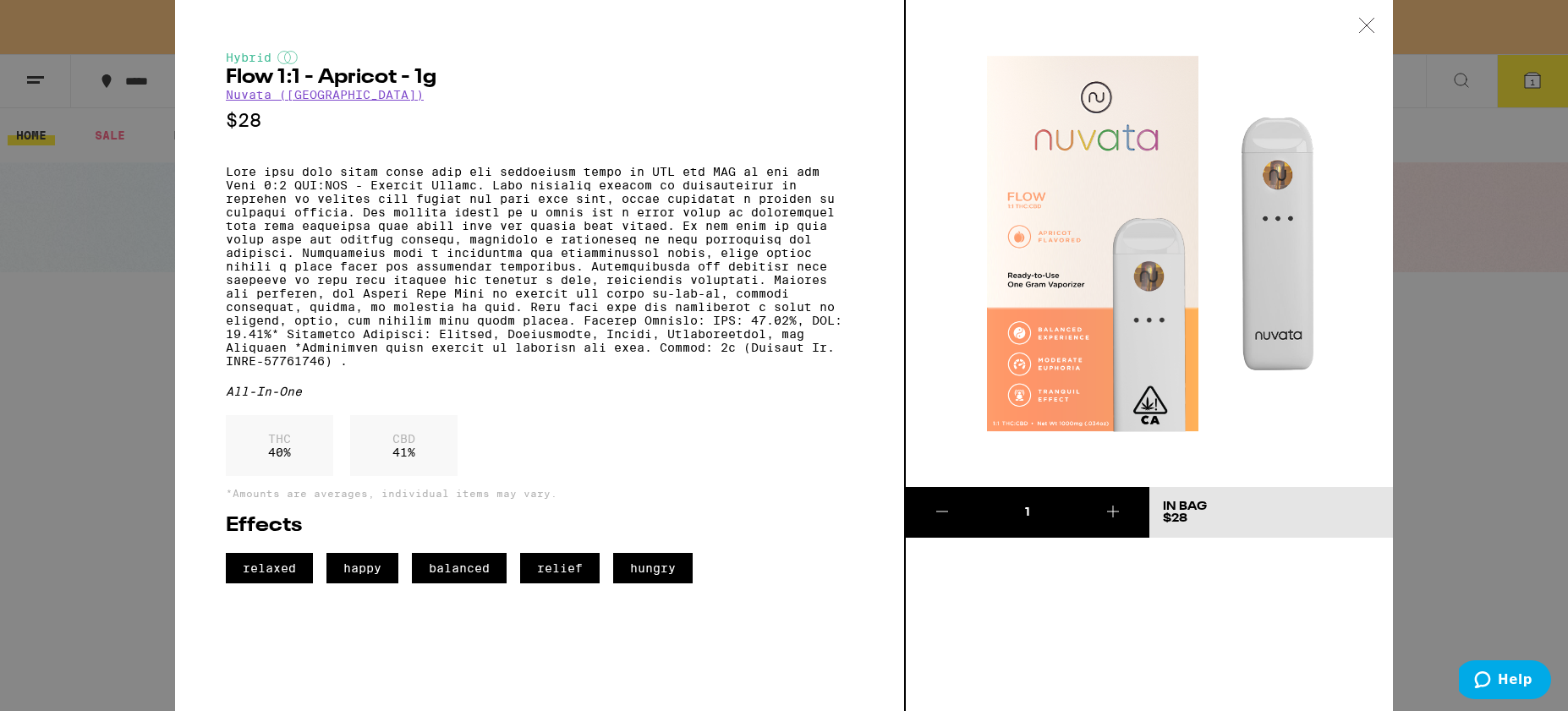
click at [97, 444] on div "Hybrid Flow 1:1 - Apricot - 1g Nuvata (CA) $28 All-In-One THC 40 % CBD 41 % *Am…" at bounding box center [784, 355] width 1568 height 711
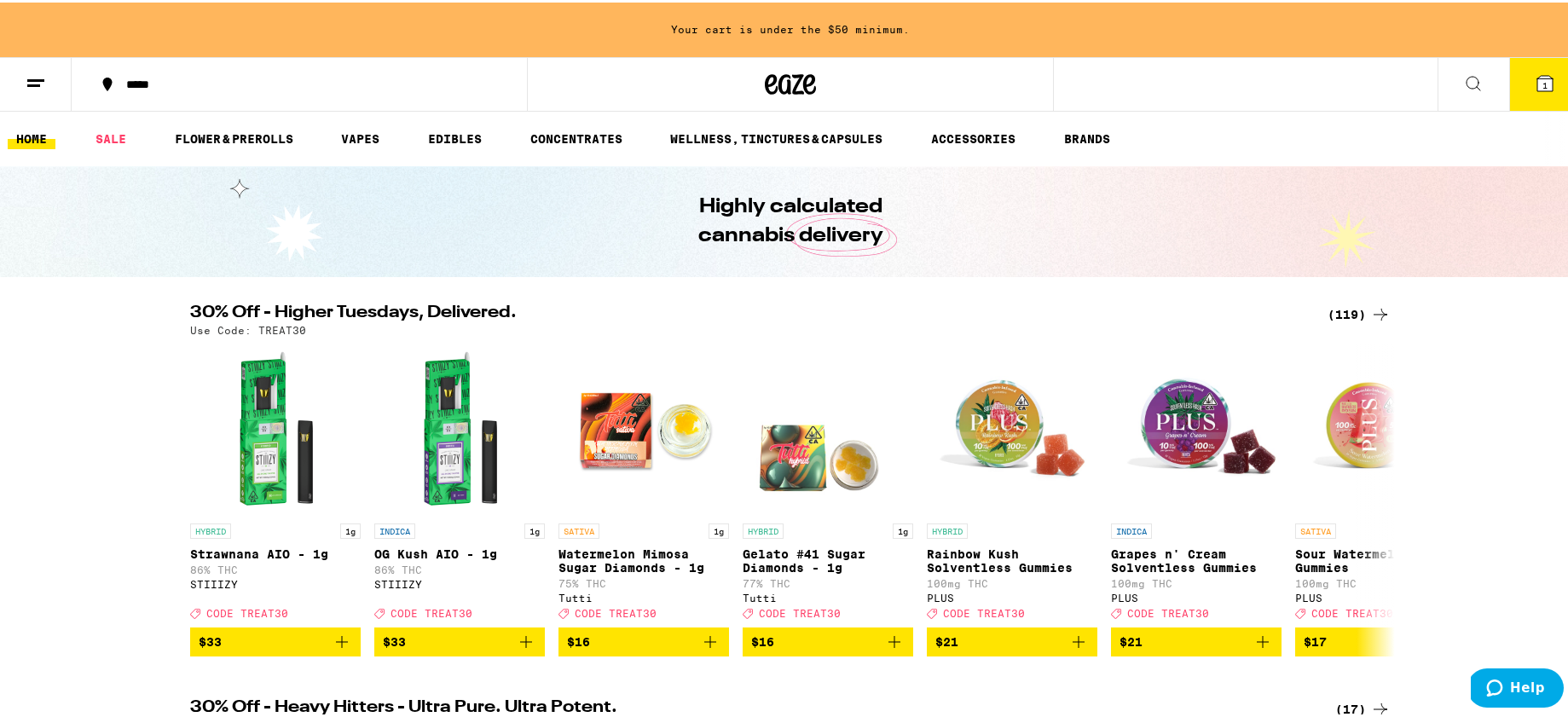
click at [1463, 89] on icon at bounding box center [1473, 80] width 21 height 21
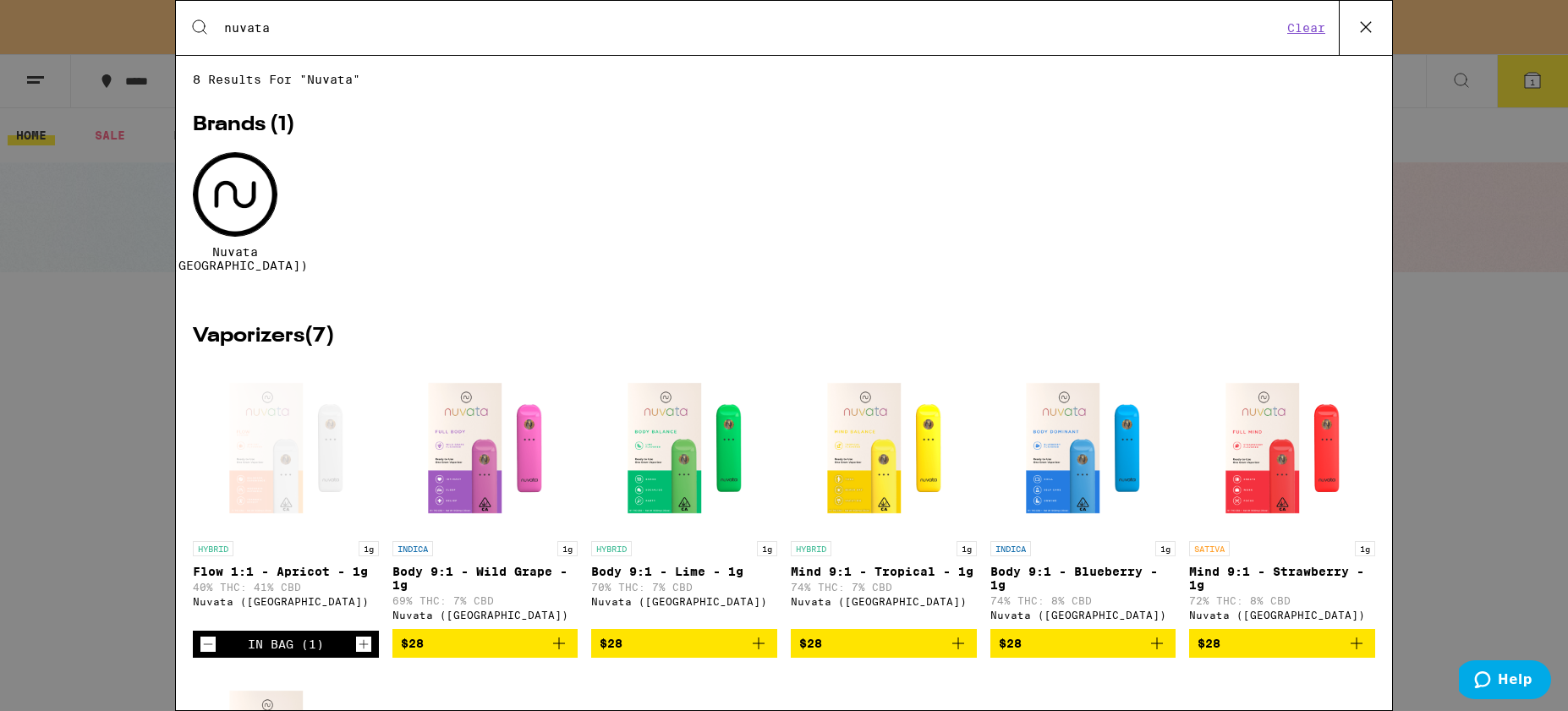
click at [752, 646] on icon "Add to bag" at bounding box center [758, 644] width 21 height 21
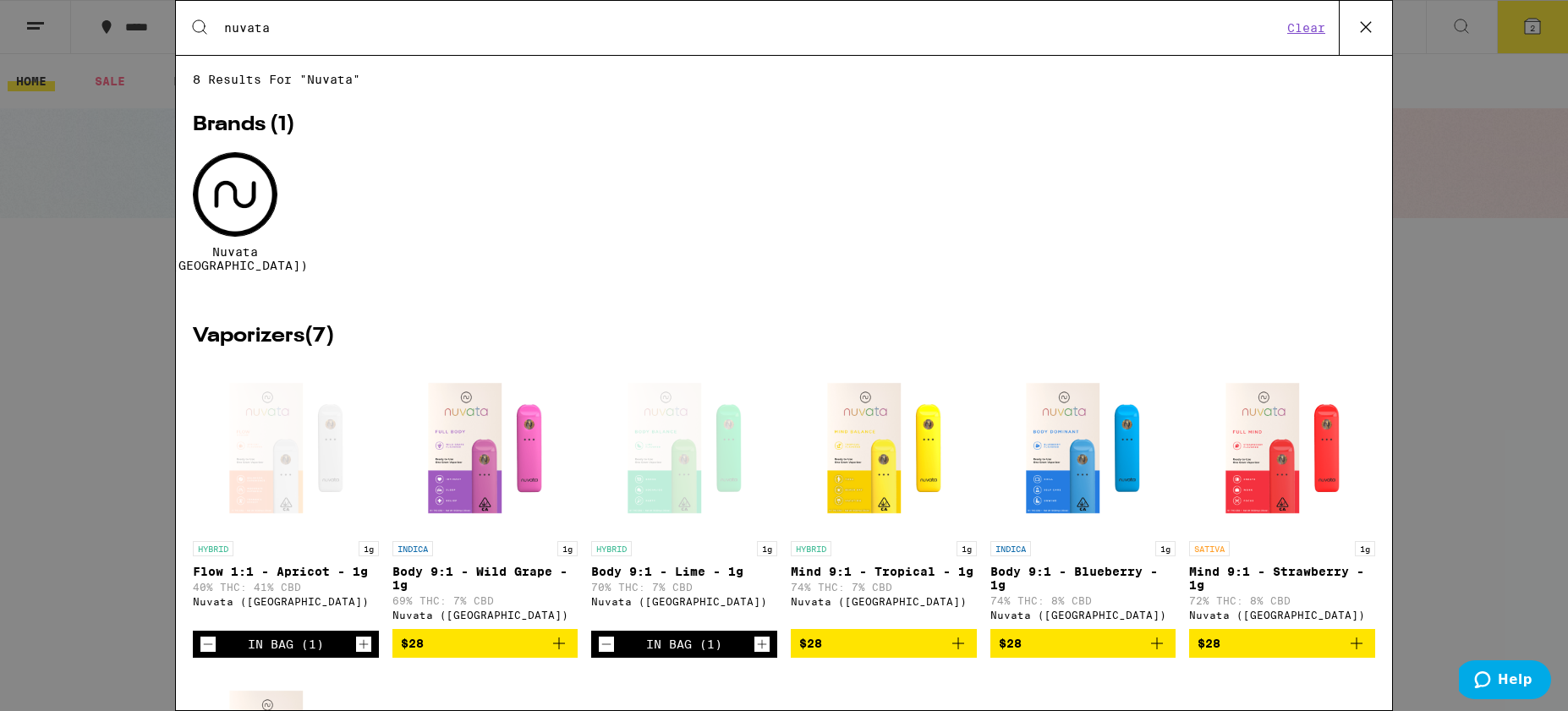
click at [1358, 31] on icon at bounding box center [1365, 27] width 25 height 25
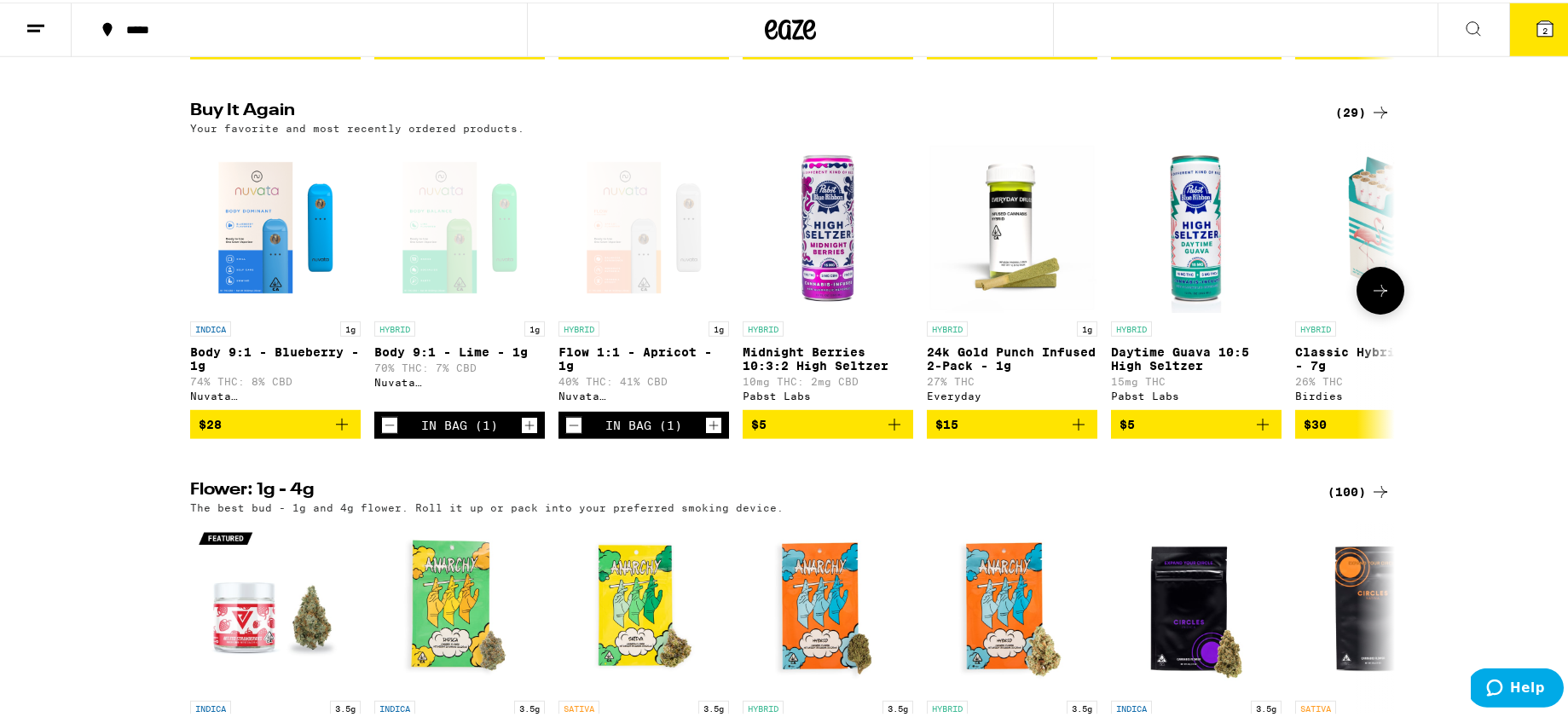
scroll to position [1706, 0]
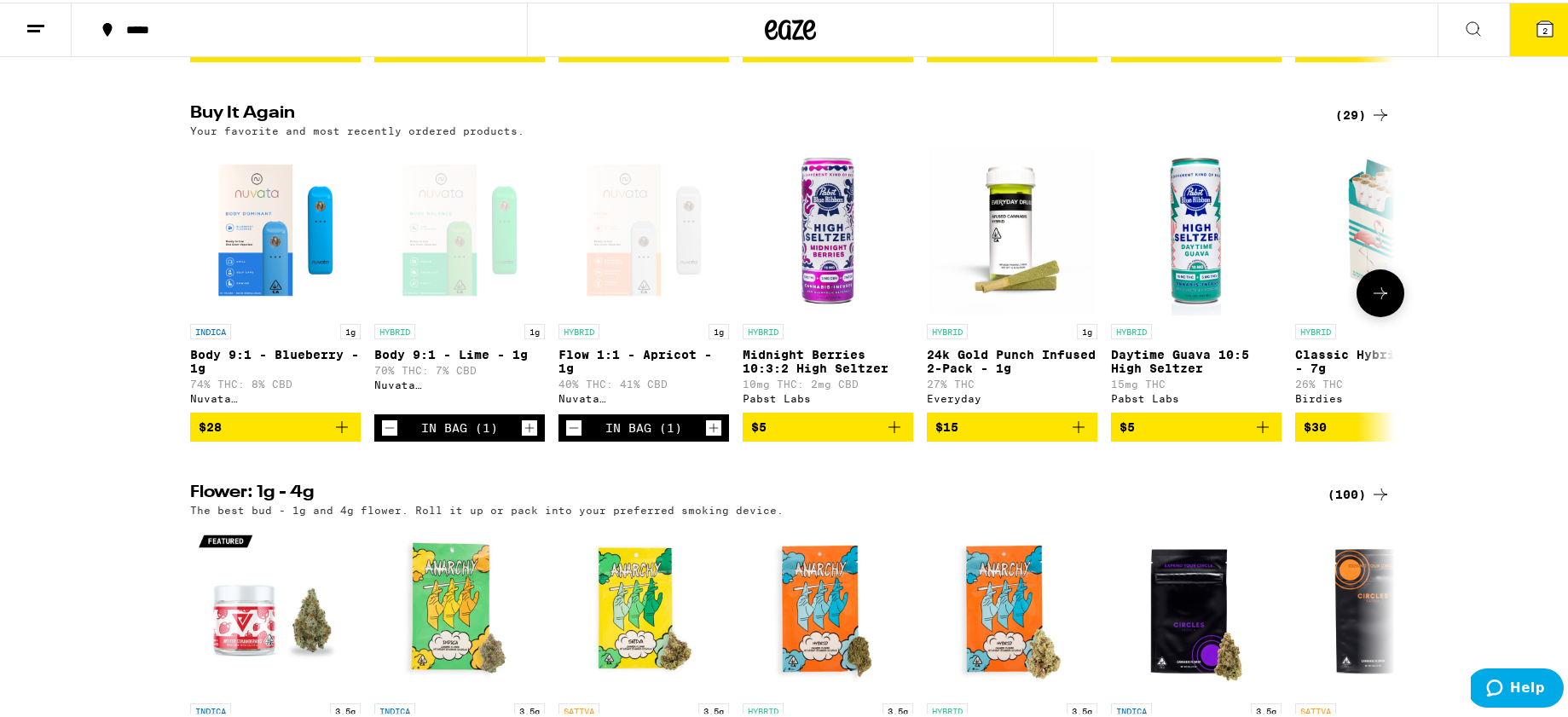
click at [892, 435] on icon "Add to bag" at bounding box center [894, 424] width 21 height 21
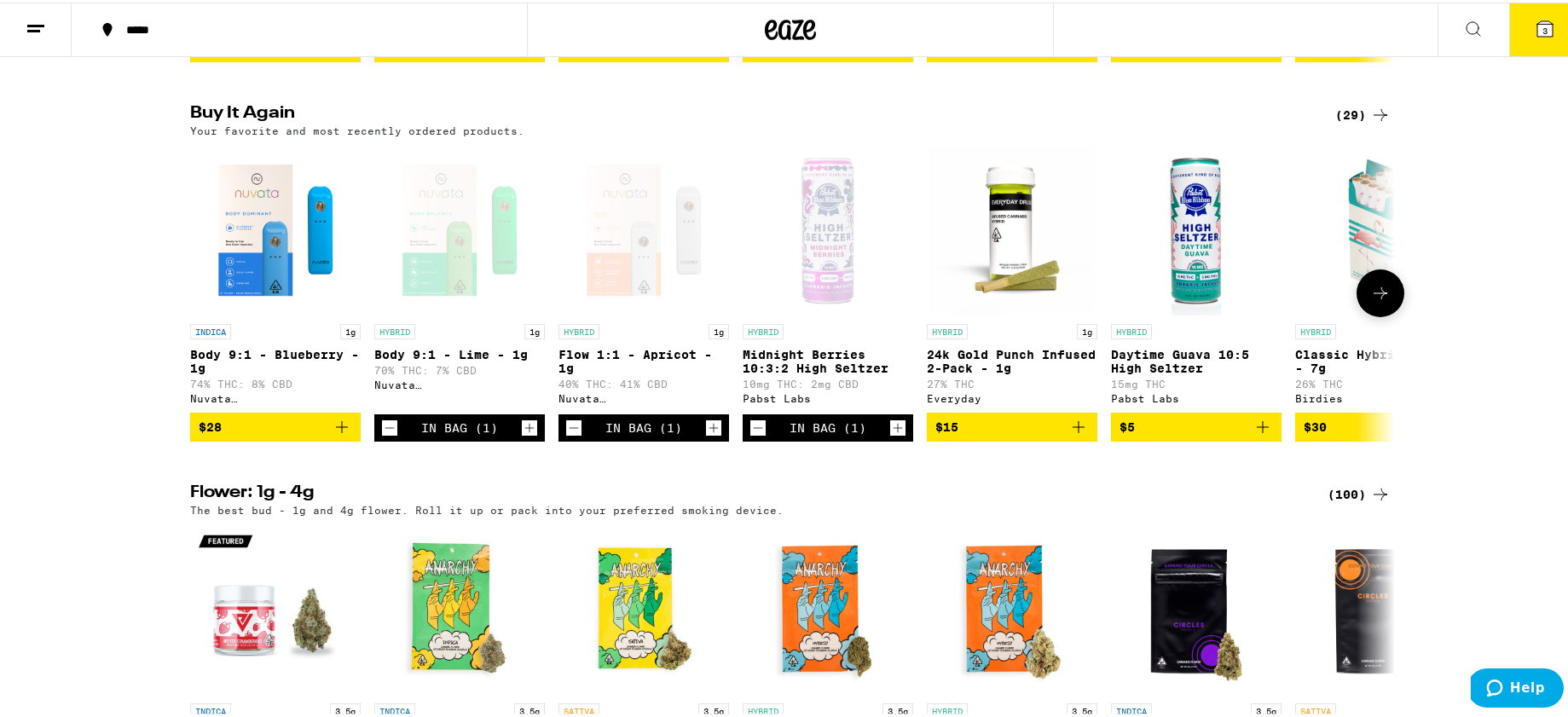
click at [1372, 301] on icon at bounding box center [1380, 290] width 21 height 21
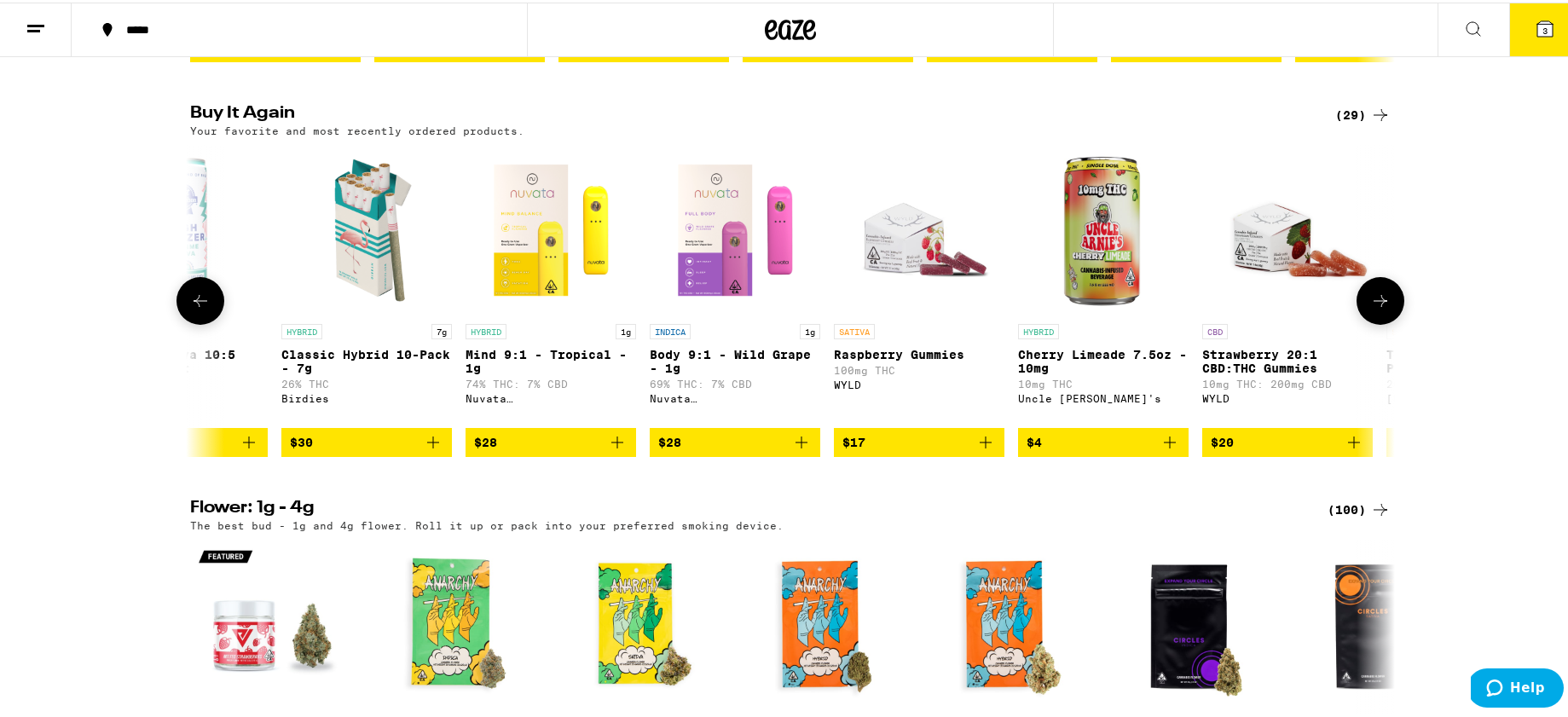
scroll to position [0, 1014]
click at [422, 450] on icon "Add to bag" at bounding box center [432, 439] width 21 height 21
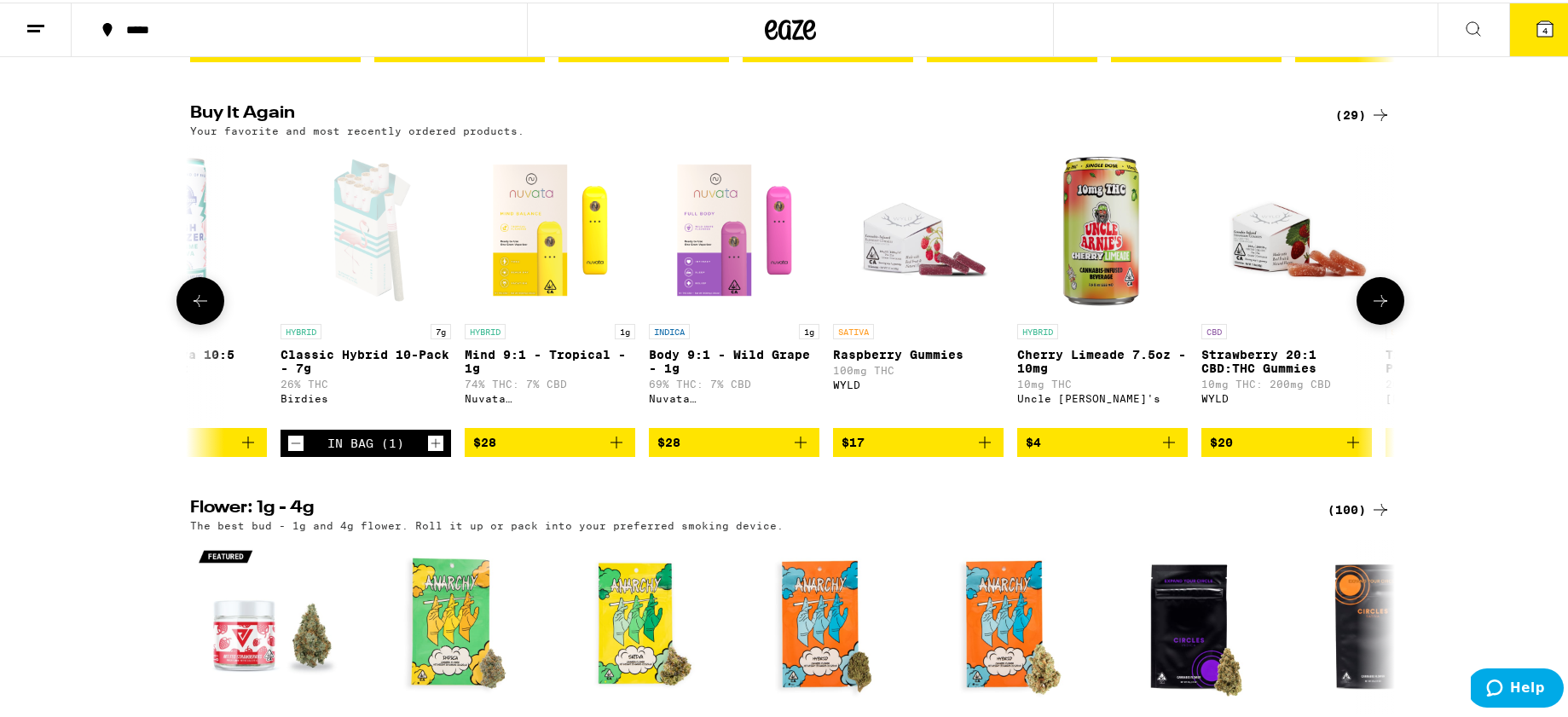
click at [1386, 323] on button at bounding box center [1380, 298] width 48 height 48
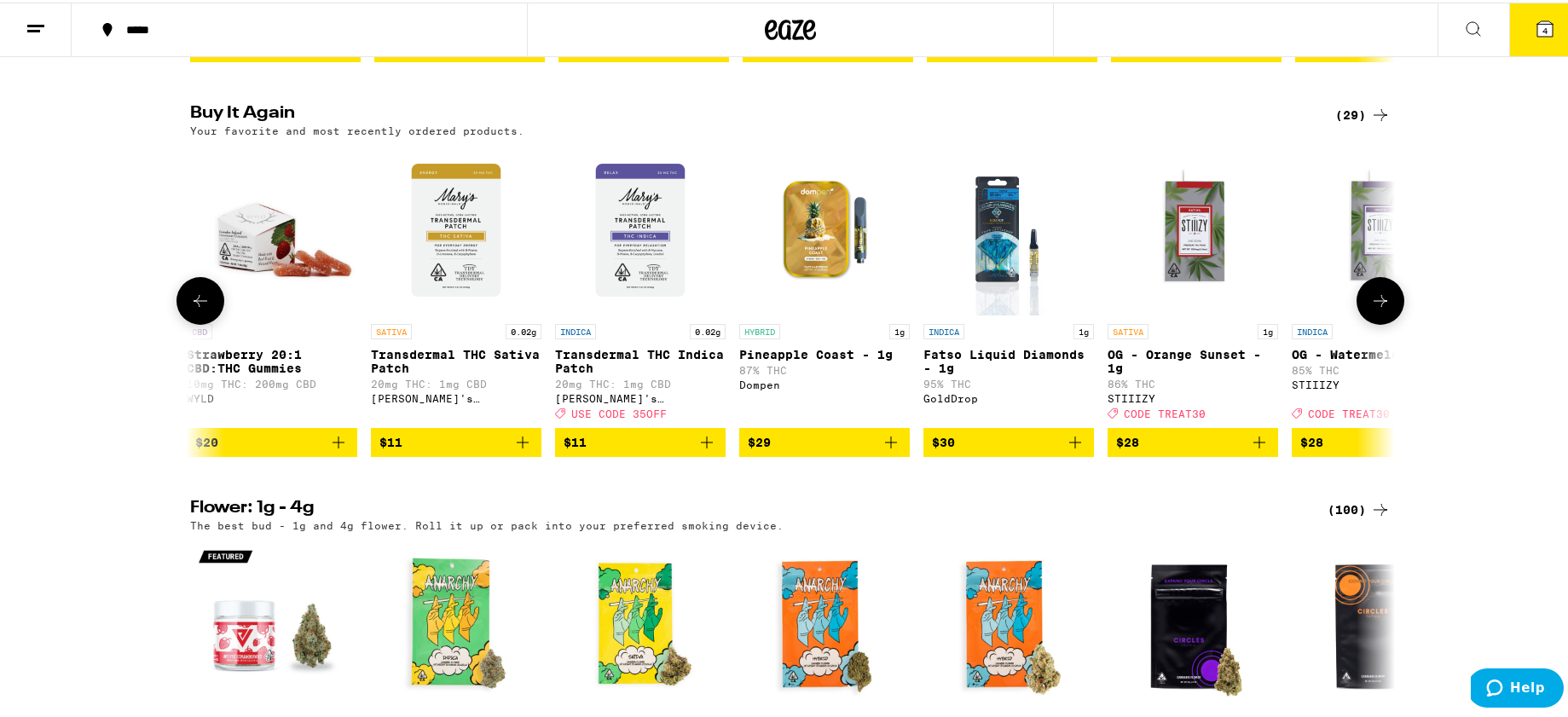
click at [1385, 323] on button at bounding box center [1380, 298] width 48 height 48
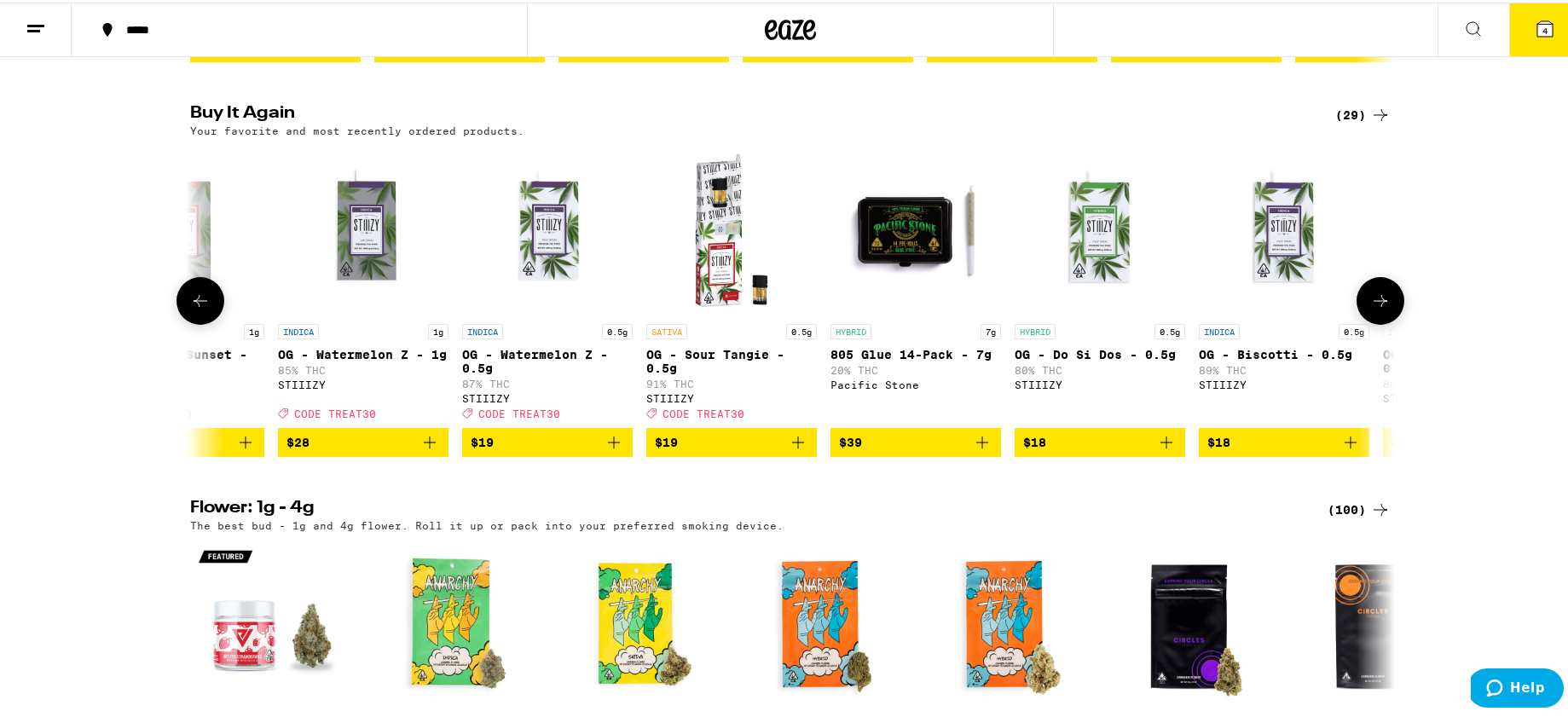
click at [1385, 323] on button at bounding box center [1380, 298] width 48 height 48
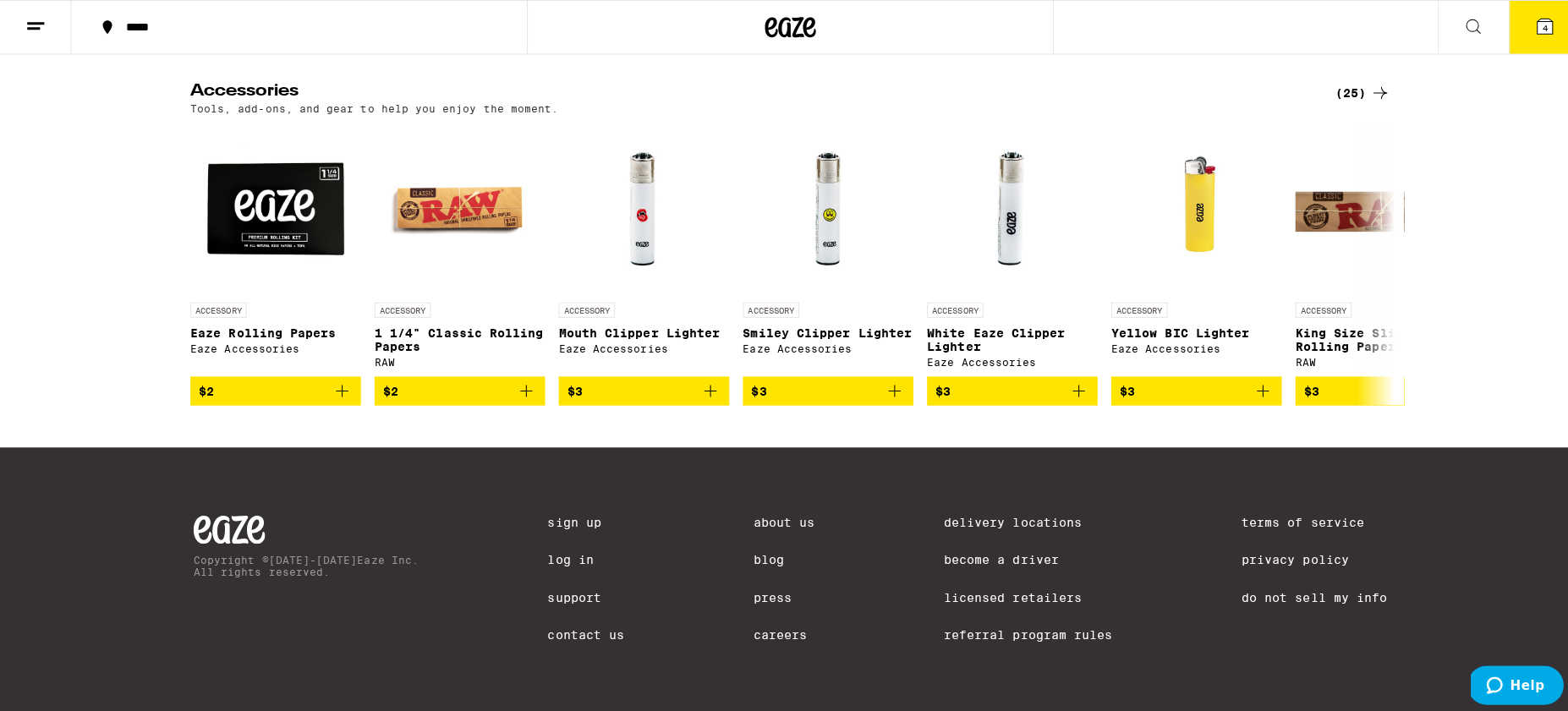
scroll to position [8431, 0]
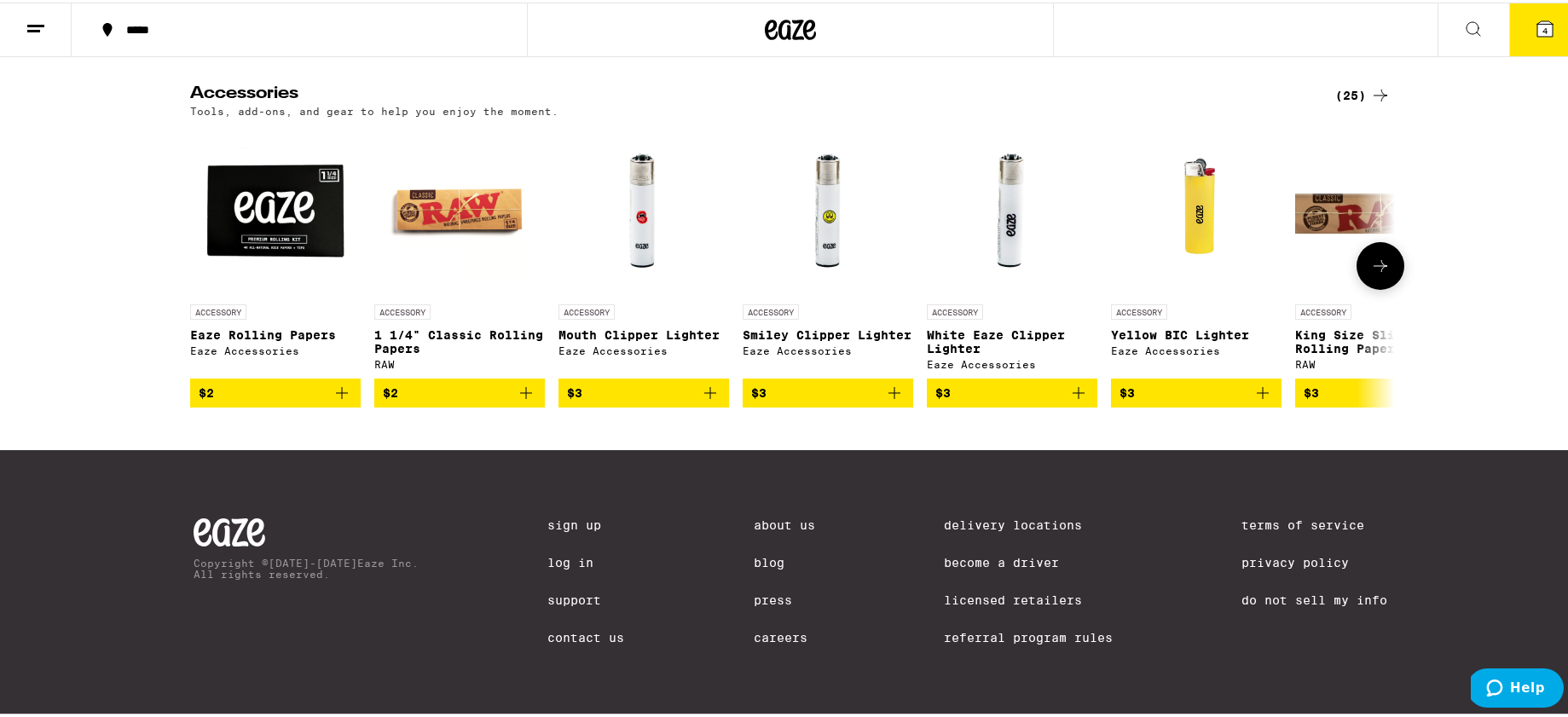
click at [705, 401] on icon "Add to bag" at bounding box center [709, 391] width 21 height 21
click at [706, 401] on icon "Increment" at bounding box center [713, 392] width 15 height 21
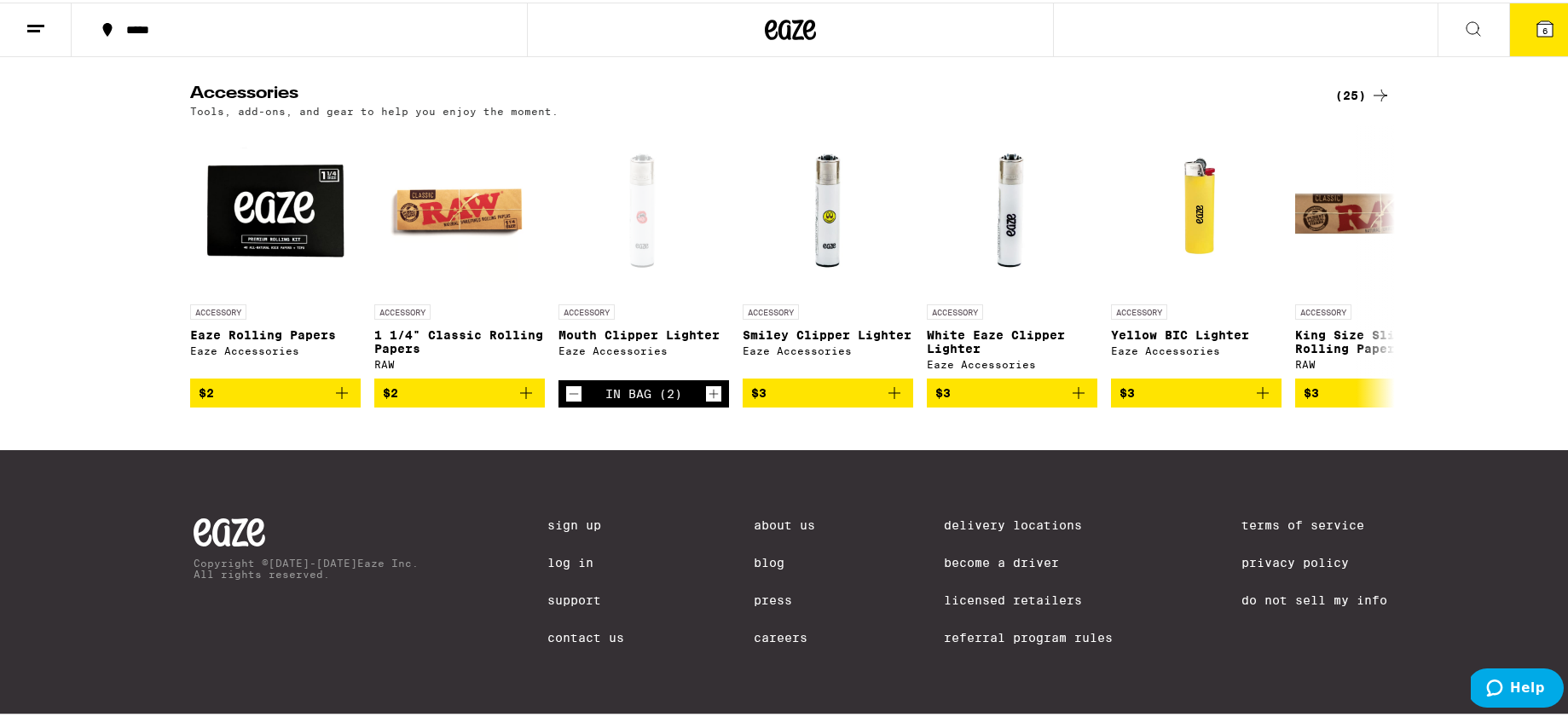
click at [1542, 24] on span "6" at bounding box center [1545, 27] width 5 height 10
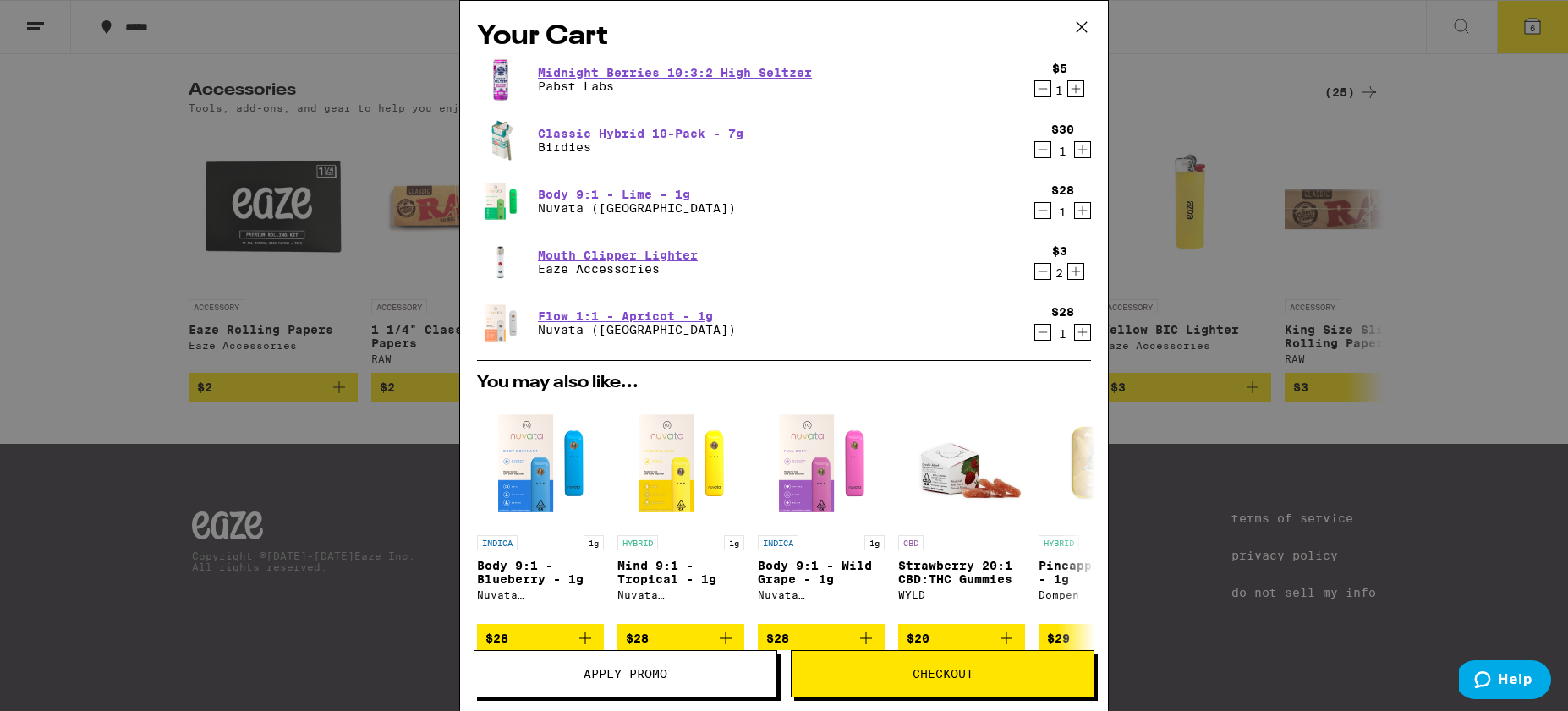
click at [1035, 152] on icon "Decrement" at bounding box center [1043, 150] width 15 height 21
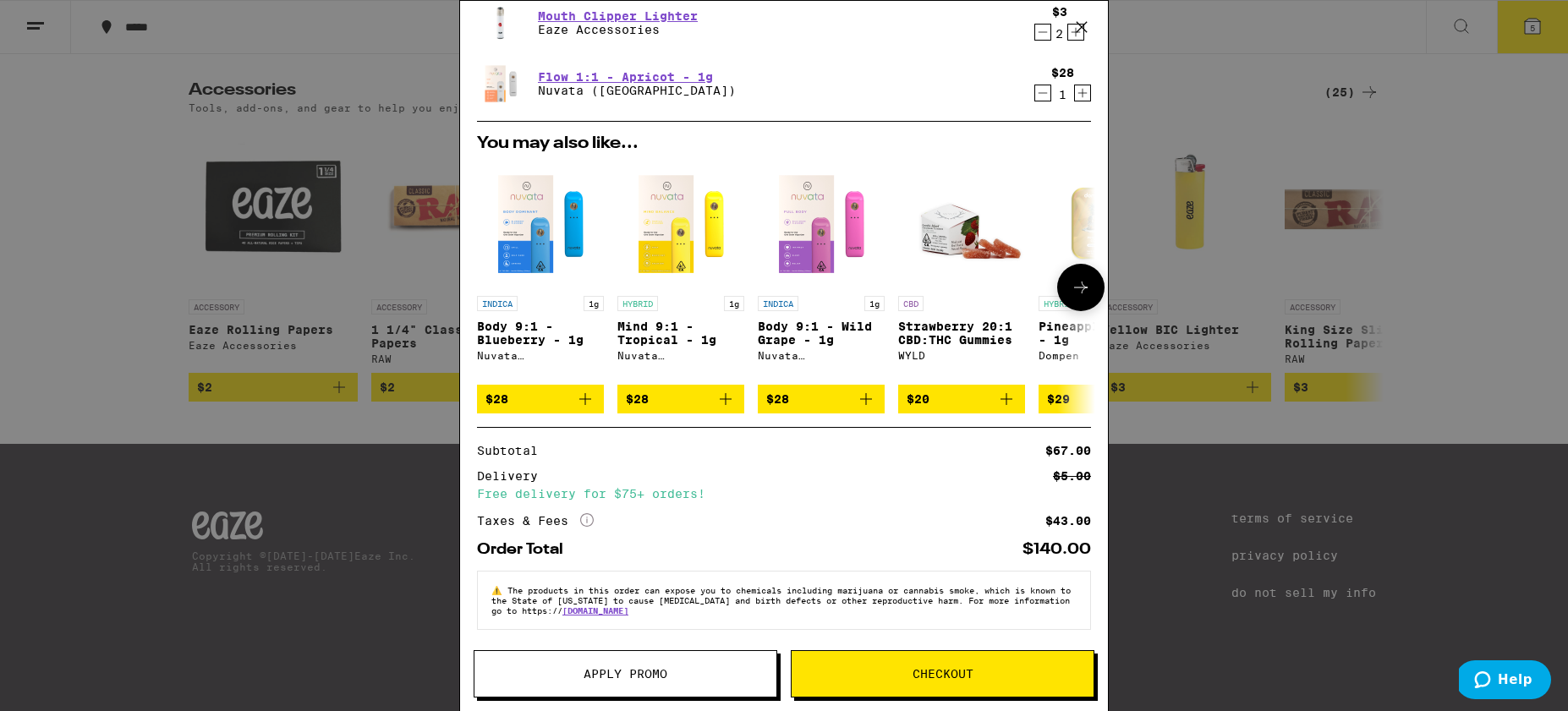
scroll to position [211, 0]
click at [569, 680] on button "Apply Promo" at bounding box center [625, 673] width 304 height 48
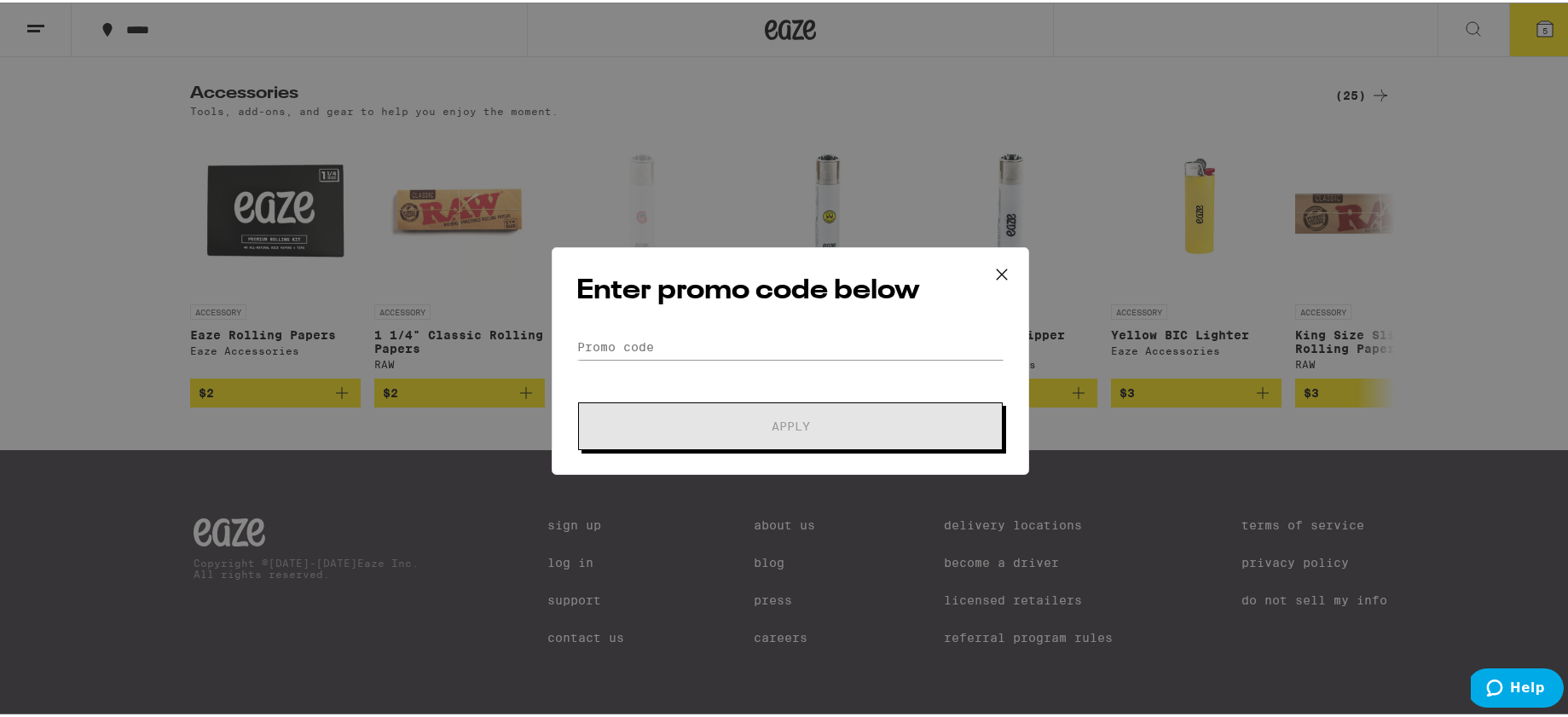
scroll to position [0, 4058]
click at [646, 343] on input "Promo Code" at bounding box center [791, 344] width 428 height 25
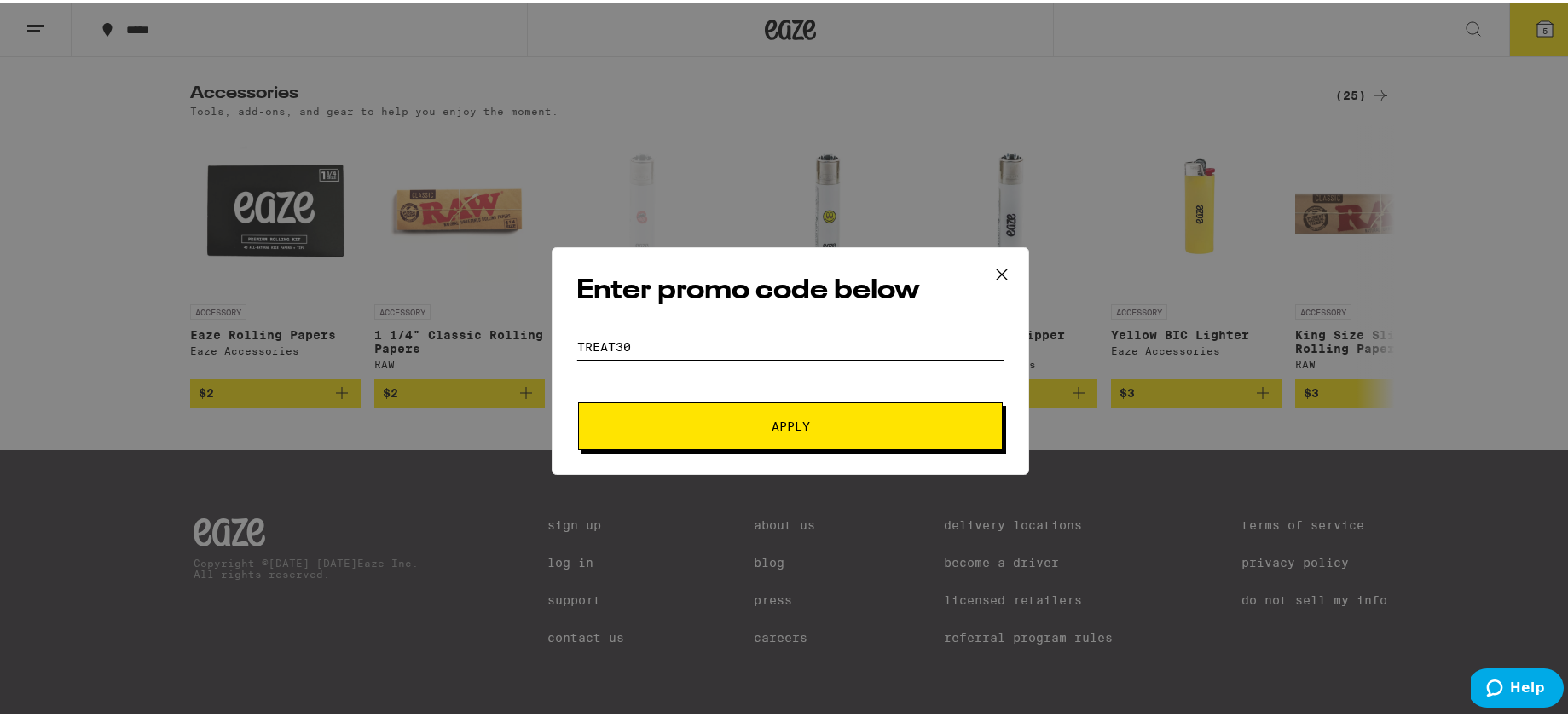
type input "TREAT30"
click at [692, 438] on button "Apply" at bounding box center [791, 423] width 425 height 48
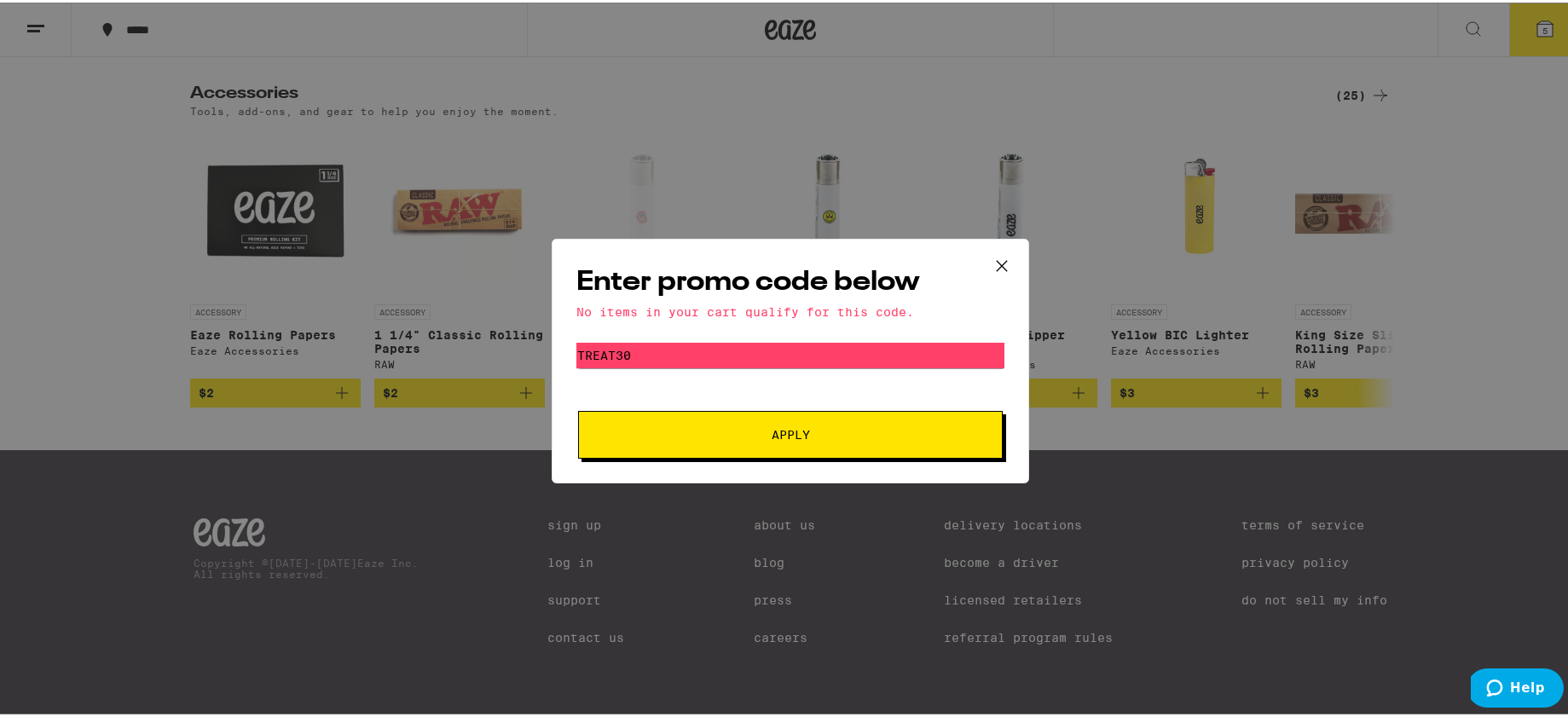
scroll to position [0, 4058]
click at [1000, 260] on icon at bounding box center [1001, 263] width 25 height 25
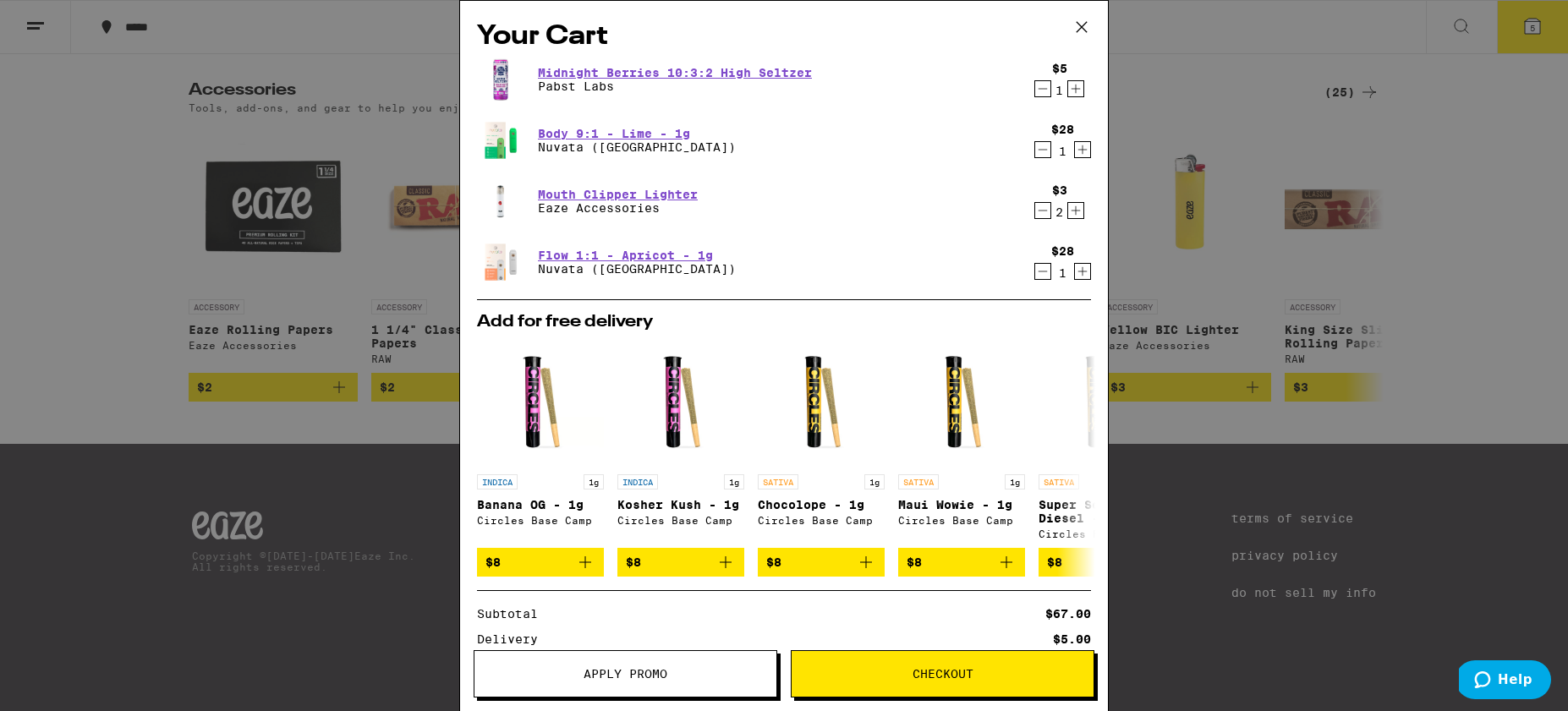
click at [681, 663] on button "Apply Promo" at bounding box center [625, 673] width 304 height 48
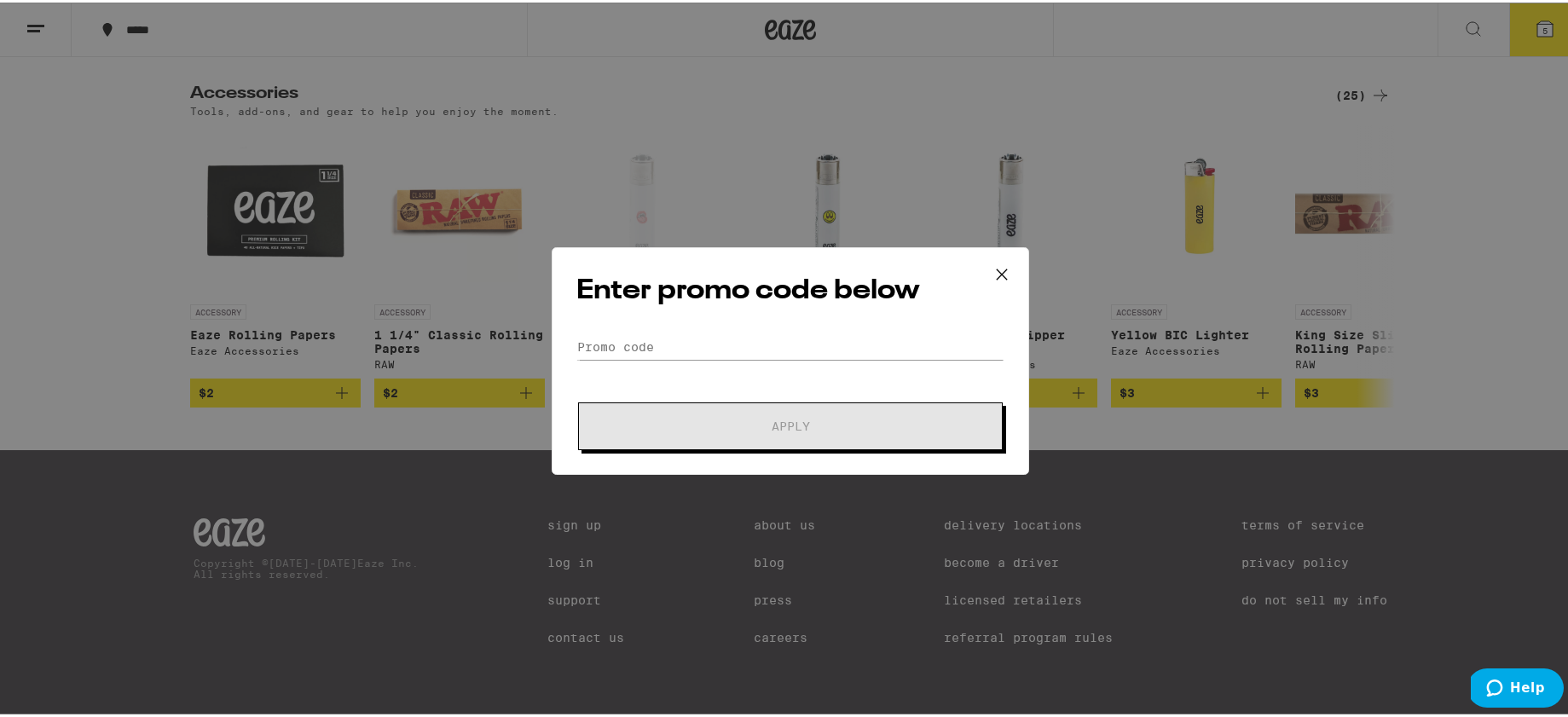
click at [991, 269] on icon at bounding box center [1001, 272] width 25 height 25
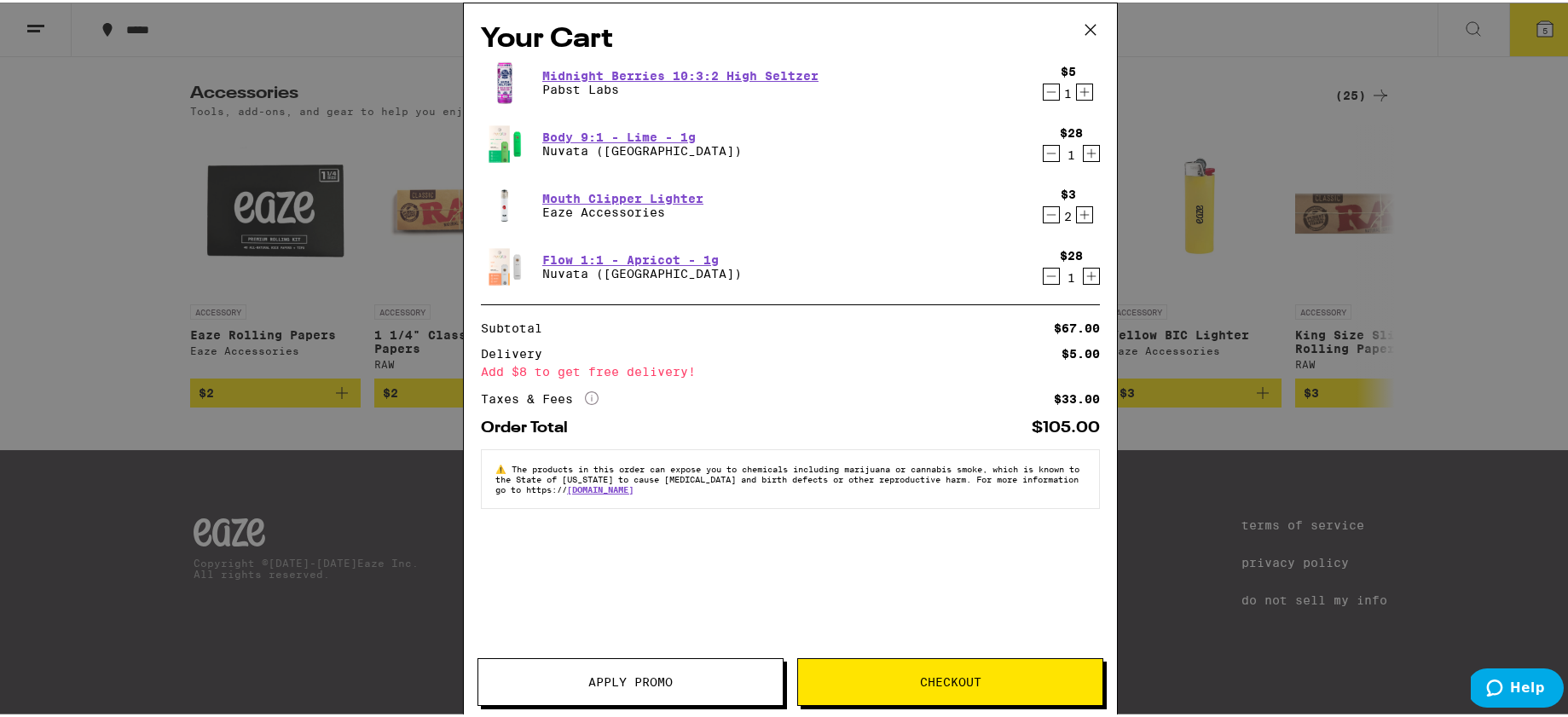
scroll to position [0, 4058]
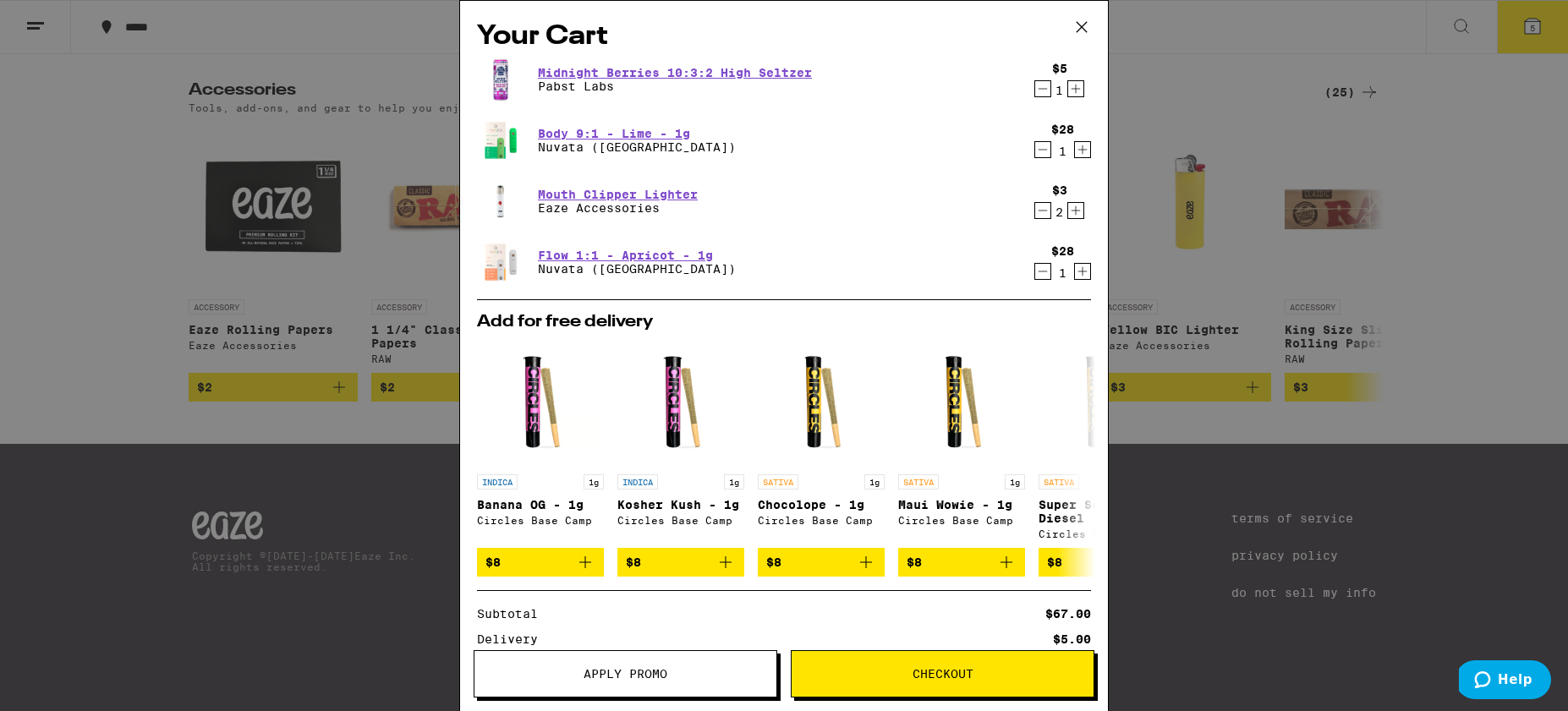
click at [1234, 160] on div "Your Cart Midnight Berries 10:3:2 High Seltzer Pabst Labs $5 1 Body 9:1 - Lime …" at bounding box center [784, 355] width 1568 height 711
